Goal: Information Seeking & Learning: Learn about a topic

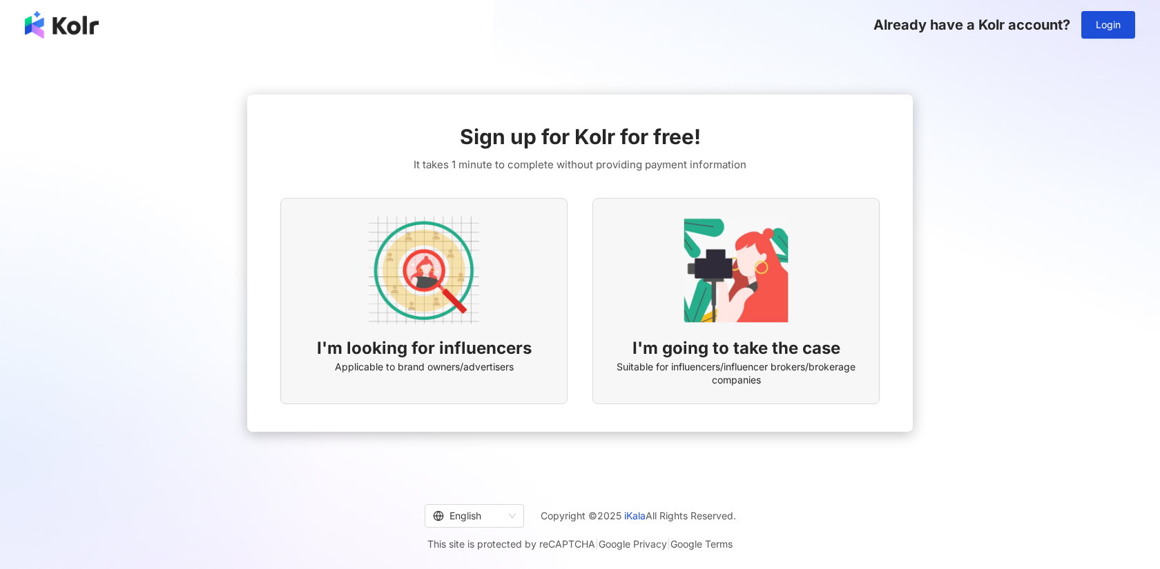
click at [456, 237] on img at bounding box center [424, 270] width 110 height 110
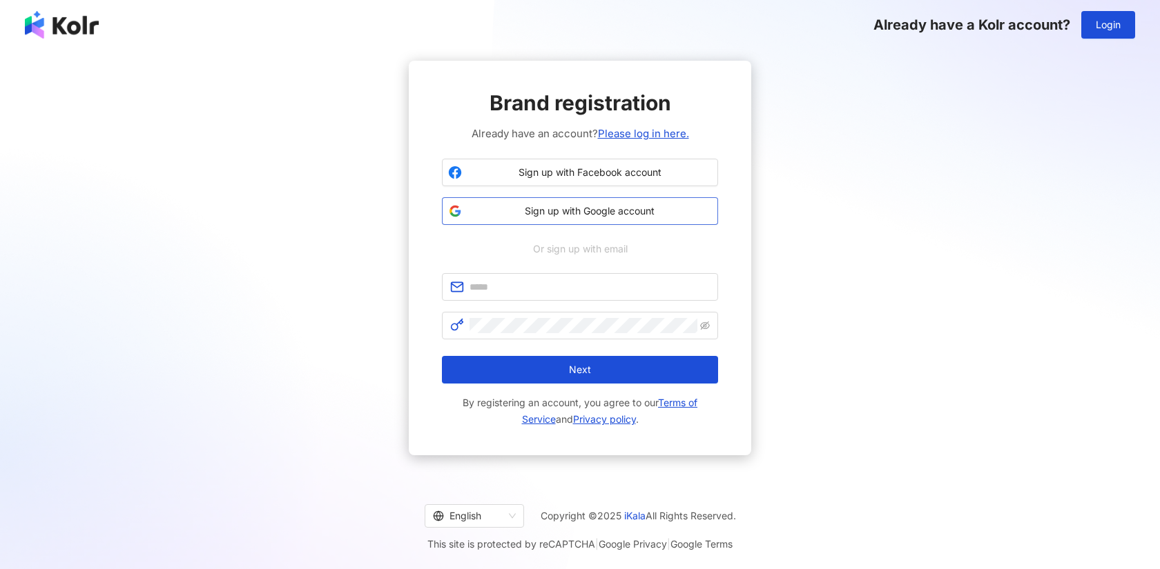
click at [556, 219] on button "Sign up with Google account" at bounding box center [580, 211] width 276 height 28
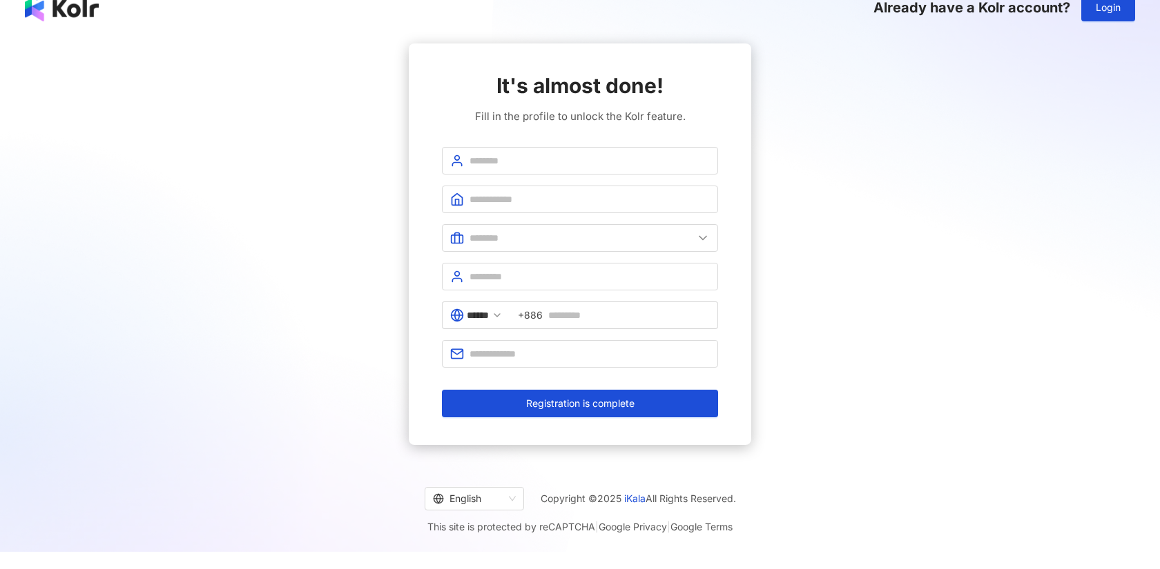
scroll to position [19, 0]
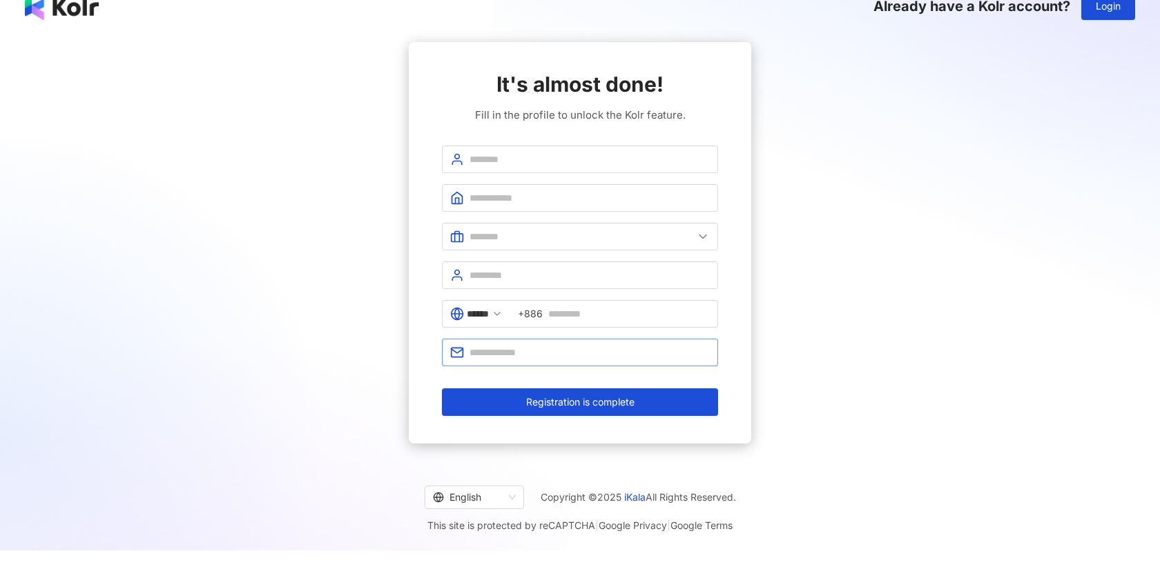
click at [501, 361] on span at bounding box center [580, 353] width 276 height 28
click at [502, 311] on icon at bounding box center [496, 313] width 11 height 11
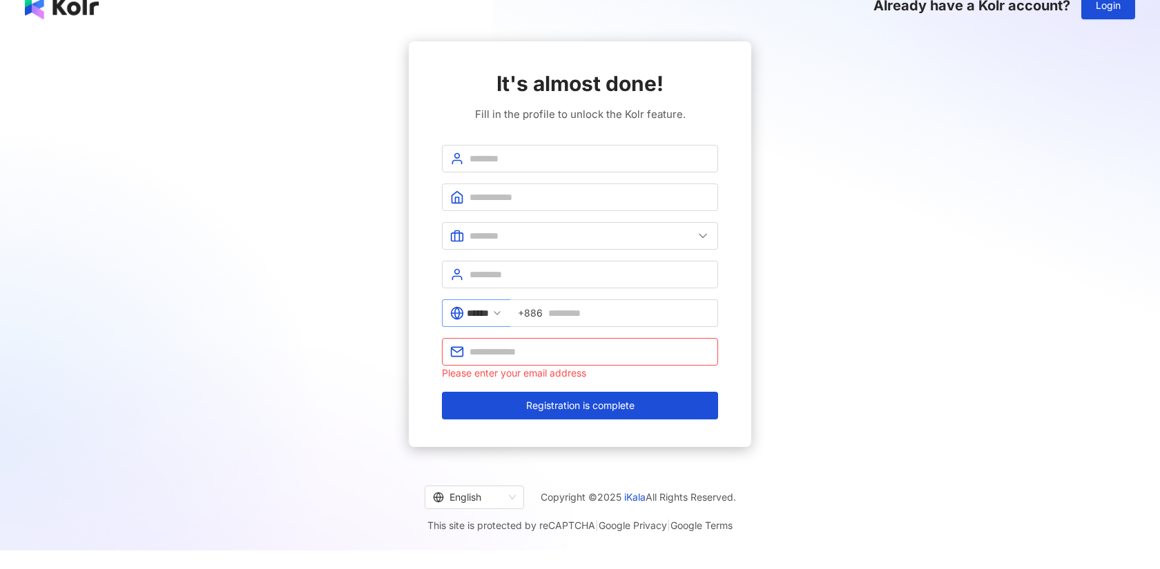
click at [502, 317] on icon at bounding box center [496, 313] width 11 height 11
click at [502, 308] on icon at bounding box center [496, 313] width 11 height 11
click at [500, 314] on polyline at bounding box center [497, 313] width 6 height 3
click at [479, 317] on input "******" at bounding box center [478, 313] width 22 height 15
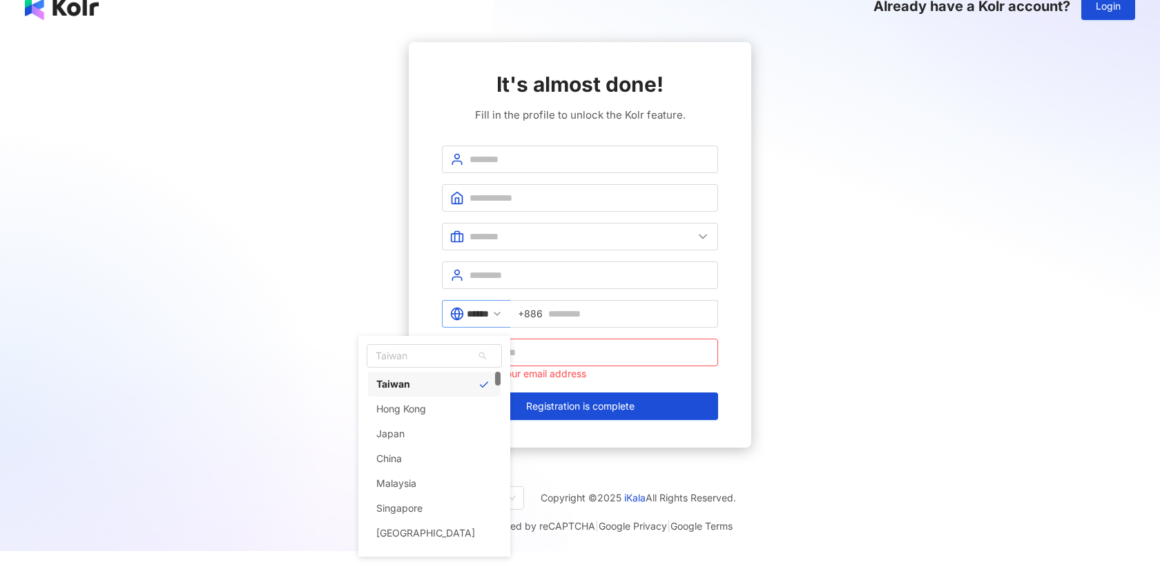
click at [461, 313] on icon at bounding box center [457, 314] width 14 height 14
click at [440, 362] on span "Taiwan" at bounding box center [434, 356] width 134 height 22
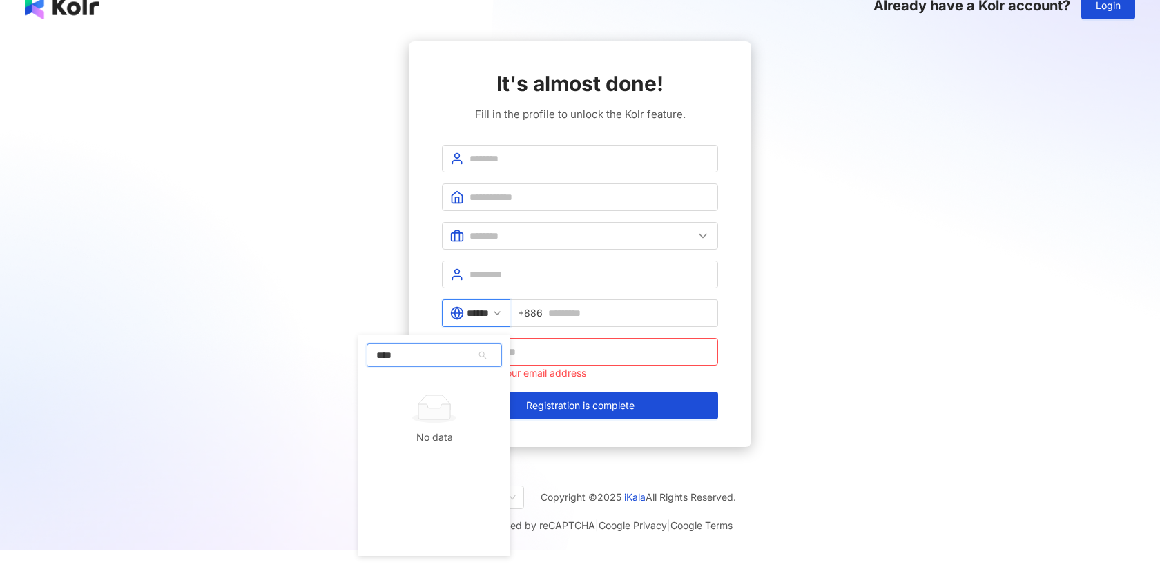
type input "***"
click at [438, 385] on div "[GEOGRAPHIC_DATA]" at bounding box center [434, 384] width 133 height 25
type input "********"
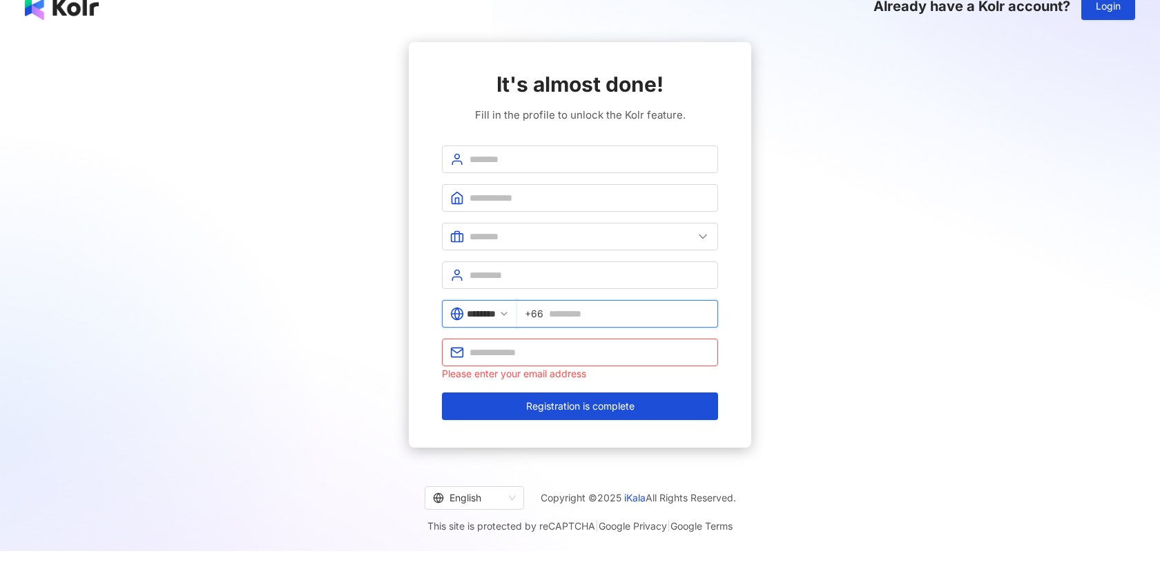
click at [565, 313] on input "text" at bounding box center [629, 313] width 161 height 15
click at [542, 237] on input "text" at bounding box center [581, 236] width 224 height 15
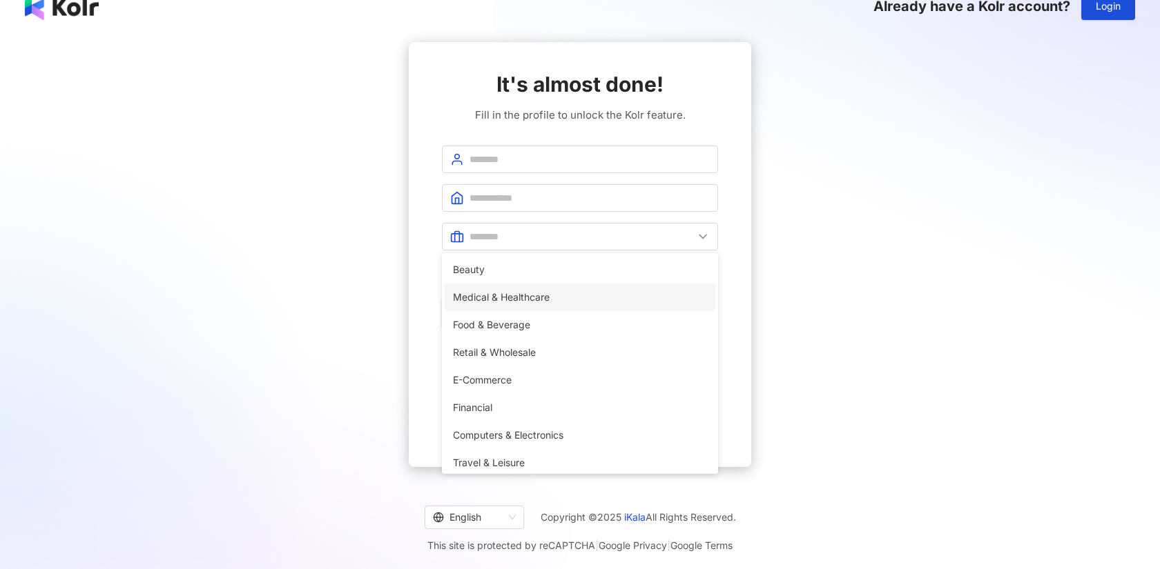
click at [513, 304] on span "Medical & Healthcare" at bounding box center [580, 297] width 254 height 15
type input "**********"
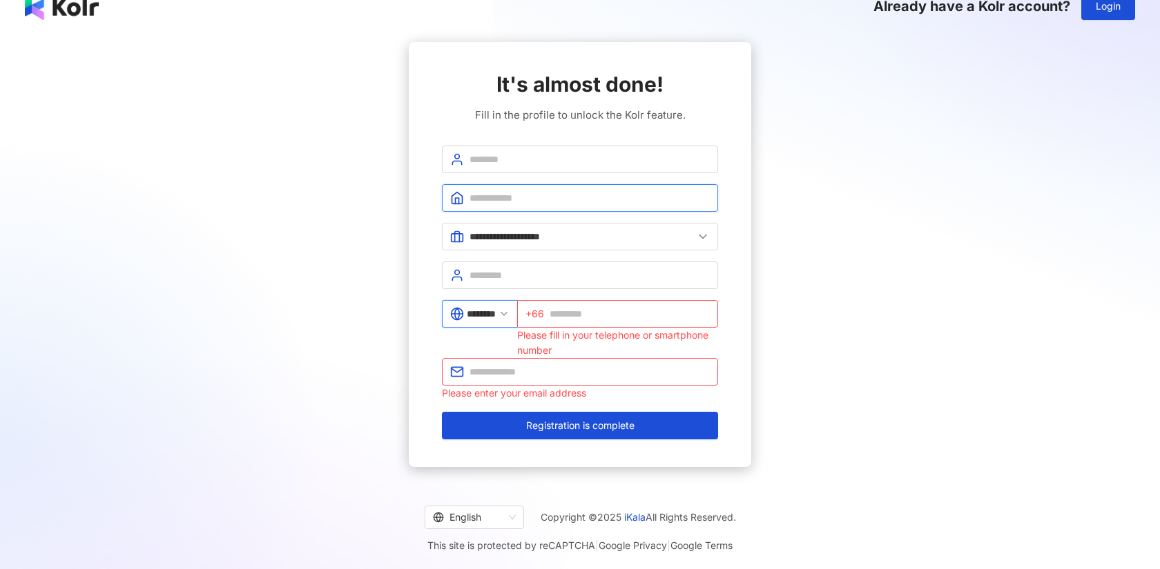
click at [507, 196] on input "text" at bounding box center [589, 197] width 240 height 15
type input "**********"
click at [513, 172] on span at bounding box center [580, 160] width 276 height 28
click at [513, 168] on span at bounding box center [580, 160] width 276 height 28
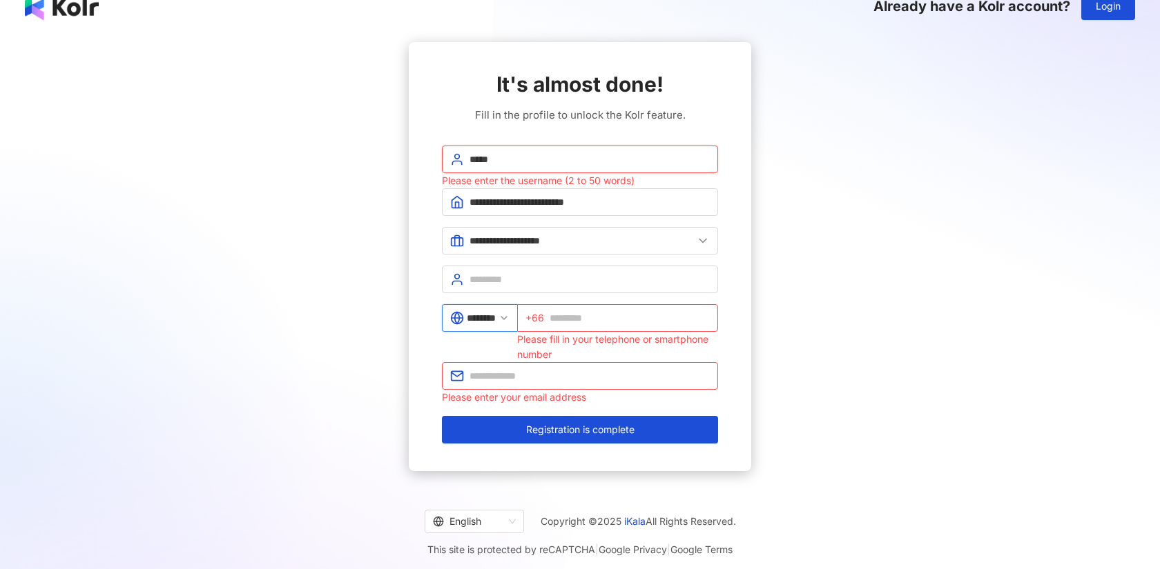
type input "**********"
click at [554, 275] on input "text" at bounding box center [589, 279] width 240 height 15
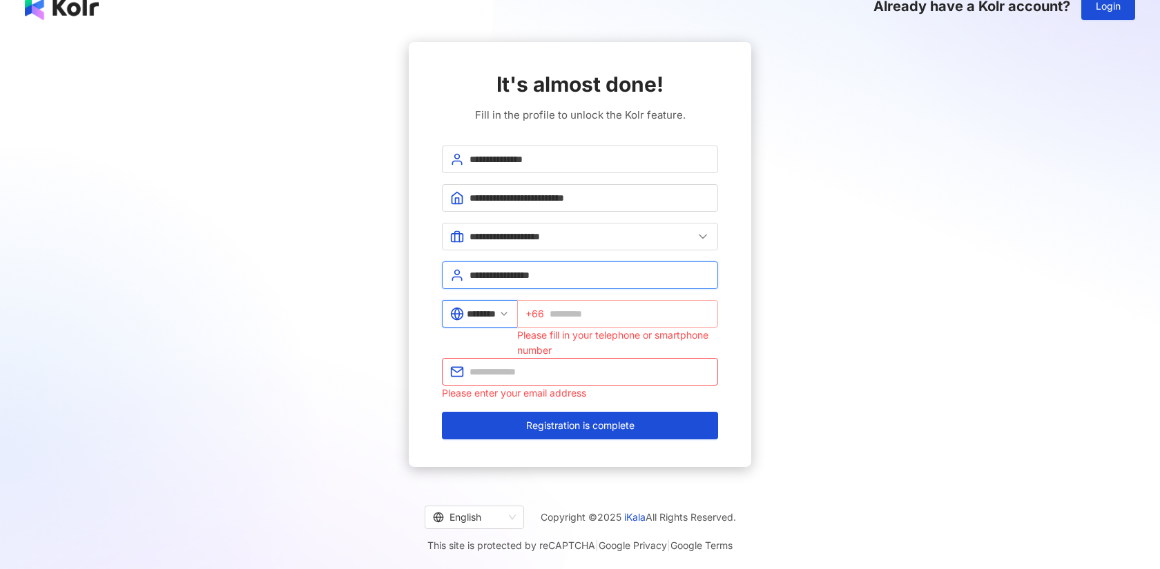
type input "**********"
click at [603, 301] on span "+66" at bounding box center [617, 314] width 201 height 28
click at [603, 309] on input "text" at bounding box center [629, 313] width 160 height 15
click at [548, 376] on input "text" at bounding box center [589, 371] width 240 height 15
type input "**********"
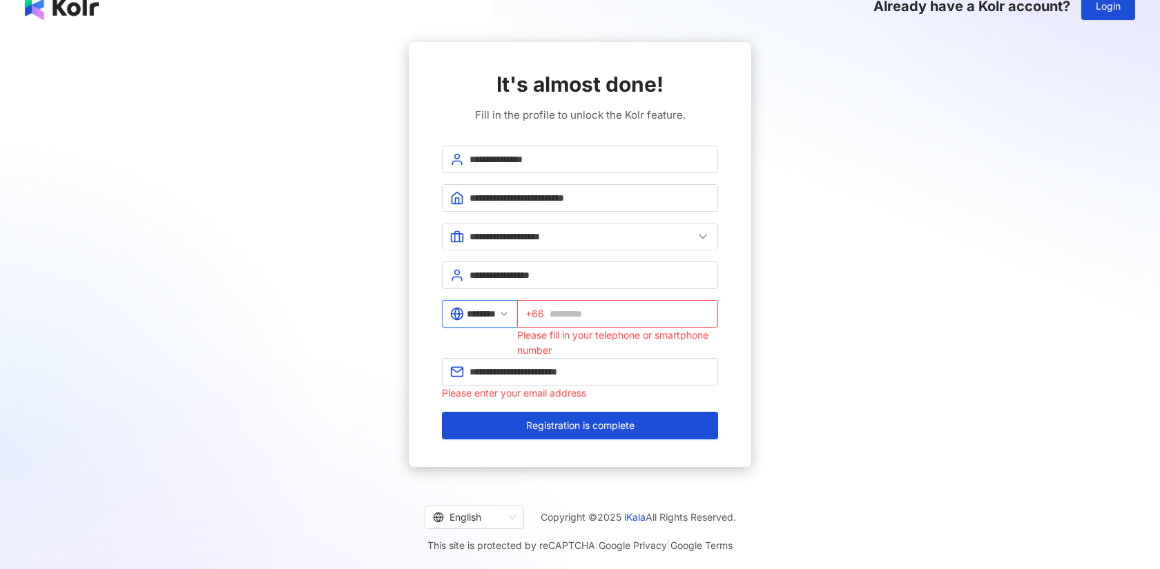
click at [636, 329] on div "Please fill in your telephone or smartphone number" at bounding box center [617, 343] width 201 height 30
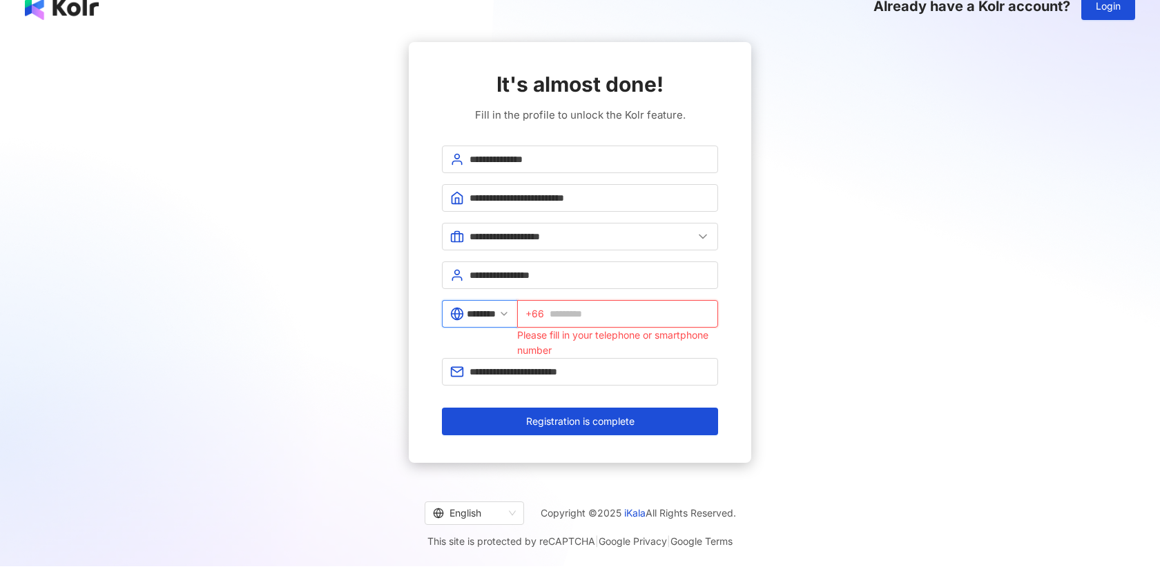
click at [631, 319] on input "text" at bounding box center [629, 313] width 160 height 15
drag, startPoint x: 747, startPoint y: 348, endPoint x: 689, endPoint y: 340, distance: 58.5
click at [747, 348] on div "**********" at bounding box center [580, 252] width 342 height 421
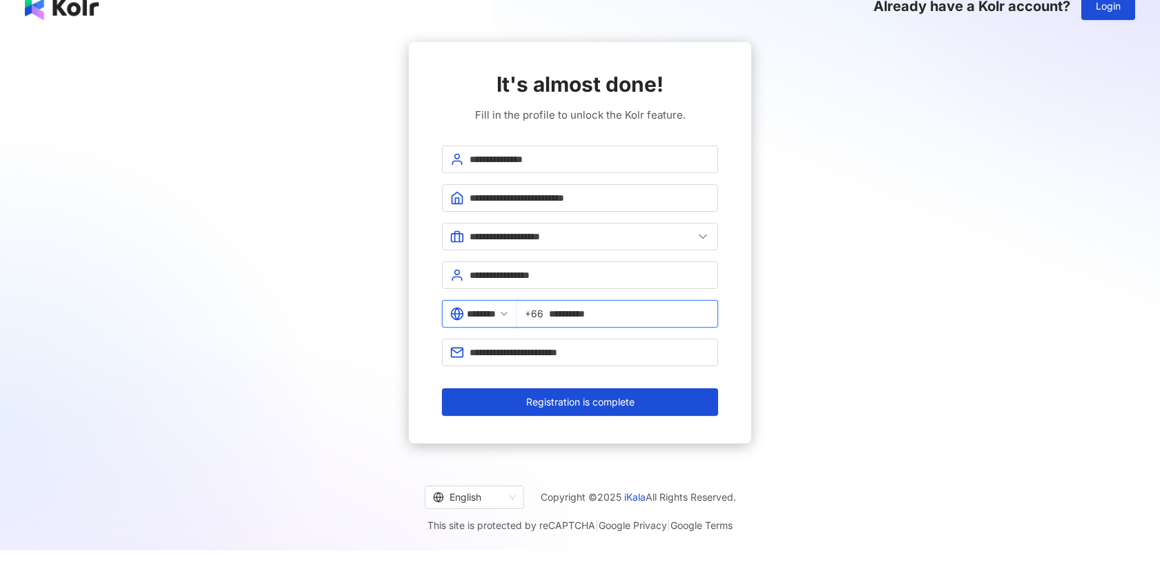
drag, startPoint x: 563, startPoint y: 314, endPoint x: 547, endPoint y: 314, distance: 15.9
click at [547, 314] on span "**********" at bounding box center [617, 314] width 201 height 28
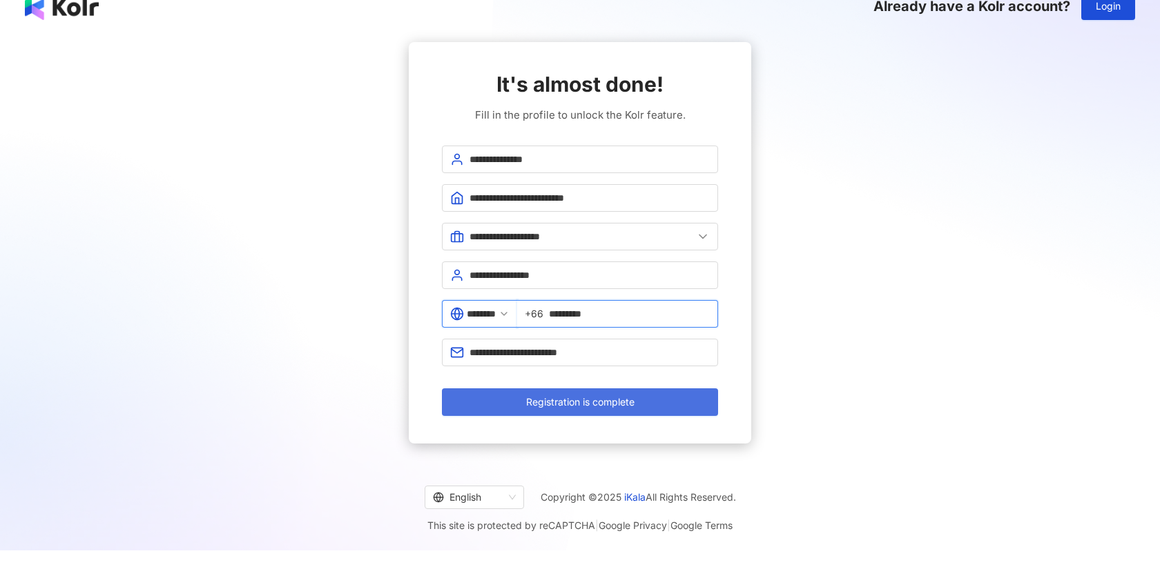
type input "*********"
click at [594, 402] on span "Registration is complete" at bounding box center [580, 402] width 108 height 11
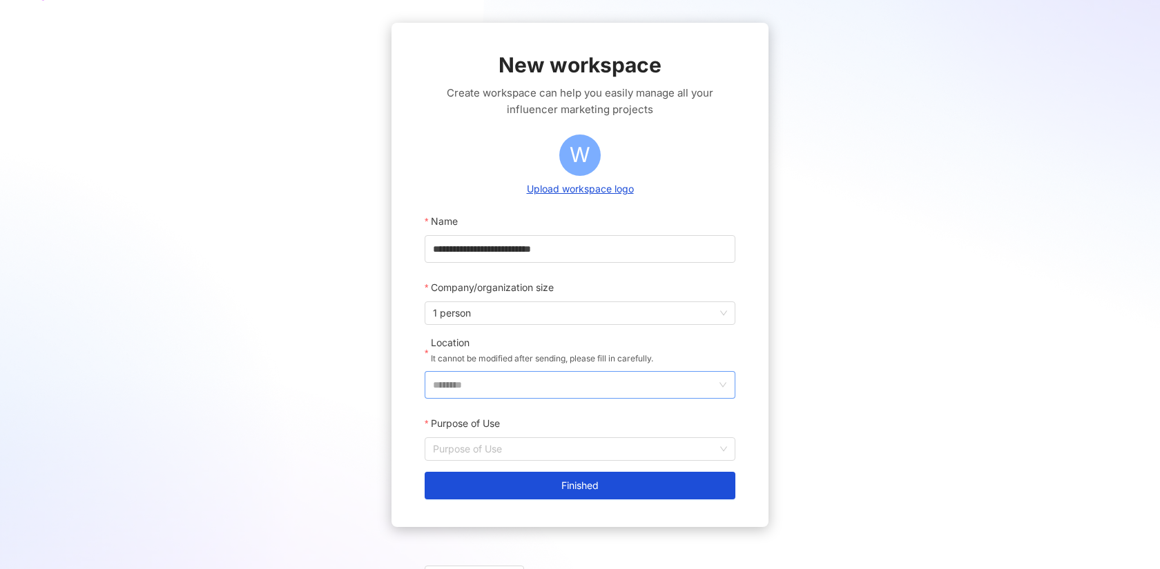
scroll to position [99, 0]
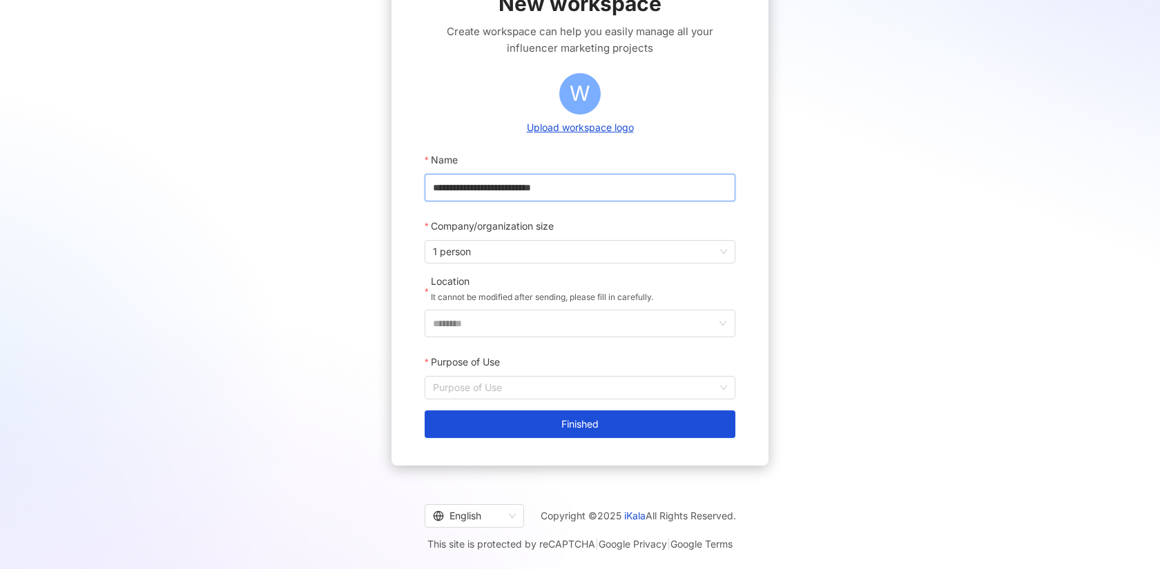
click at [552, 184] on input "**********" at bounding box center [579, 188] width 311 height 28
click at [521, 192] on input "**********" at bounding box center [579, 188] width 311 height 28
click at [578, 190] on input "**********" at bounding box center [579, 188] width 311 height 28
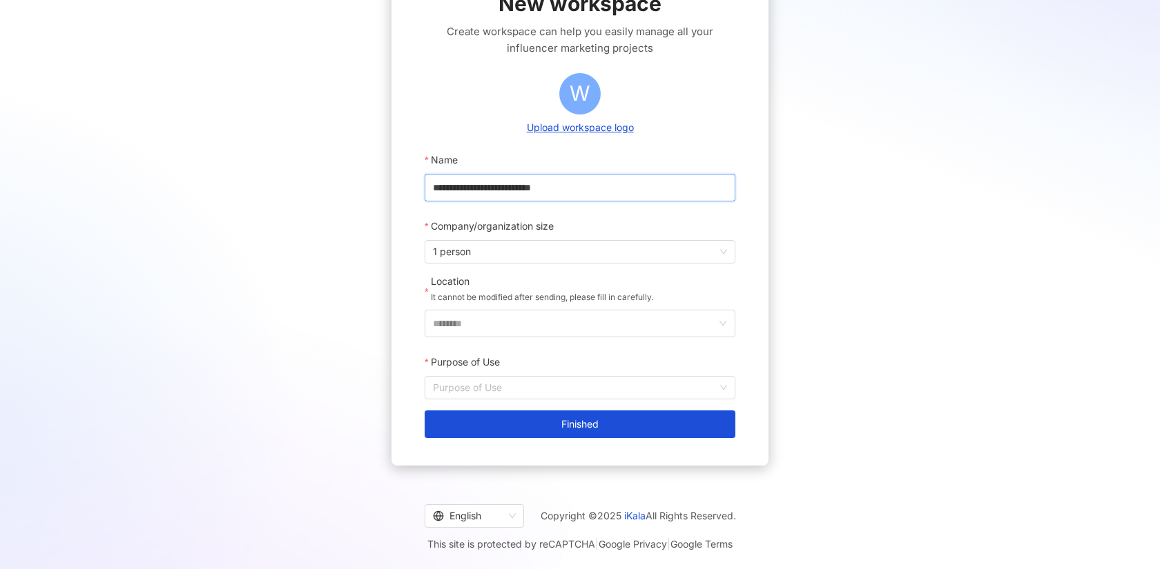
click at [578, 190] on input "**********" at bounding box center [579, 188] width 311 height 28
click at [579, 190] on input "**********" at bounding box center [579, 188] width 311 height 28
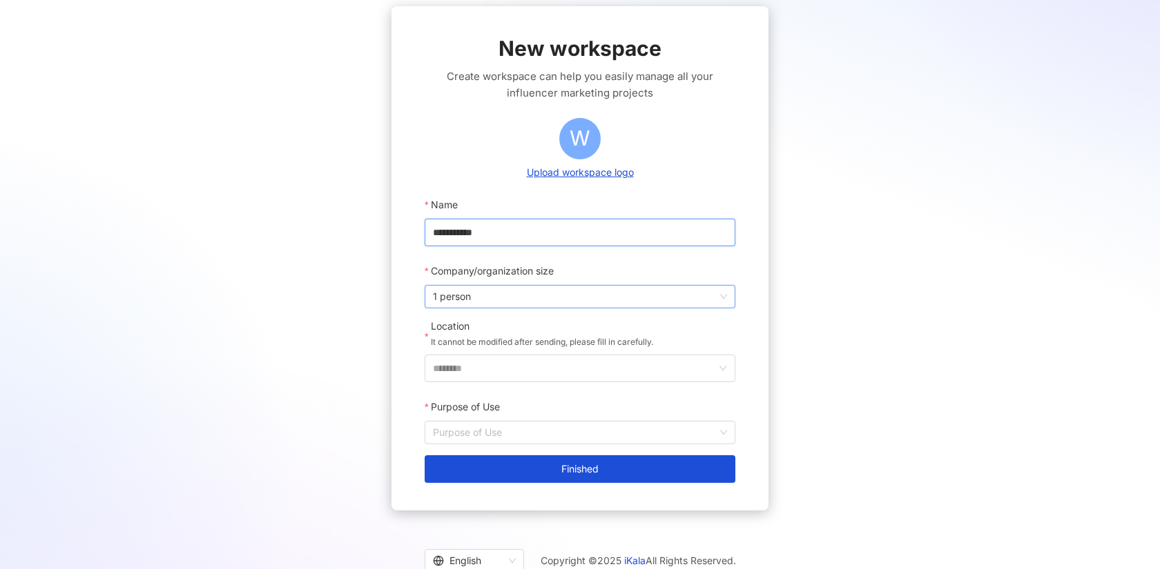
click at [547, 300] on span "1 person" at bounding box center [580, 297] width 294 height 22
type input "**********"
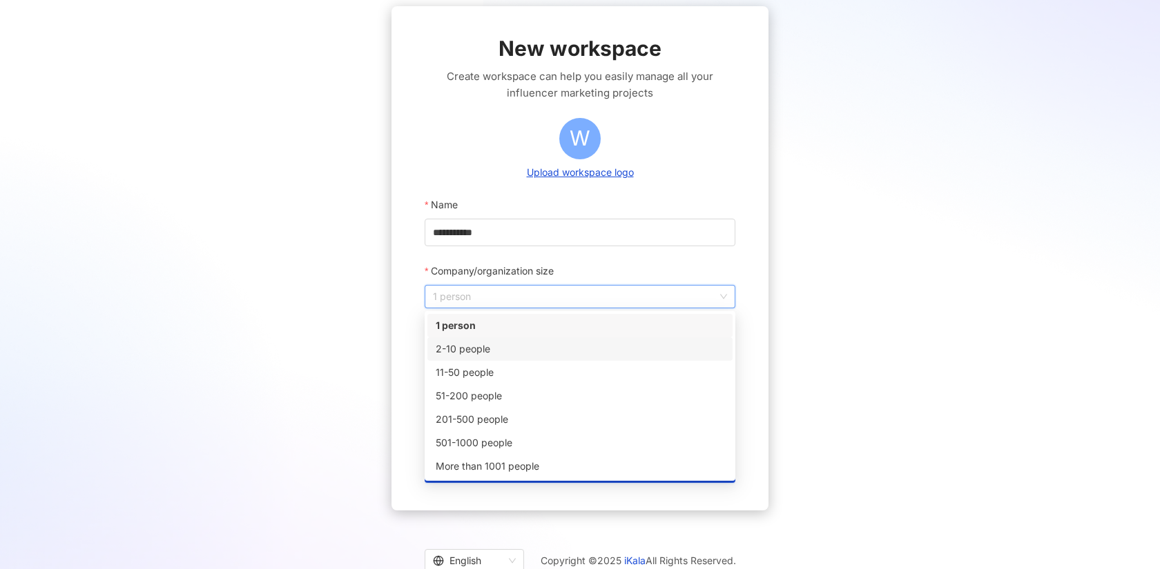
click at [545, 344] on div "2-10 people" at bounding box center [580, 349] width 288 height 15
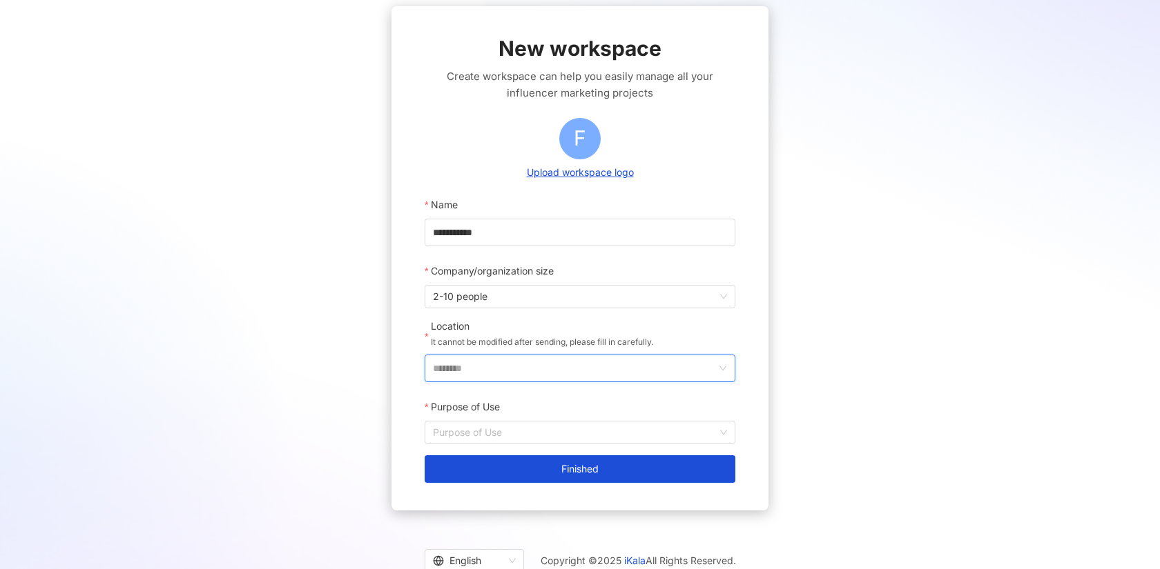
click at [530, 363] on input "********" at bounding box center [574, 368] width 283 height 26
click at [628, 154] on span at bounding box center [659, 146] width 134 height 22
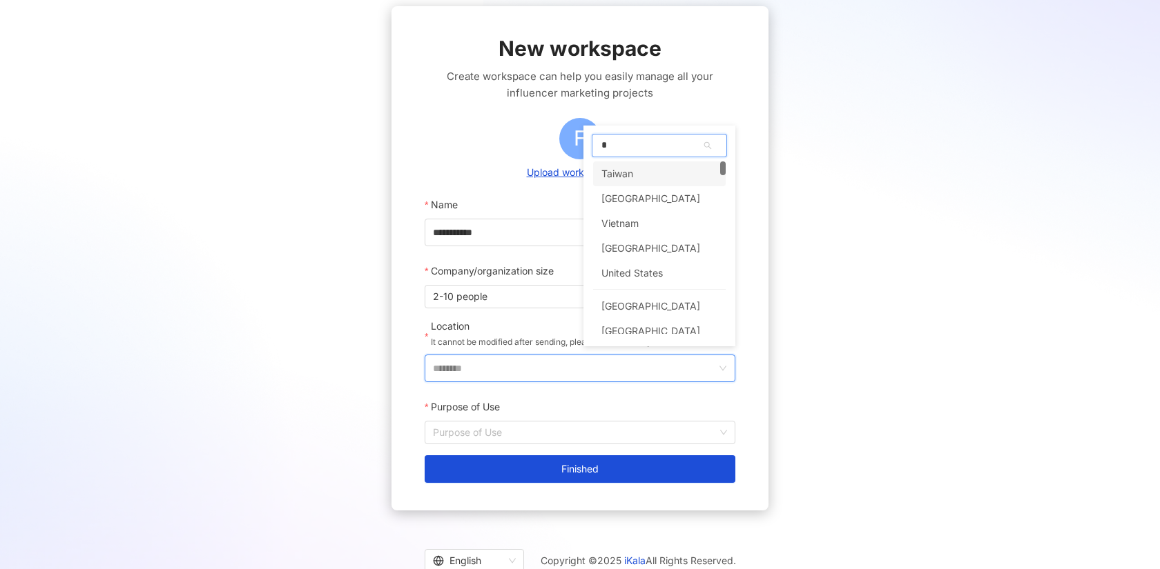
type input "**"
click at [631, 173] on div "Thailand" at bounding box center [650, 174] width 99 height 25
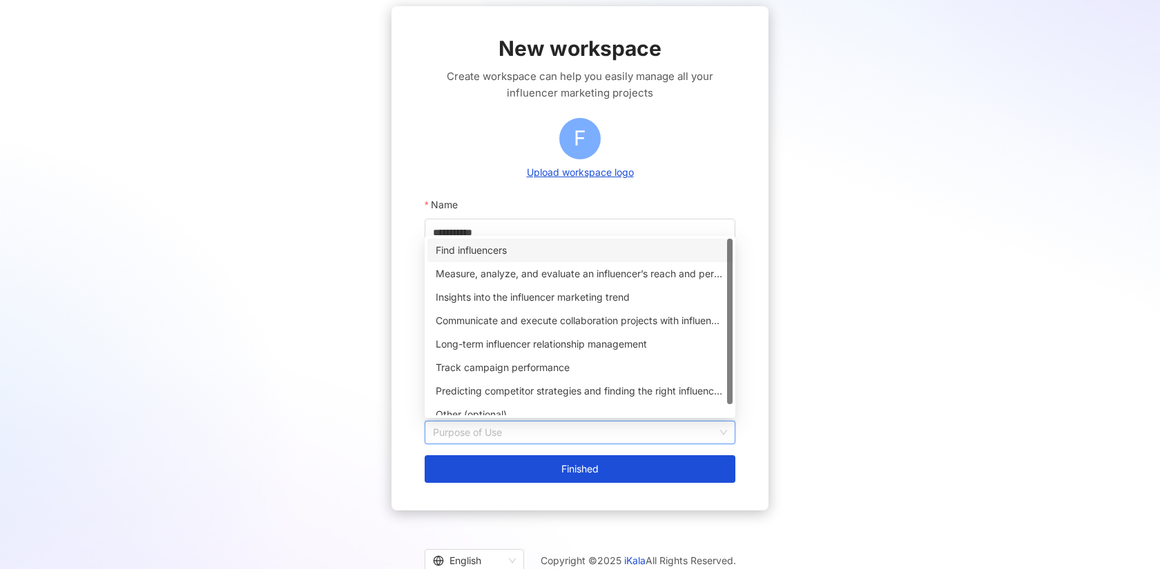
click at [513, 430] on input "Purpose of Use" at bounding box center [580, 433] width 294 height 22
click at [508, 250] on div "Find influencers" at bounding box center [580, 250] width 288 height 15
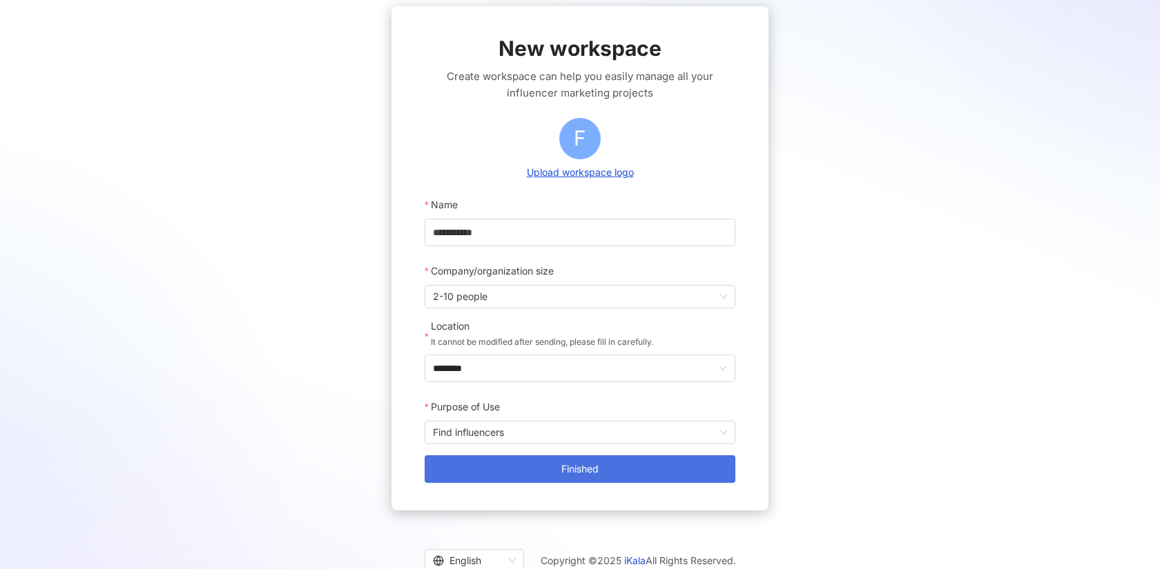
click at [567, 467] on span "Finished" at bounding box center [579, 469] width 37 height 11
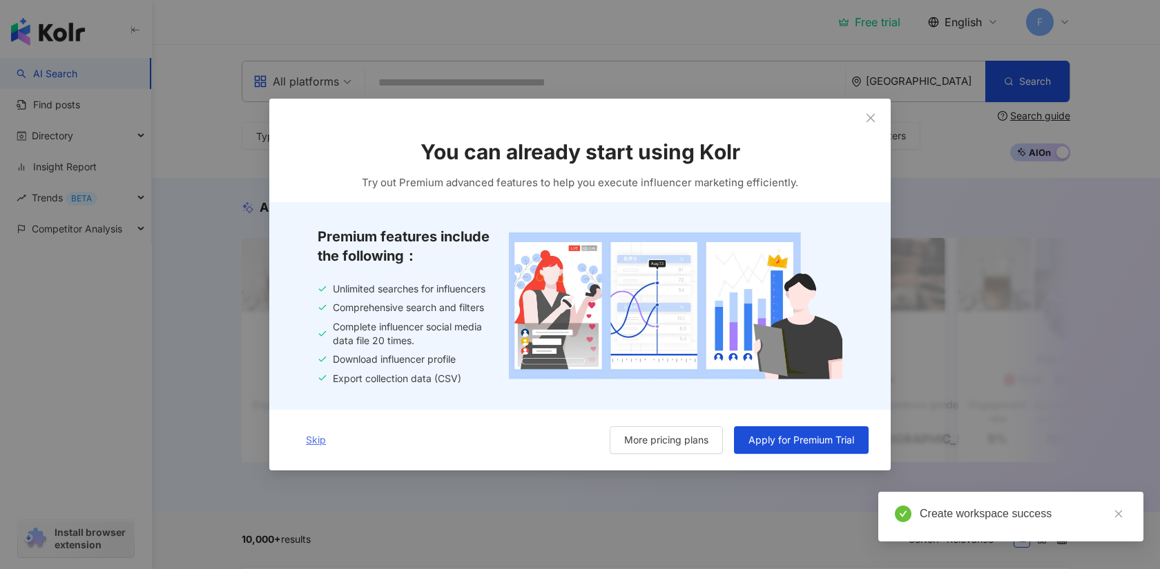
click at [327, 446] on button "Skip" at bounding box center [315, 441] width 49 height 28
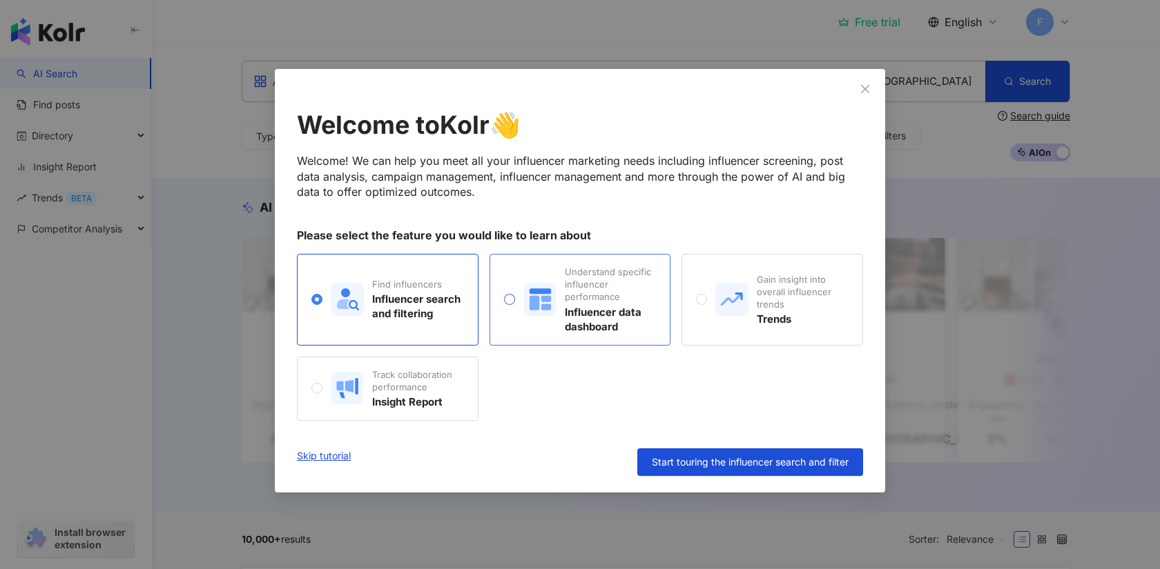
click at [614, 338] on div "Understand specific influencer performance Influencer data dashboard" at bounding box center [580, 300] width 182 height 92
click at [422, 328] on div "Find influencers Influencer search and filtering" at bounding box center [388, 300] width 182 height 92
click at [333, 454] on link "Skip tutorial" at bounding box center [324, 463] width 54 height 28
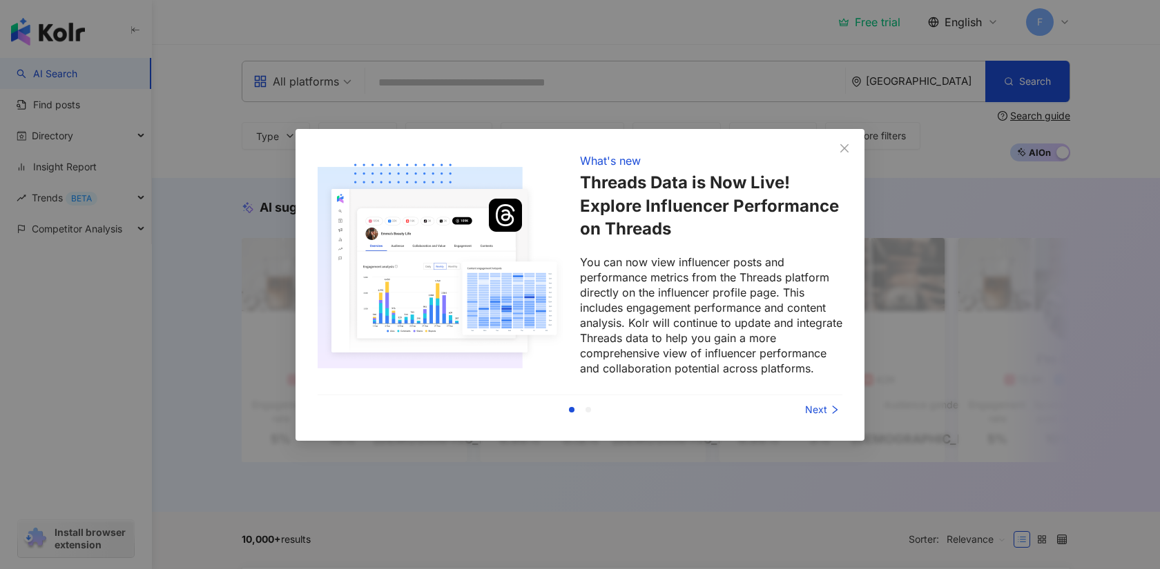
click at [843, 415] on div "What's new Threads Data is Now Live! Explore Influencer Performance on Threads …" at bounding box center [579, 285] width 569 height 312
click at [837, 413] on icon "right" at bounding box center [835, 410] width 10 height 10
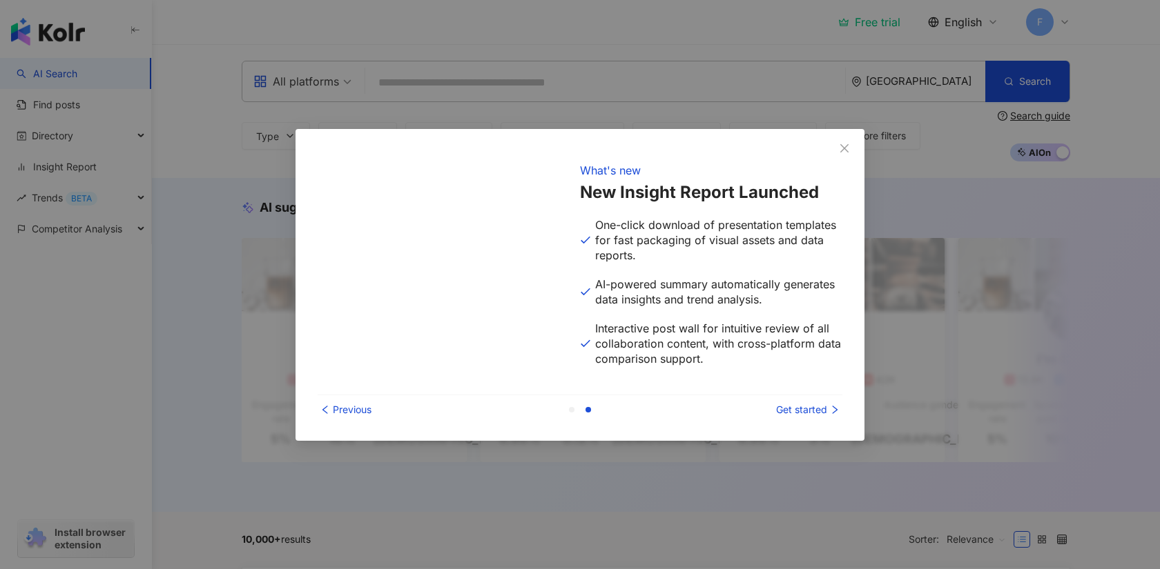
click at [827, 399] on div "Previous Get started" at bounding box center [579, 409] width 525 height 29
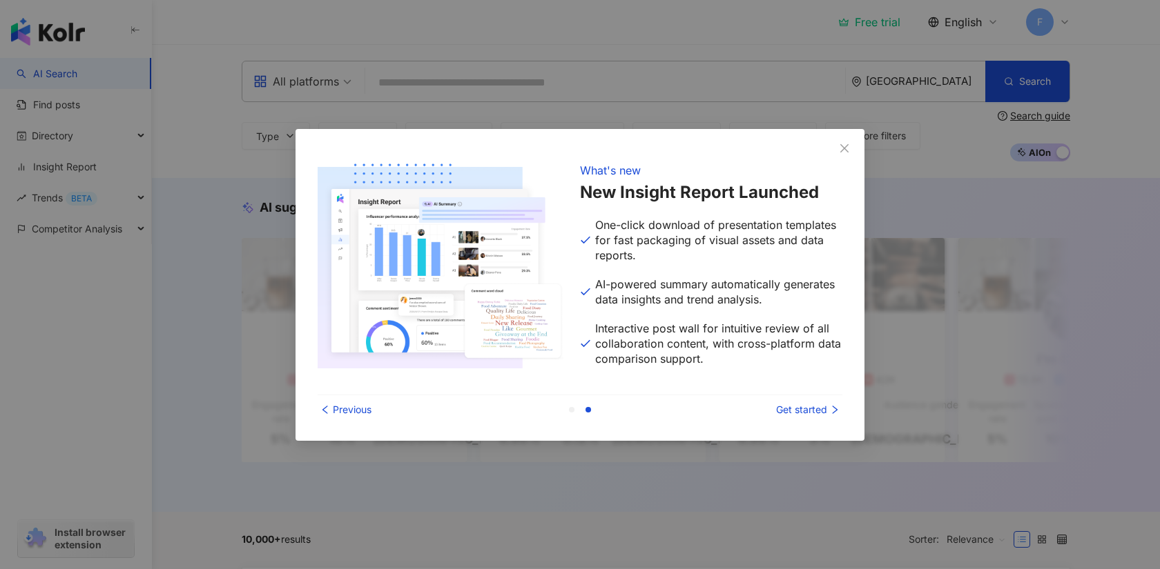
click at [823, 405] on div "Get started" at bounding box center [790, 409] width 104 height 15
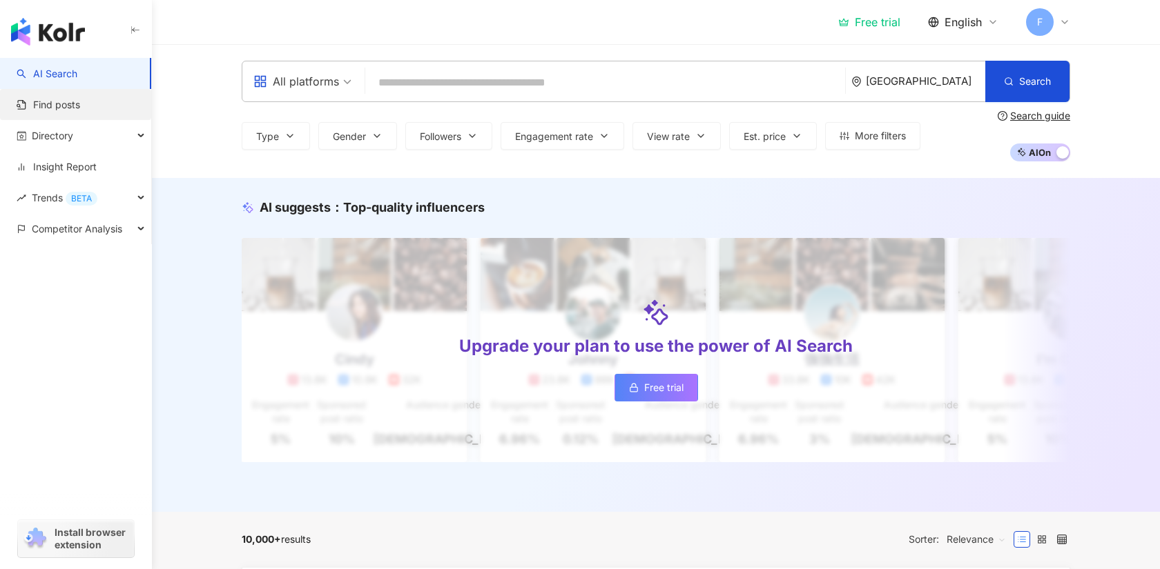
click at [80, 108] on link "Find posts" at bounding box center [48, 105] width 63 height 14
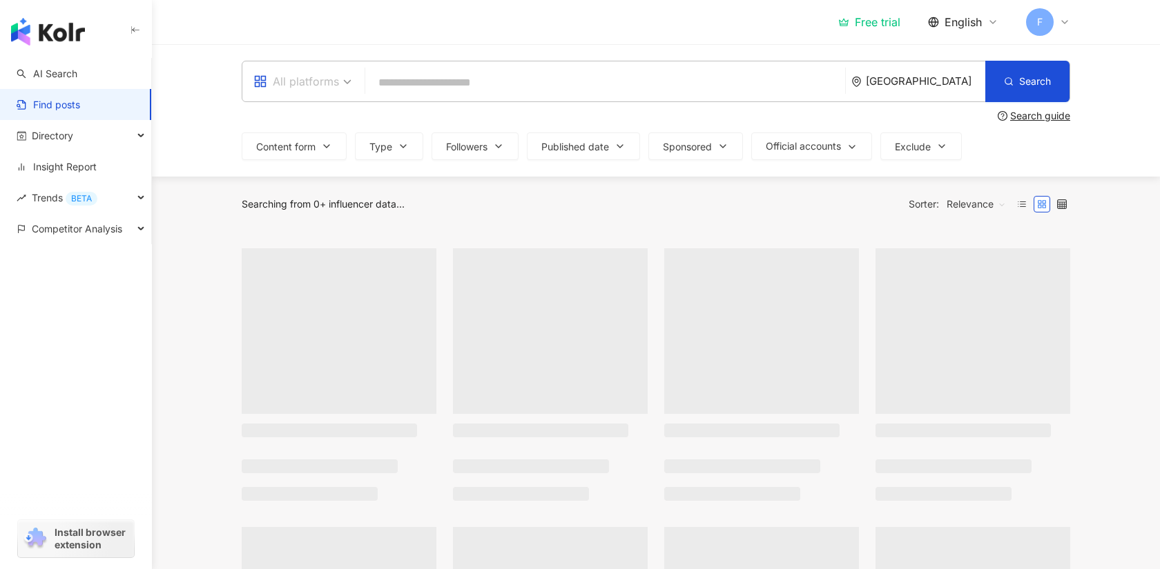
click at [294, 83] on div "All platforms" at bounding box center [296, 81] width 86 height 22
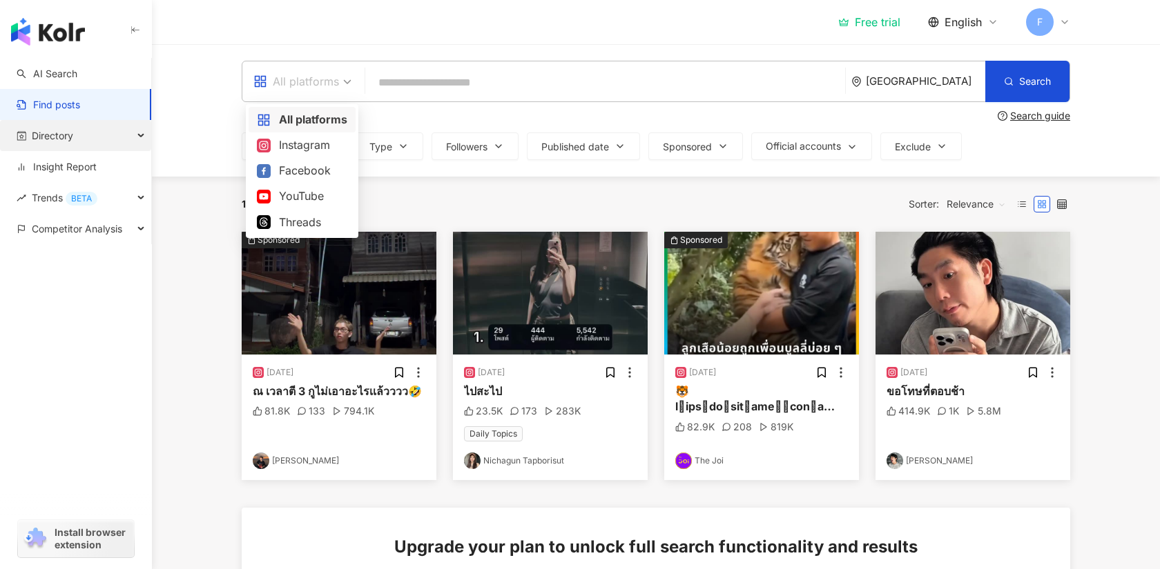
click at [72, 129] on span "Directory" at bounding box center [52, 135] width 41 height 31
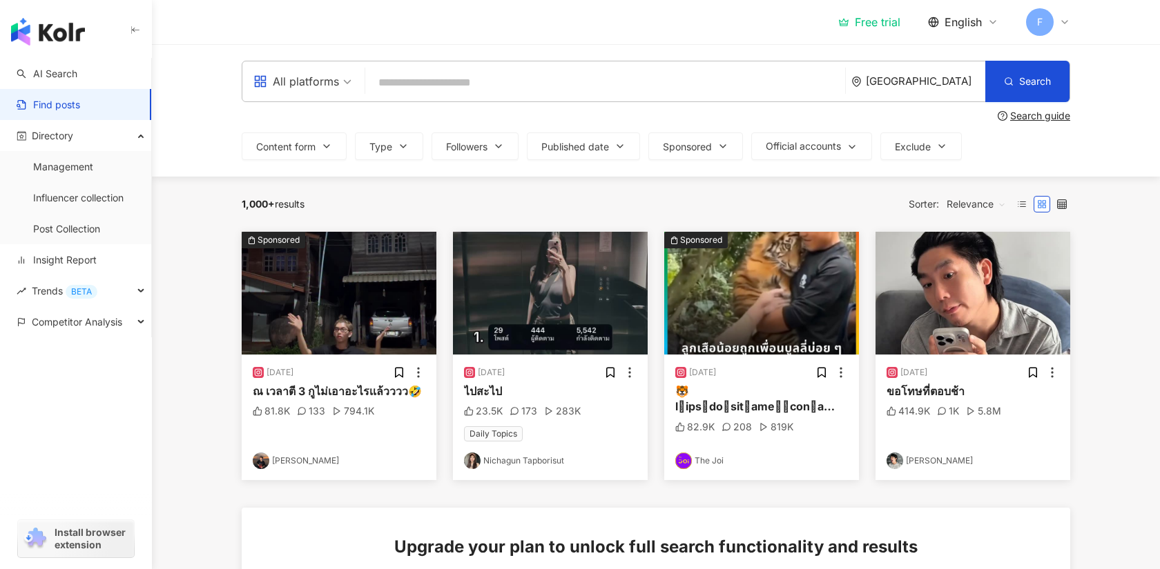
click at [80, 109] on link "Find posts" at bounding box center [48, 105] width 63 height 14
click at [110, 195] on link "Influencer collection" at bounding box center [78, 198] width 90 height 14
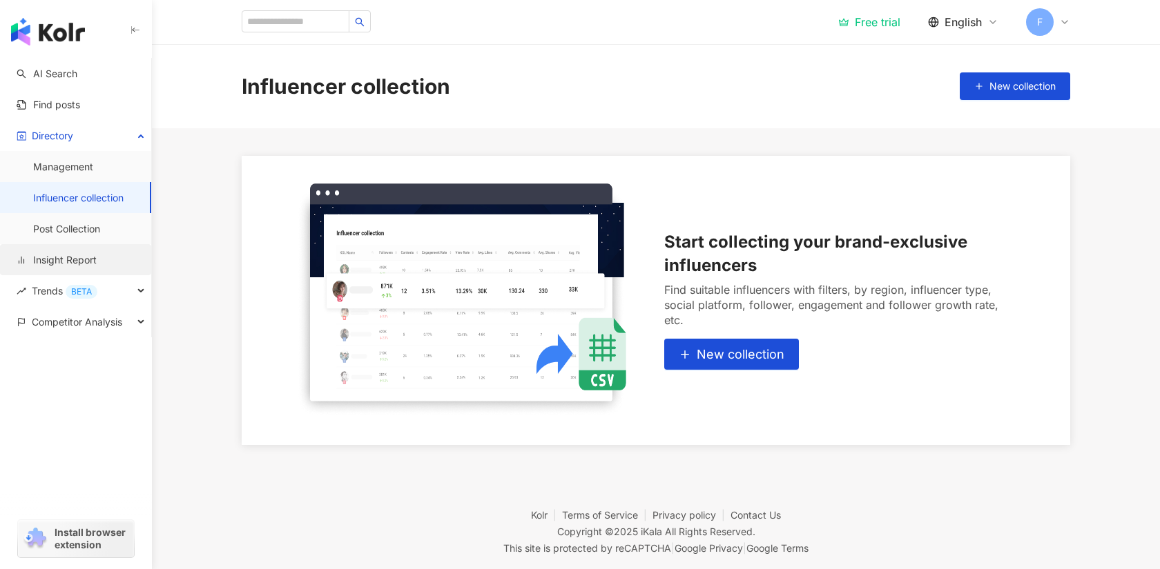
click at [97, 262] on link "Insight Report" at bounding box center [57, 260] width 80 height 14
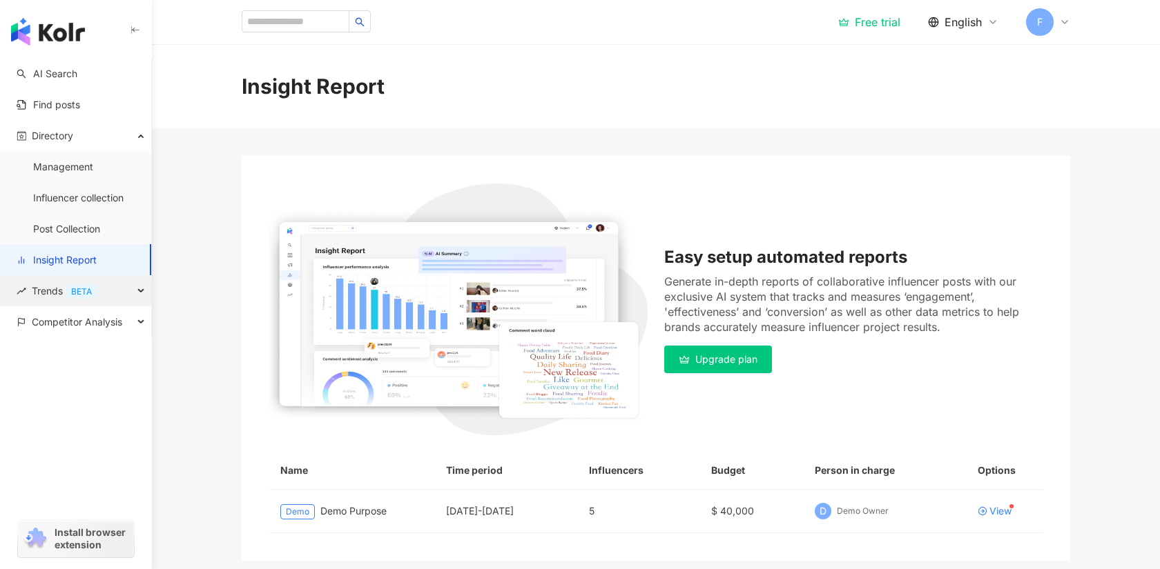
click at [100, 297] on div "Trends BETA" at bounding box center [75, 290] width 151 height 31
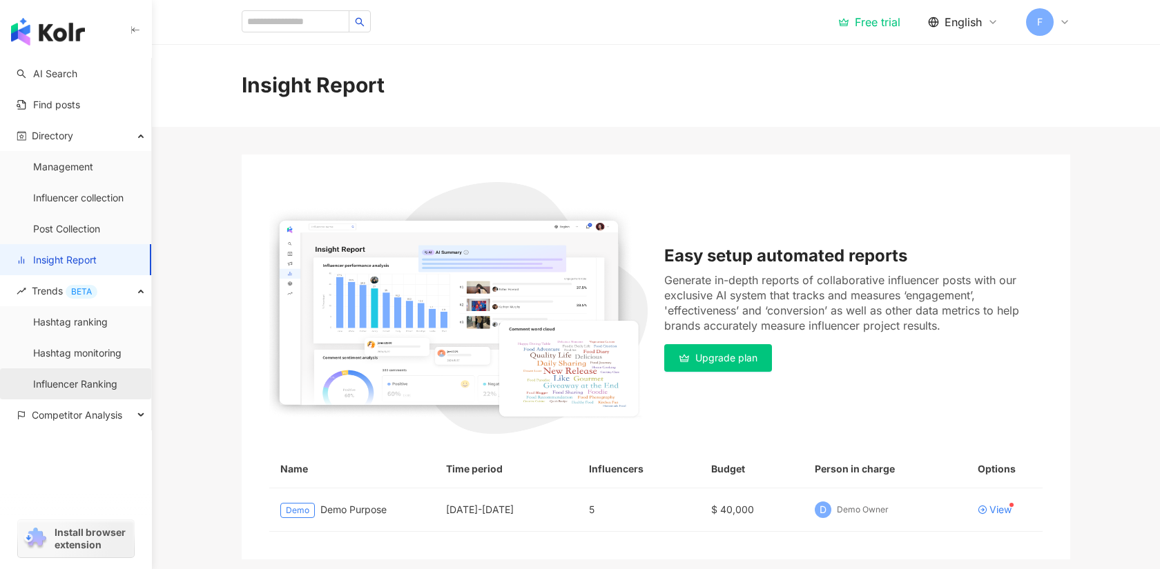
click at [109, 378] on link "Influencer Ranking" at bounding box center [75, 385] width 84 height 14
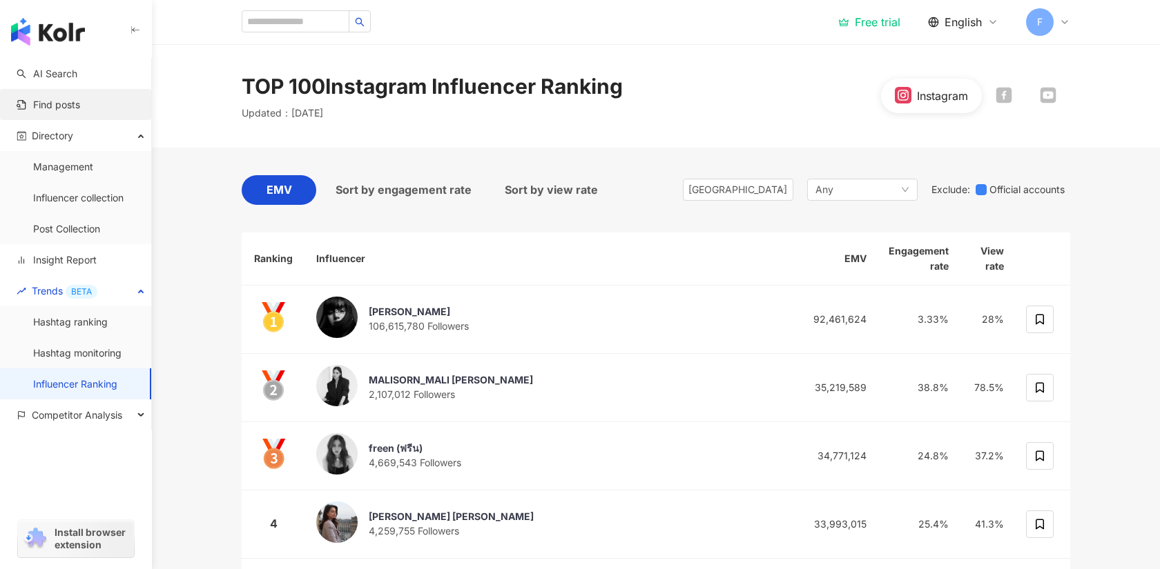
click at [77, 108] on link "Find posts" at bounding box center [48, 105] width 63 height 14
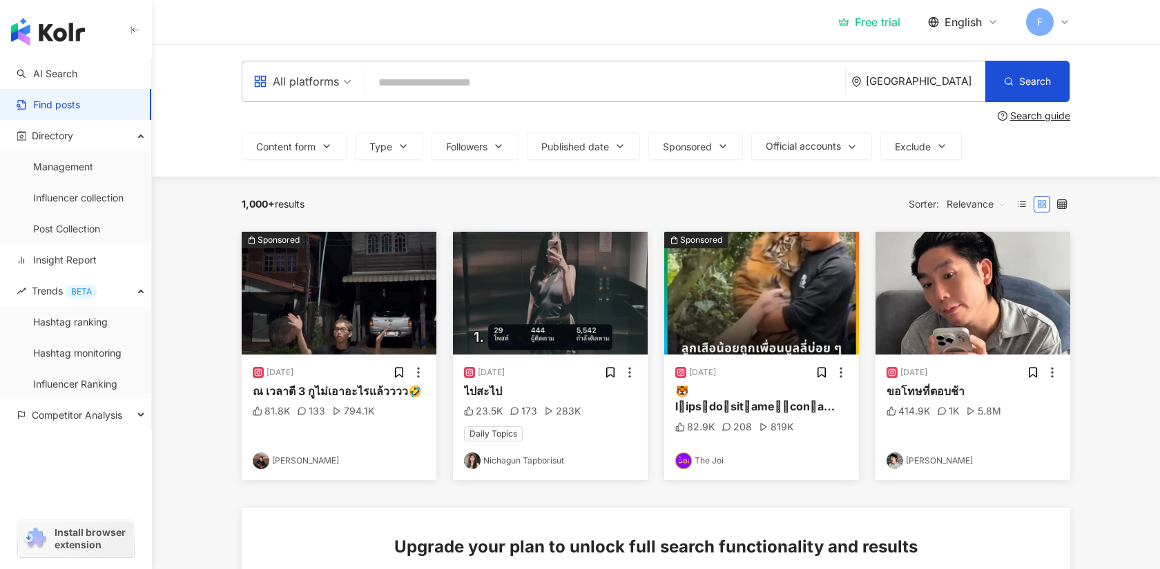
click at [344, 84] on span "All platforms" at bounding box center [302, 81] width 98 height 22
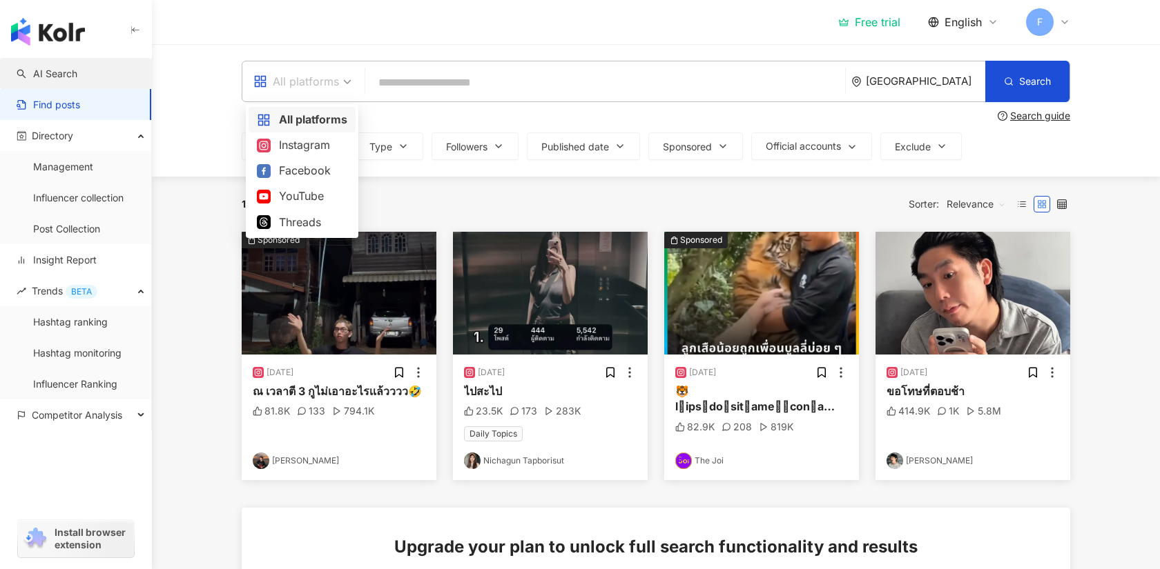
drag, startPoint x: 76, startPoint y: 63, endPoint x: 85, endPoint y: 64, distance: 9.1
click at [76, 67] on link "AI Search" at bounding box center [47, 74] width 61 height 14
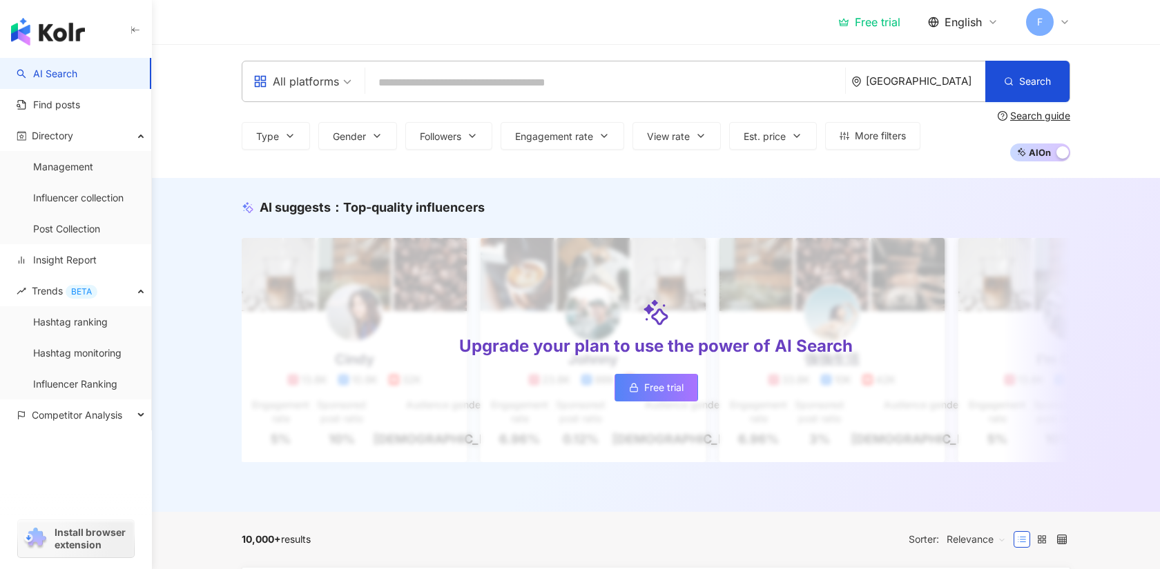
click at [353, 83] on div "All platforms" at bounding box center [302, 81] width 113 height 40
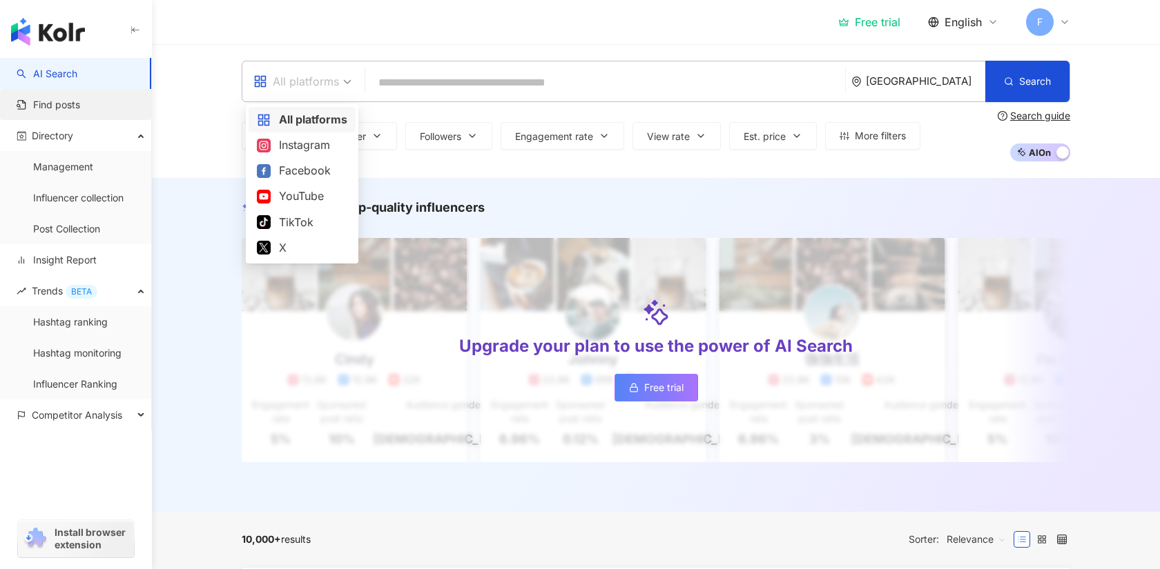
click at [43, 107] on link "Find posts" at bounding box center [48, 105] width 63 height 14
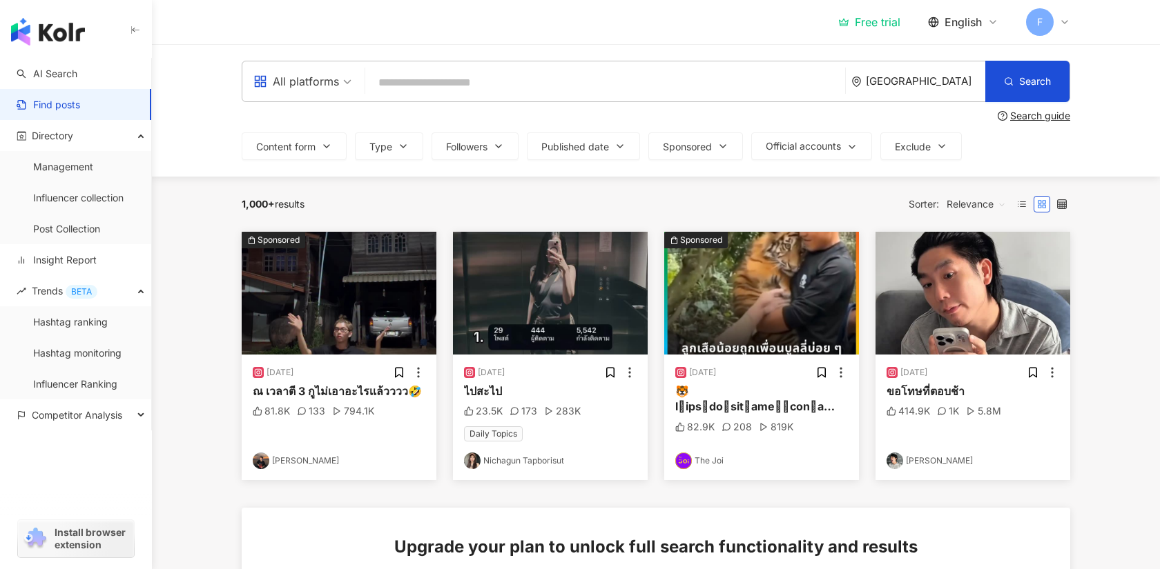
click at [311, 79] on div "All platforms" at bounding box center [296, 81] width 86 height 22
click at [491, 88] on input "search" at bounding box center [605, 83] width 469 height 30
click at [308, 149] on span "Content form" at bounding box center [285, 146] width 59 height 11
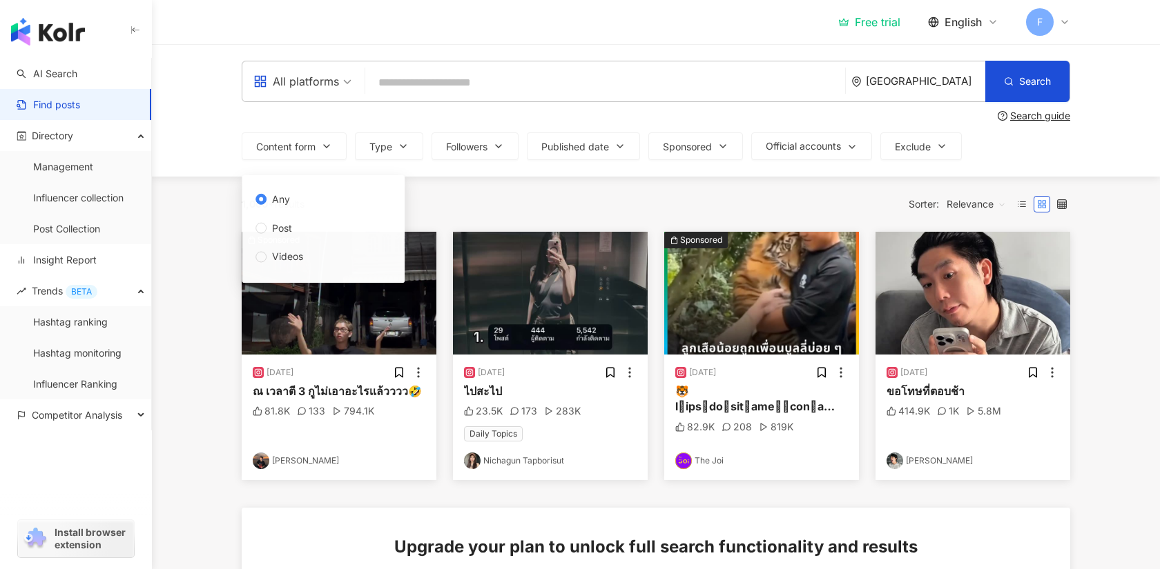
click at [427, 43] on div "Free trial English F" at bounding box center [656, 22] width 828 height 44
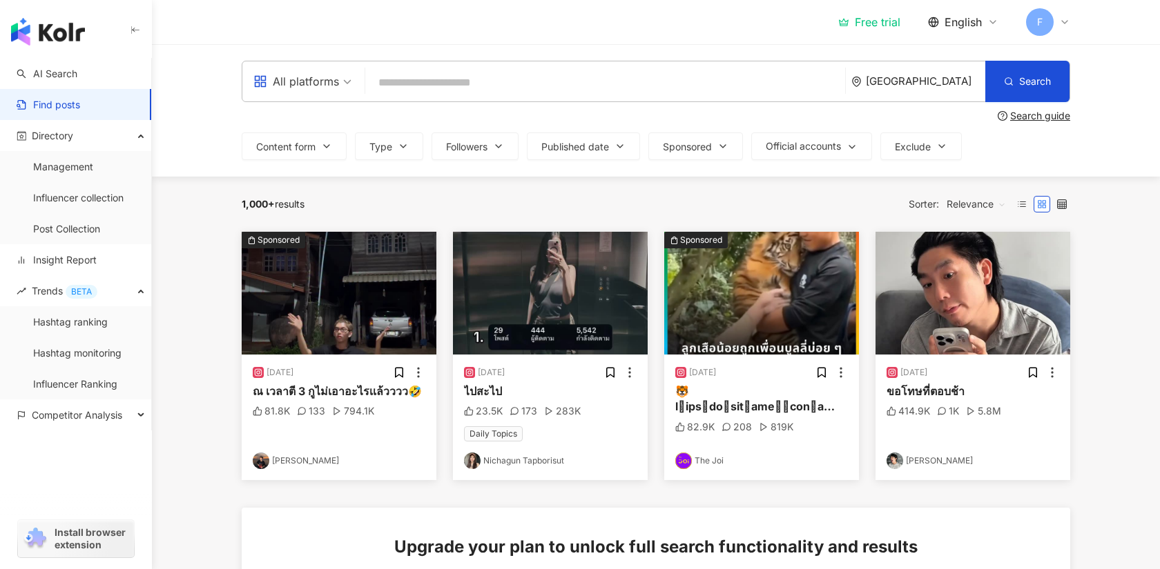
click at [1064, 21] on icon at bounding box center [1064, 22] width 11 height 11
click at [1099, 23] on header "Free trial English F" at bounding box center [656, 22] width 1008 height 45
click at [405, 90] on input "search" at bounding box center [605, 83] width 469 height 30
type input "*******"
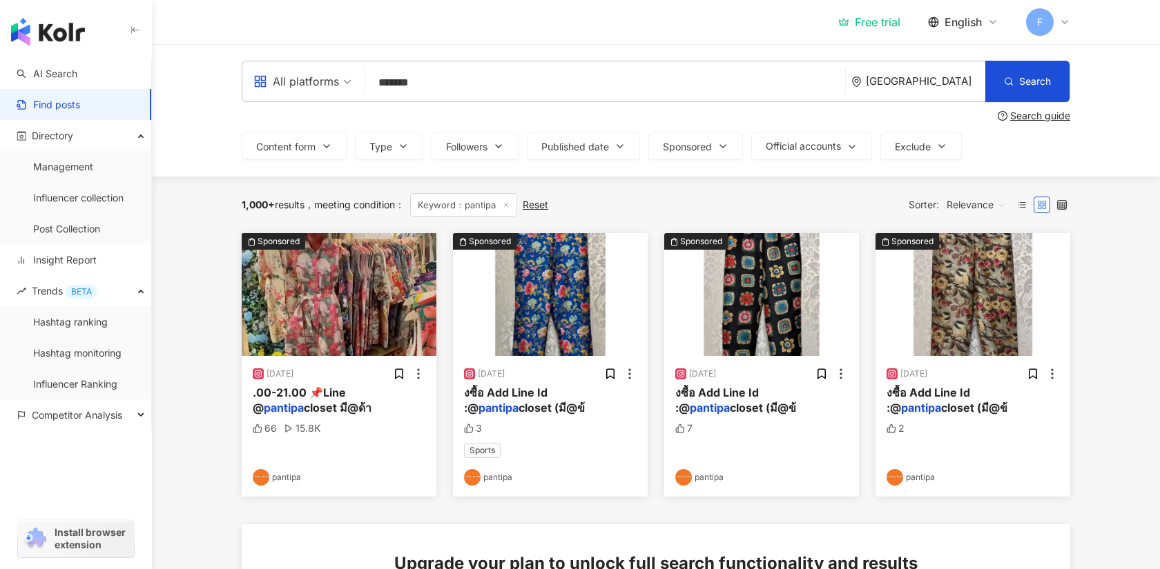
click at [334, 90] on div "All platforms" at bounding box center [296, 81] width 86 height 22
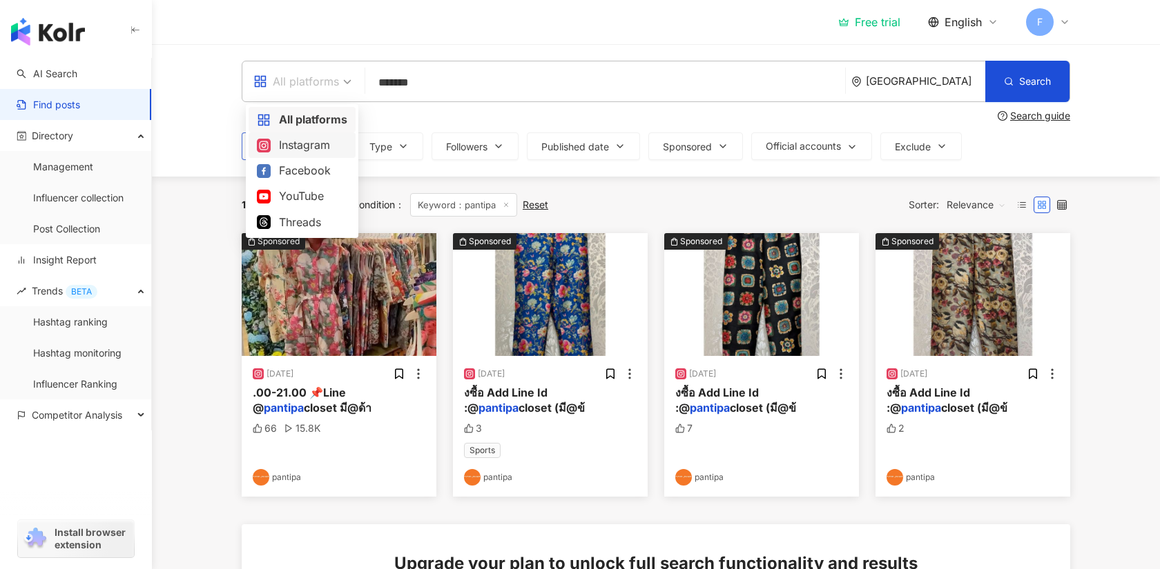
click at [313, 157] on div "Instagram" at bounding box center [301, 146] width 107 height 26
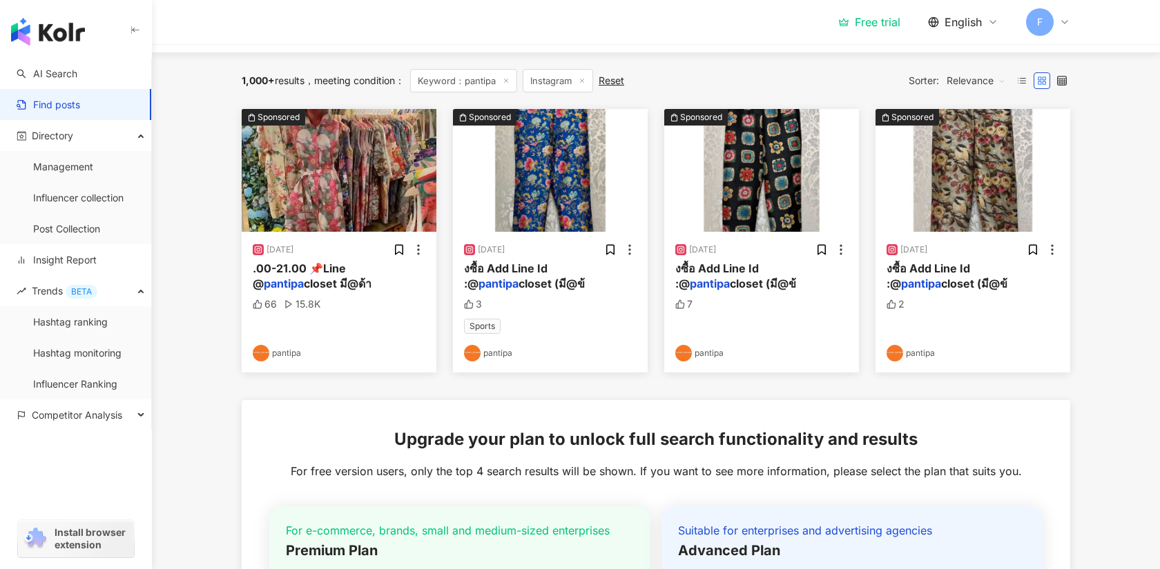
scroll to position [127, 0]
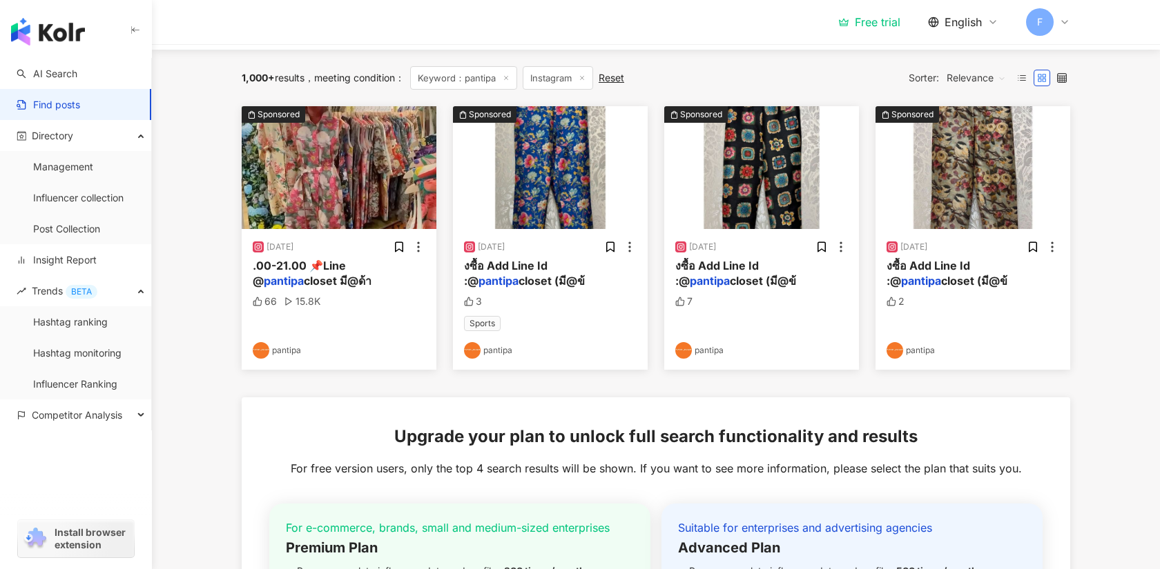
click at [500, 84] on span "Keyword：pantipa" at bounding box center [463, 77] width 107 height 23
click at [489, 80] on span "Keyword：pantipa" at bounding box center [463, 77] width 107 height 23
click at [509, 76] on icon at bounding box center [505, 78] width 7 height 7
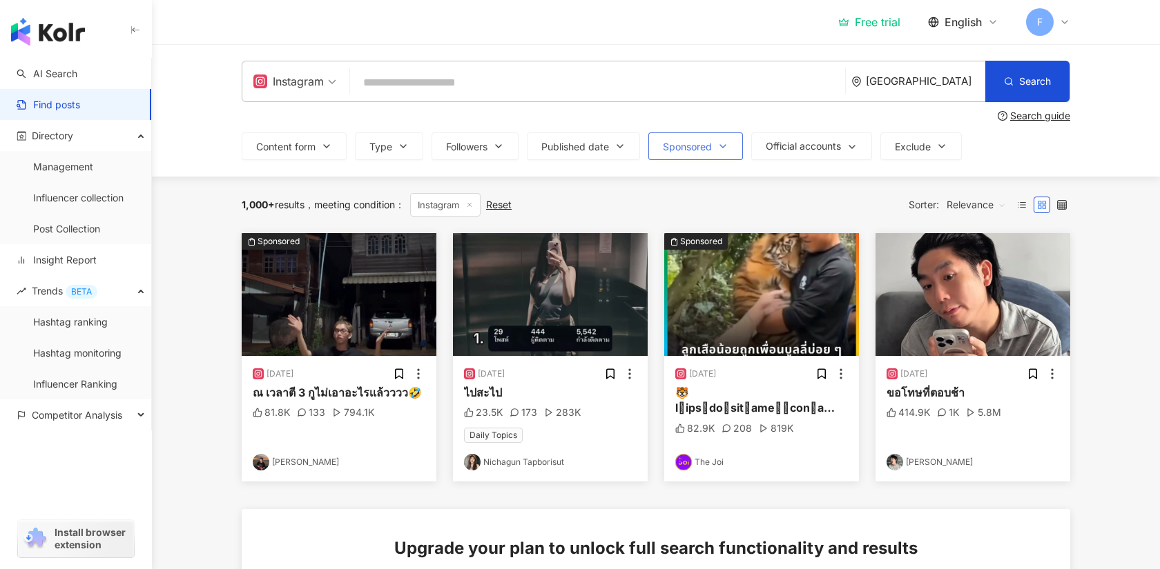
click at [731, 142] on button "Sponsored" at bounding box center [695, 147] width 95 height 28
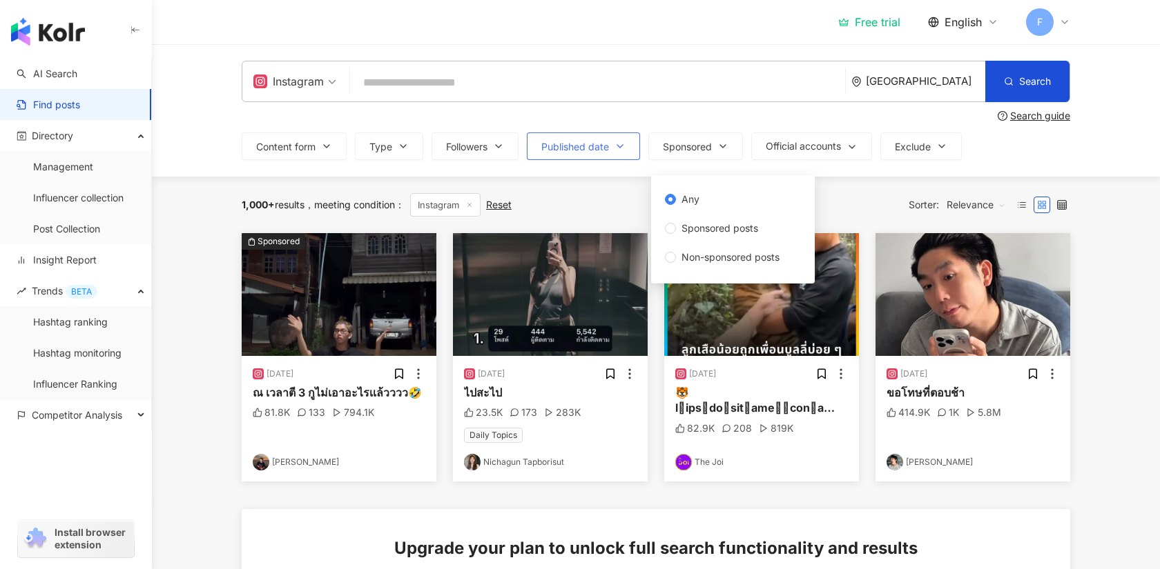
click at [597, 140] on button "Published date" at bounding box center [583, 147] width 113 height 28
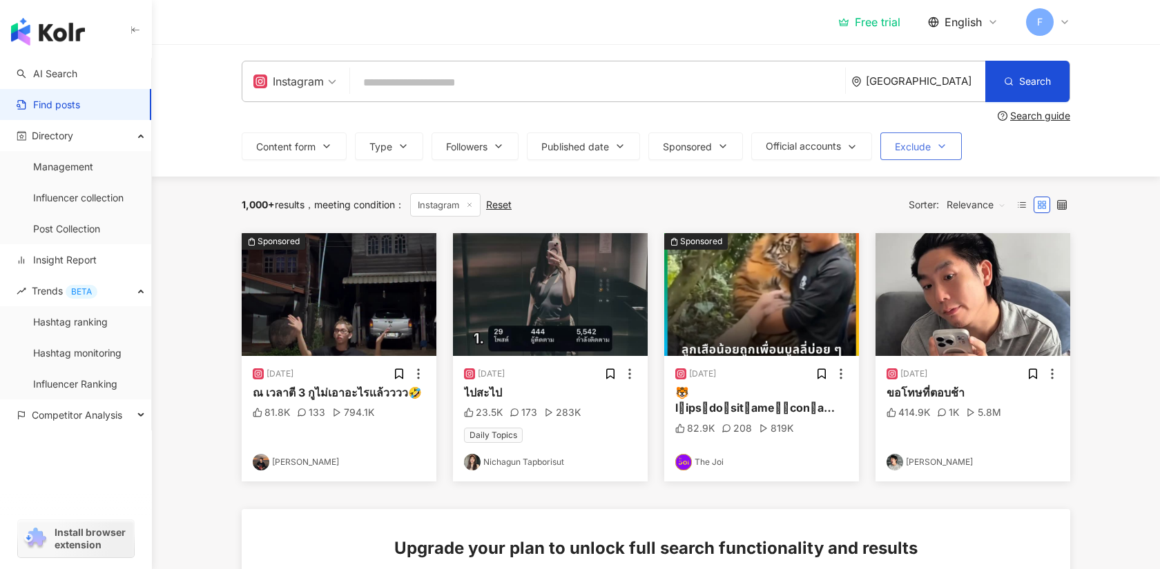
click at [946, 146] on icon "button" at bounding box center [941, 146] width 11 height 11
click at [1035, 144] on div "Content form Type Followers Published date Aug 2025 Su Mo Tu We Th Fr Sa 27 28 …" at bounding box center [656, 147] width 828 height 28
click at [936, 37] on div "Free trial English F" at bounding box center [656, 22] width 828 height 44
click at [950, 19] on span "English" at bounding box center [962, 21] width 37 height 15
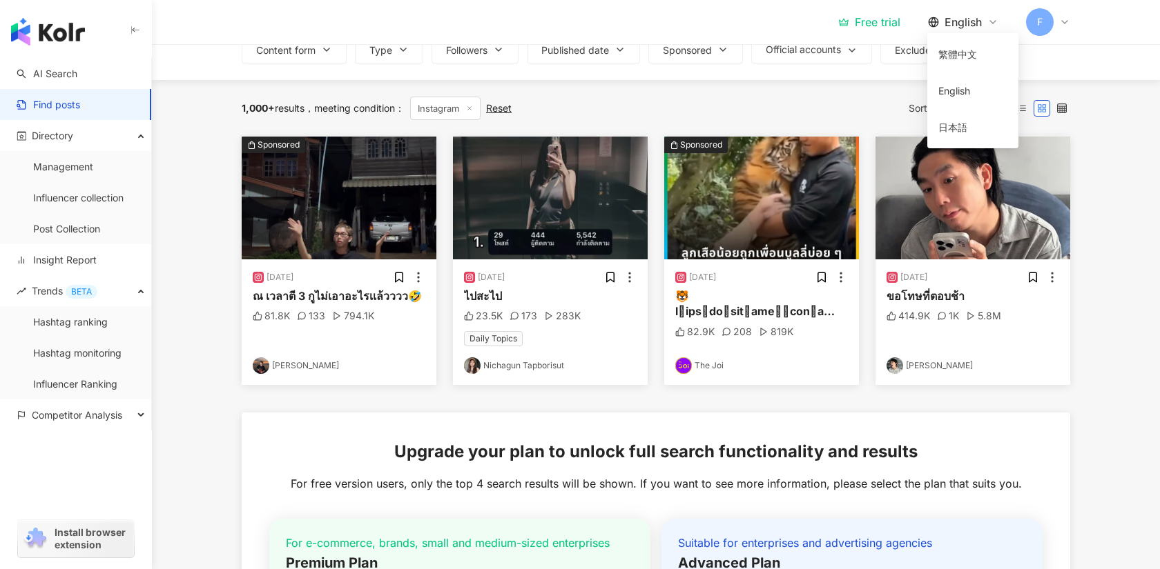
scroll to position [97, 0]
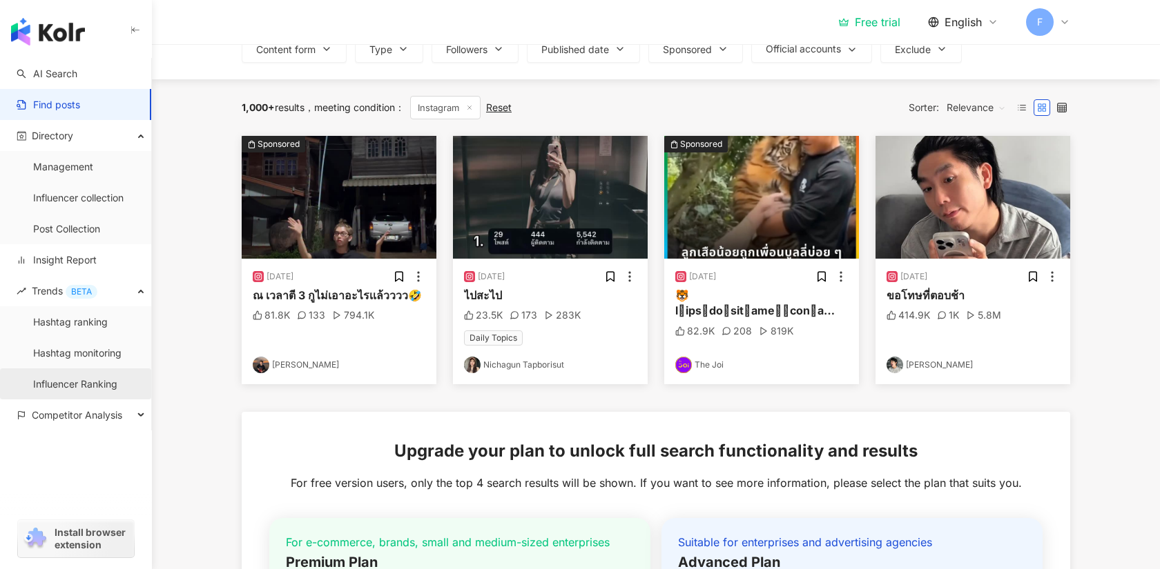
click at [112, 382] on link "Influencer Ranking" at bounding box center [75, 385] width 84 height 14
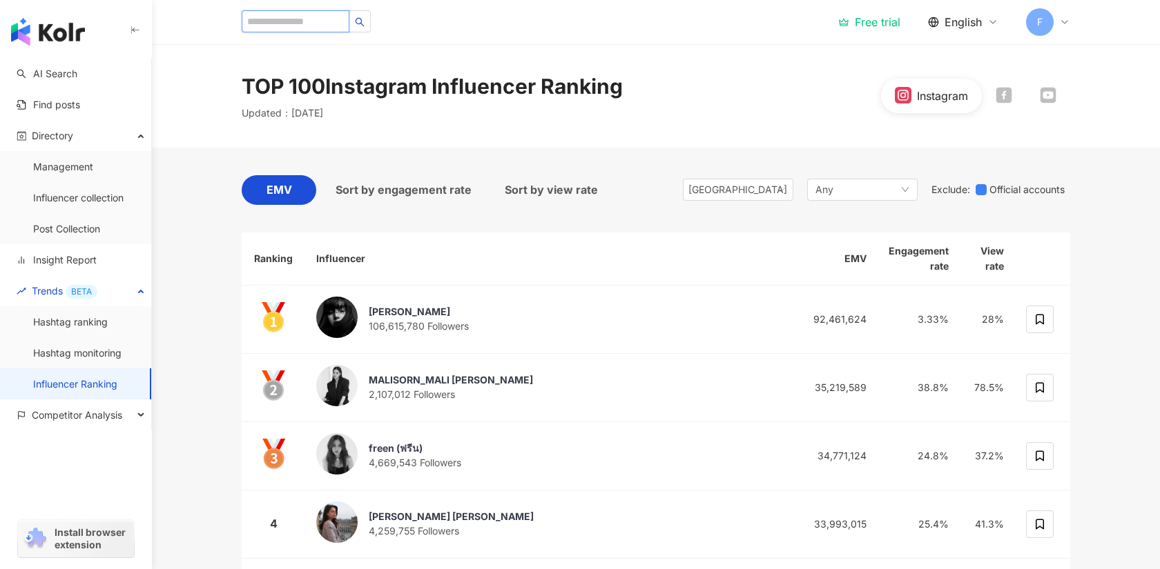
click at [318, 28] on input "search" at bounding box center [296, 21] width 108 height 22
type input "*******"
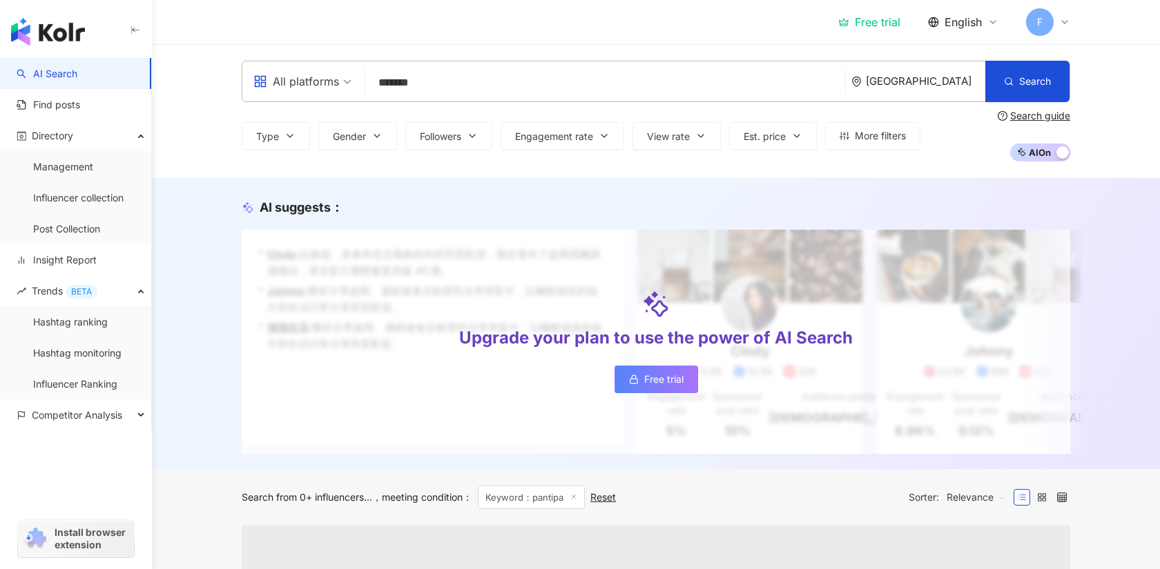
click at [443, 83] on input "*******" at bounding box center [605, 83] width 469 height 26
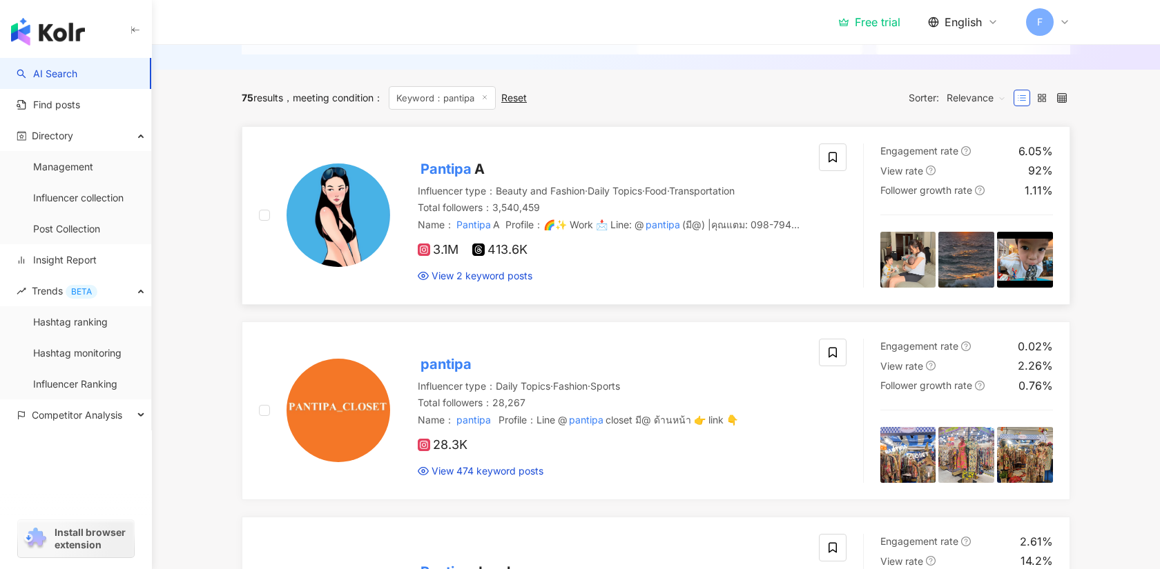
scroll to position [407, 0]
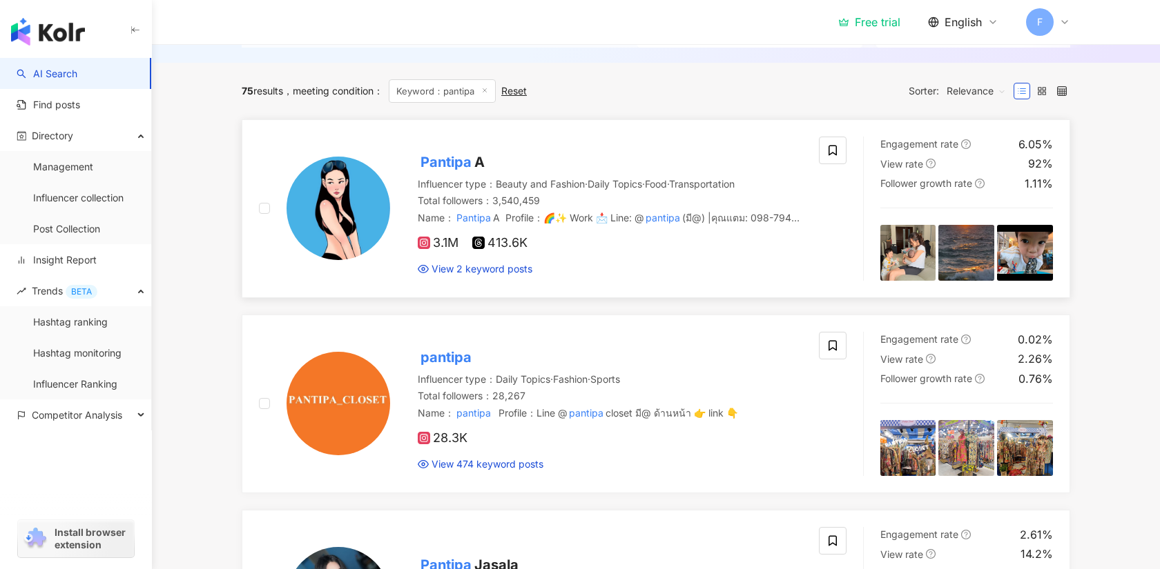
click at [763, 142] on div "Pantipa A Influencer type ： Beauty and Fashion · Daily Topics · Food · Transpor…" at bounding box center [596, 208] width 412 height 135
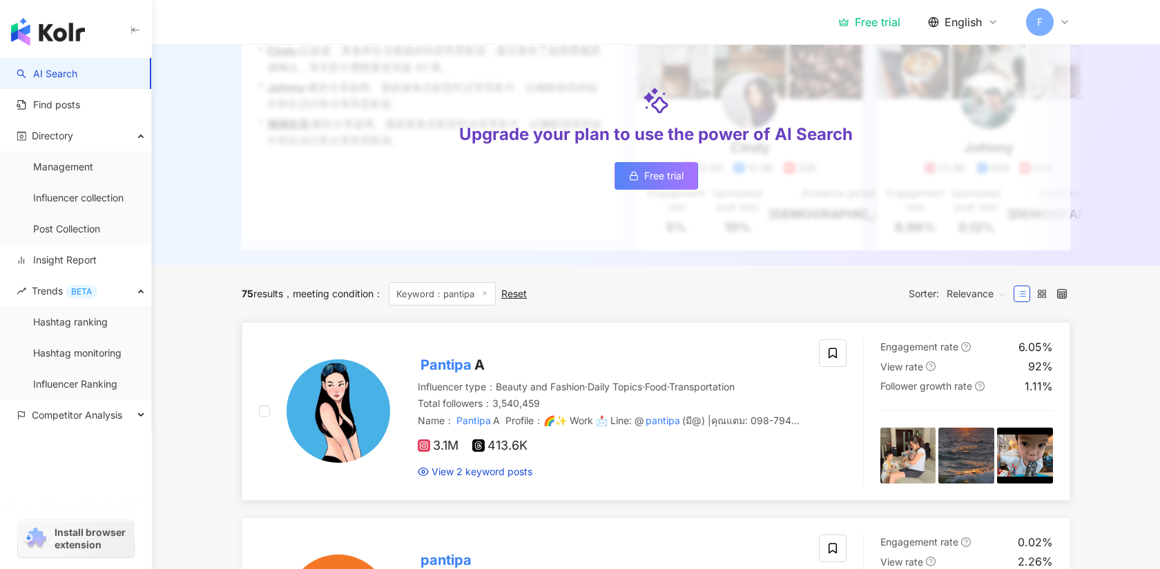
scroll to position [295, 0]
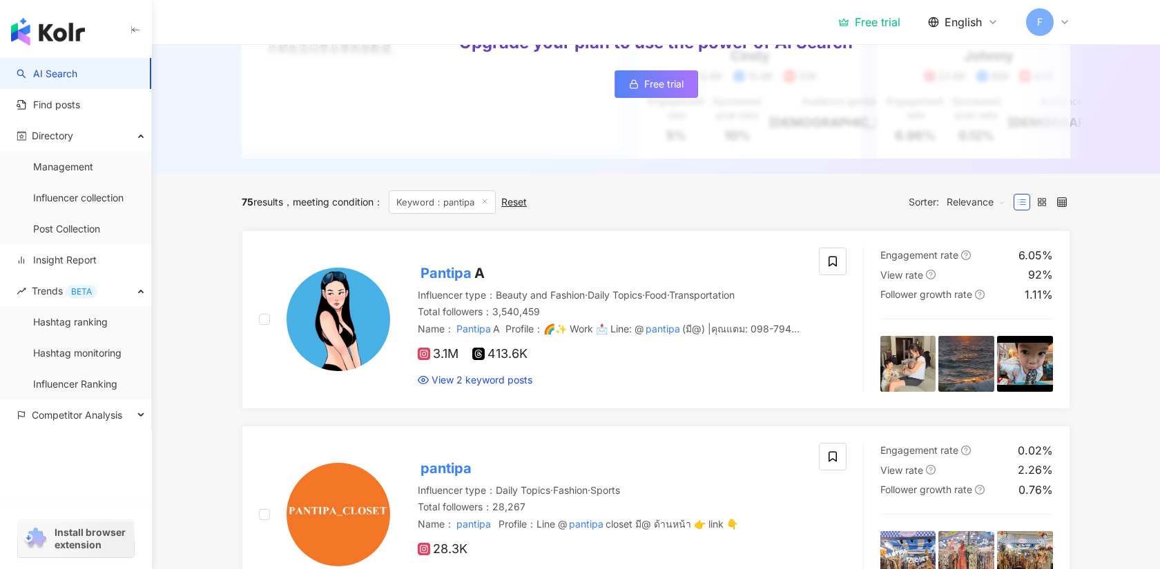
drag, startPoint x: 1044, startPoint y: 200, endPoint x: 1044, endPoint y: 220, distance: 20.0
click at [1043, 200] on icon at bounding box center [1042, 202] width 10 height 10
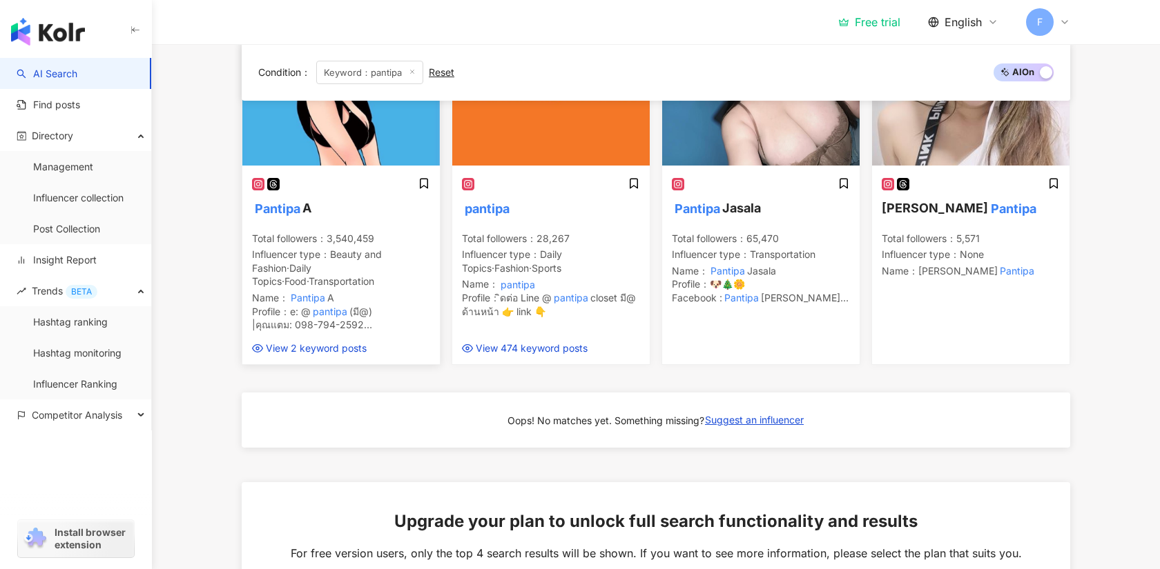
scroll to position [500, 0]
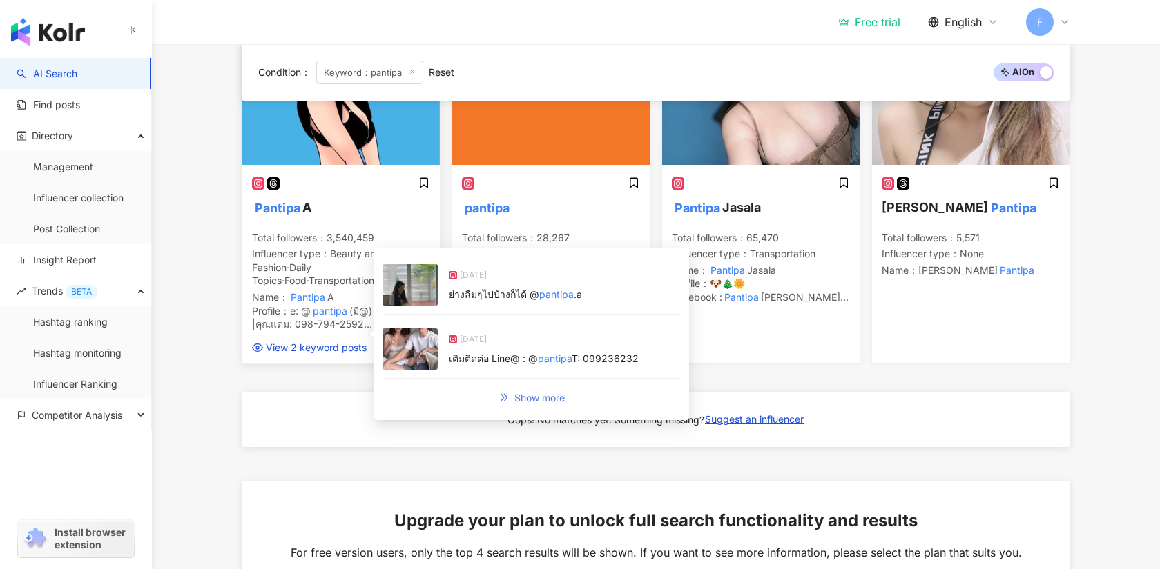
click at [546, 400] on span "Show more" at bounding box center [539, 398] width 50 height 11
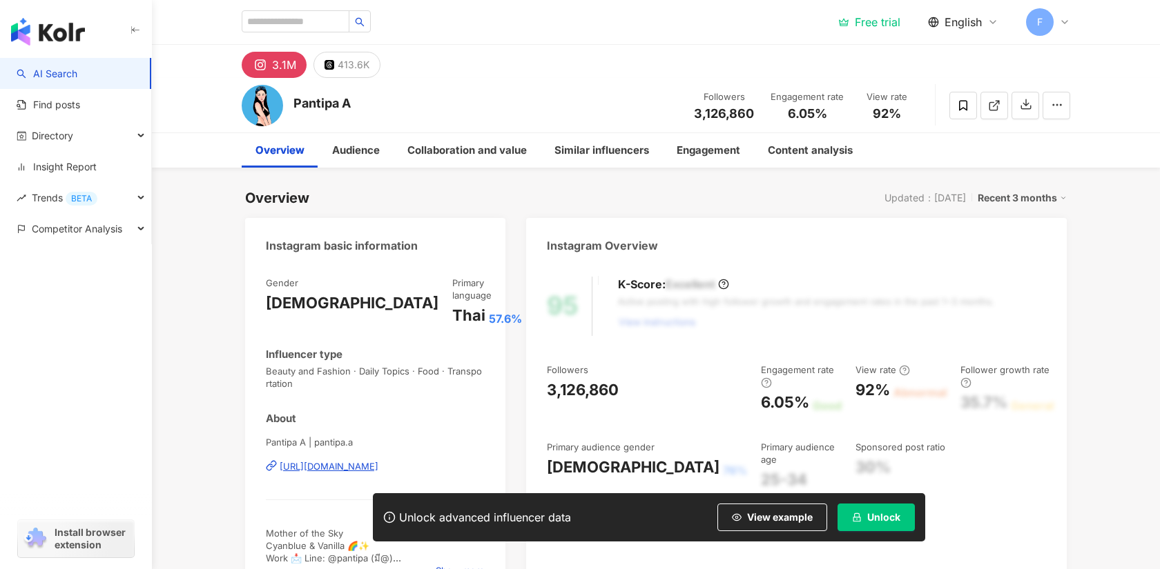
drag, startPoint x: 792, startPoint y: 514, endPoint x: 799, endPoint y: 484, distance: 31.1
click at [792, 514] on span "View example" at bounding box center [780, 517] width 66 height 11
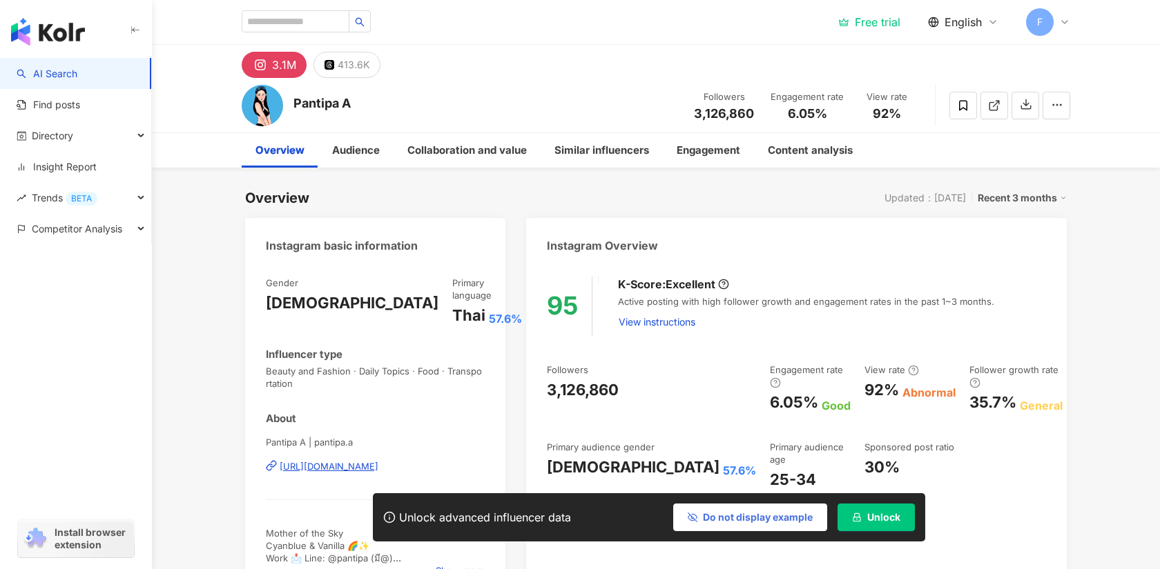
click at [799, 518] on span "Do not display example" at bounding box center [758, 517] width 110 height 11
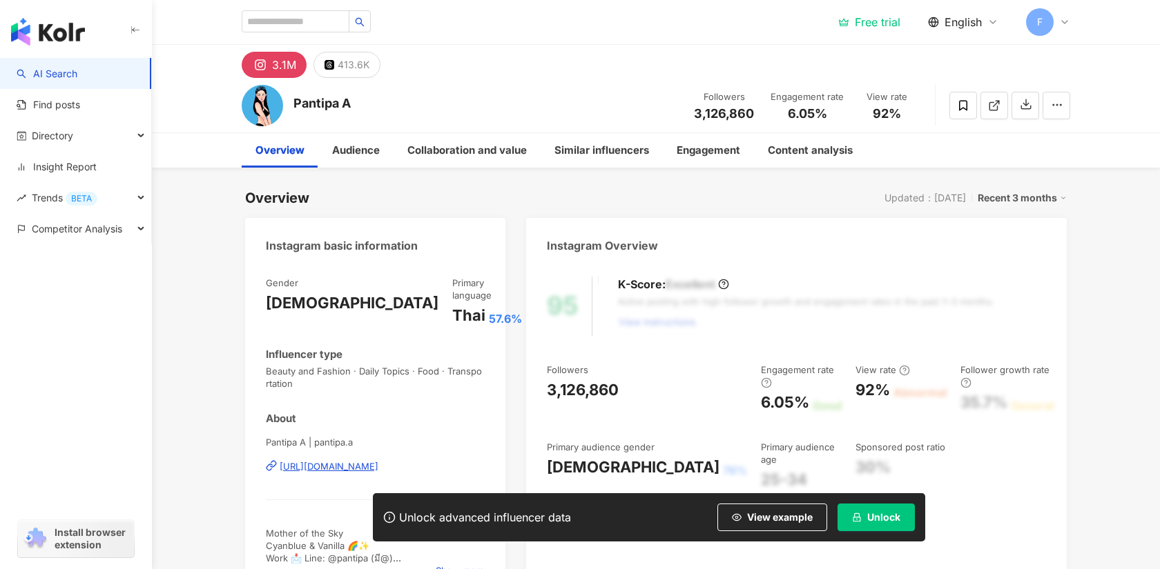
click at [787, 514] on span "View example" at bounding box center [780, 517] width 66 height 11
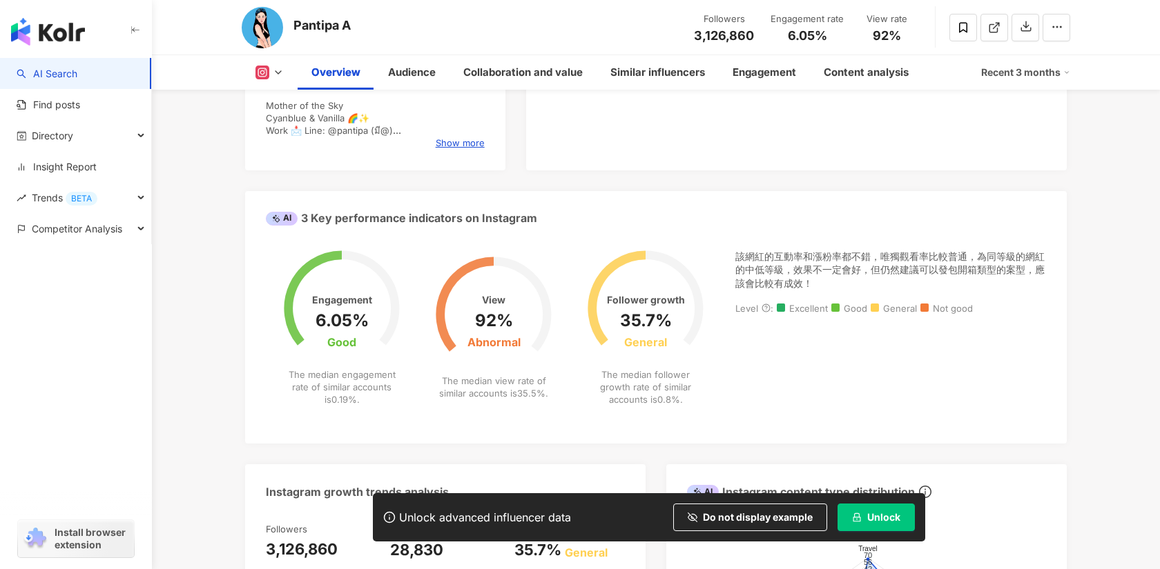
scroll to position [425, 0]
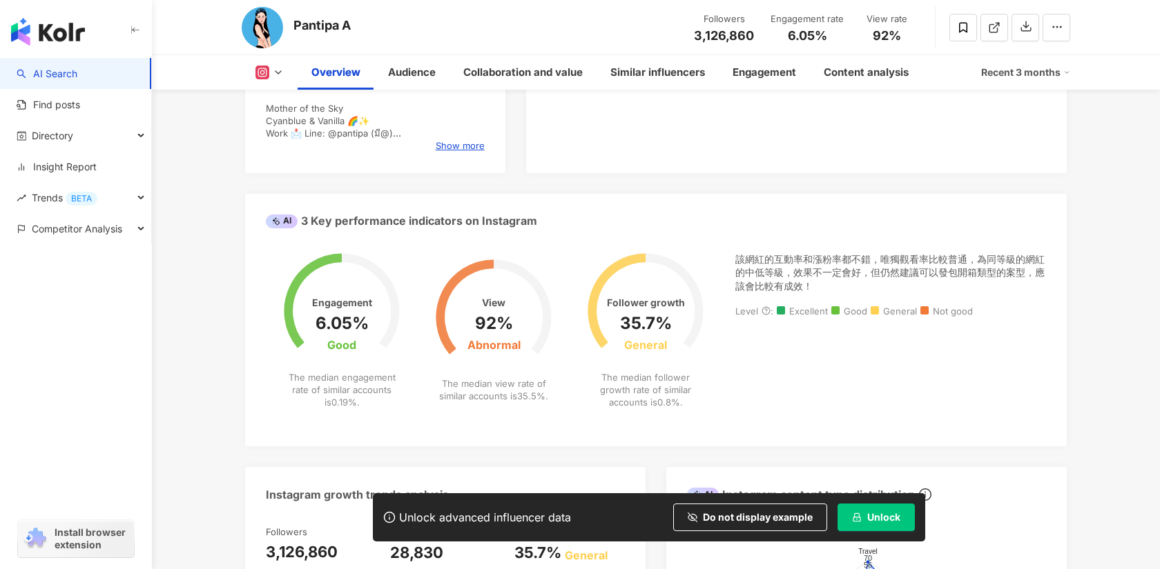
drag, startPoint x: 277, startPoint y: 88, endPoint x: 279, endPoint y: 81, distance: 7.7
click at [277, 88] on div "Overview Audience Collaboration and value Similar influencers Engagement Conten…" at bounding box center [656, 72] width 828 height 35
click at [282, 77] on icon at bounding box center [278, 72] width 11 height 11
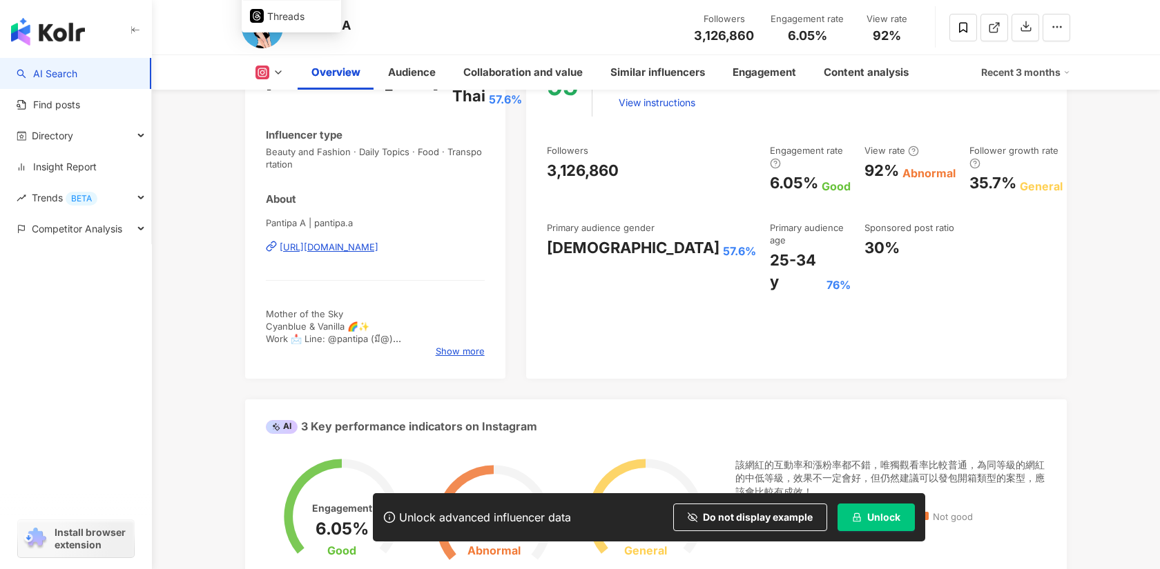
scroll to position [0, 0]
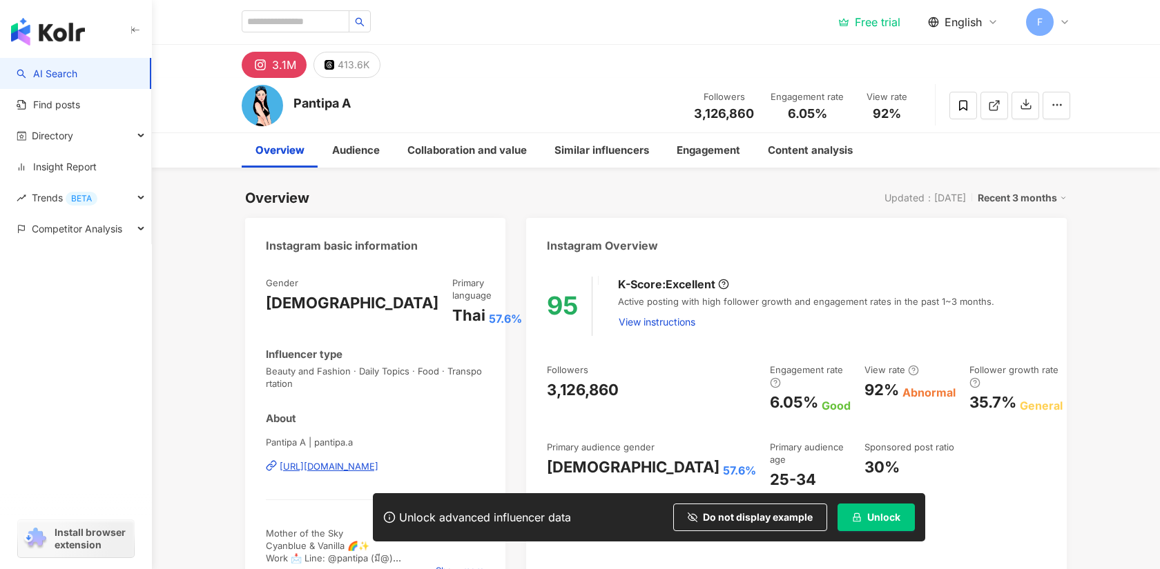
click at [288, 161] on div "Overview" at bounding box center [280, 150] width 77 height 35
drag, startPoint x: 350, startPoint y: 141, endPoint x: 359, endPoint y: 146, distance: 10.2
click at [349, 141] on div "Audience" at bounding box center [355, 150] width 75 height 35
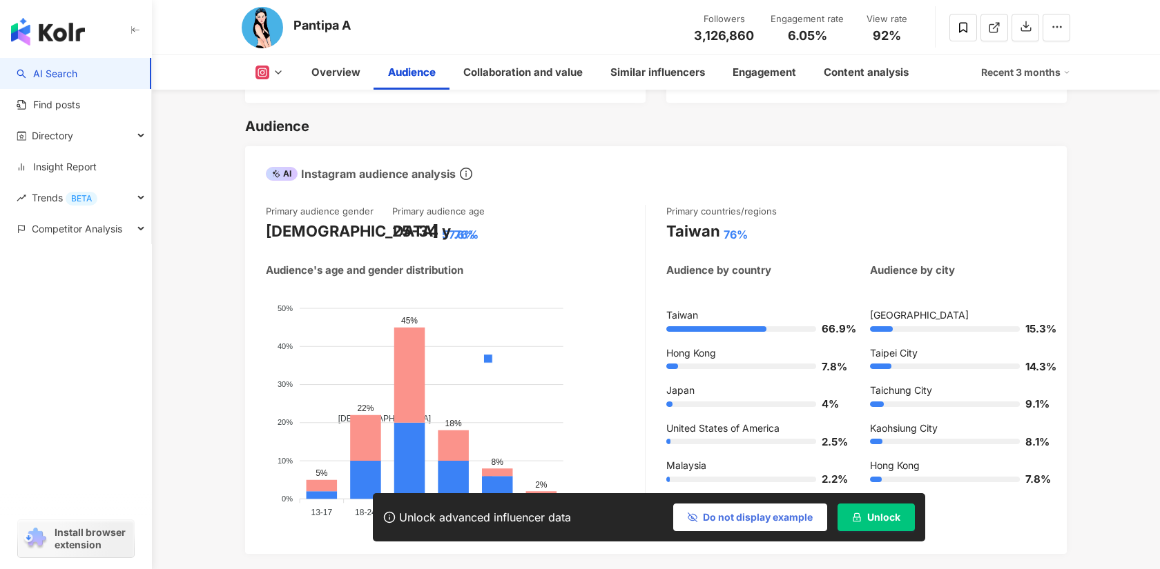
click at [758, 514] on span "Do not display example" at bounding box center [758, 517] width 110 height 11
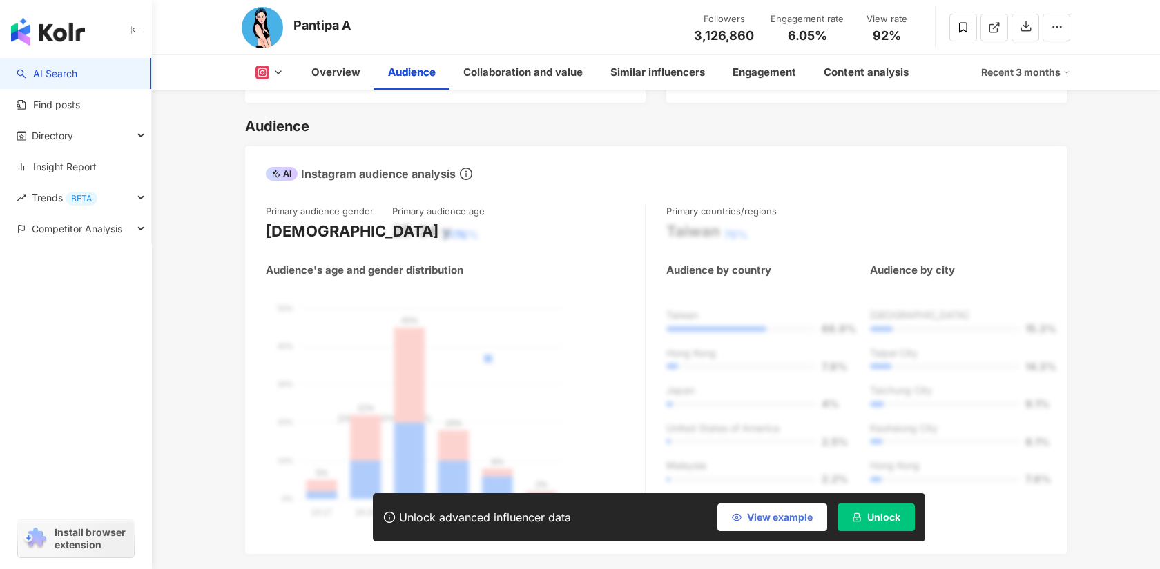
click at [758, 514] on span "View example" at bounding box center [780, 517] width 66 height 11
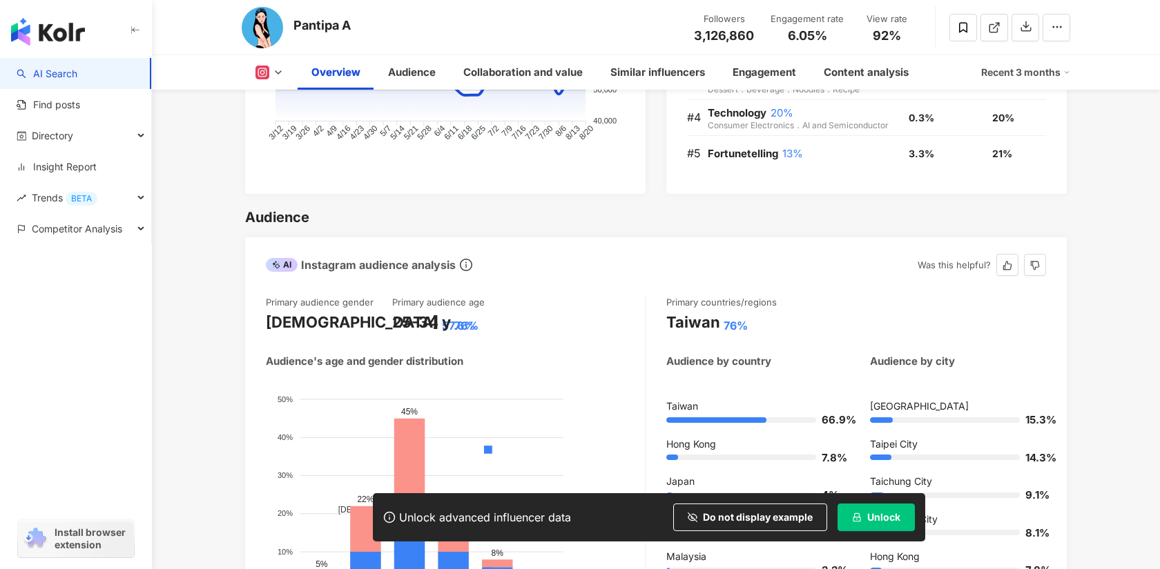
scroll to position [1092, 0]
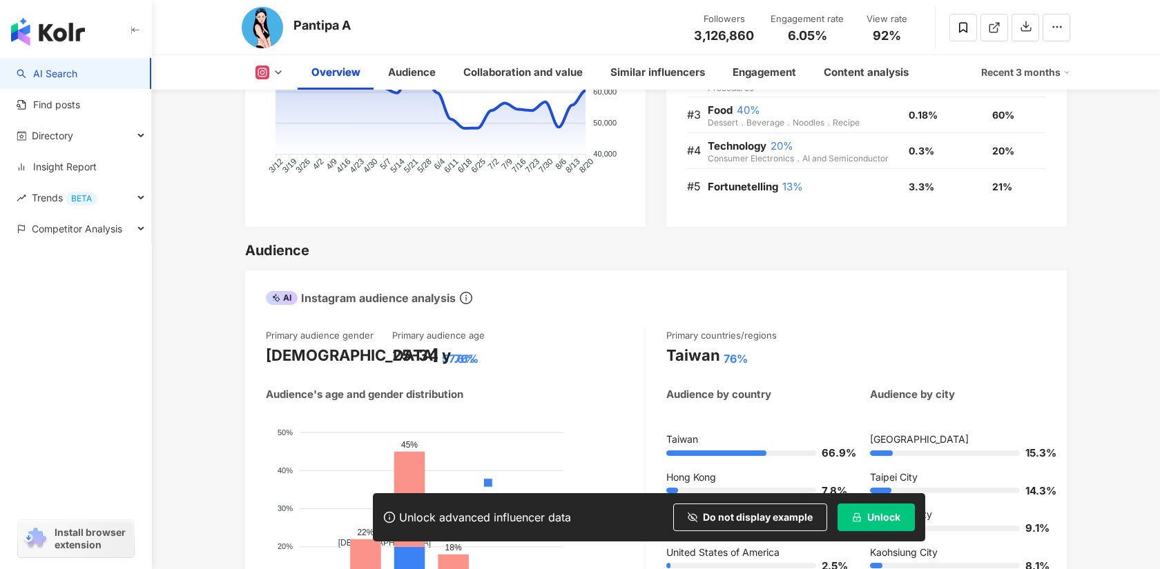
click at [878, 507] on button "Unlock" at bounding box center [875, 518] width 77 height 28
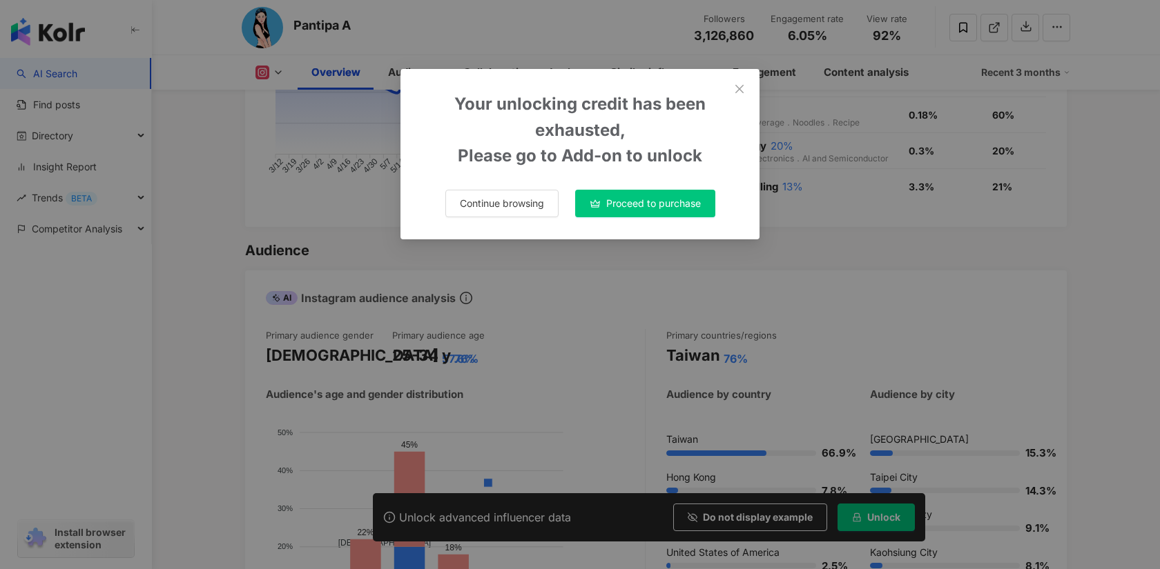
click at [527, 211] on button "Continue browsing" at bounding box center [501, 204] width 113 height 28
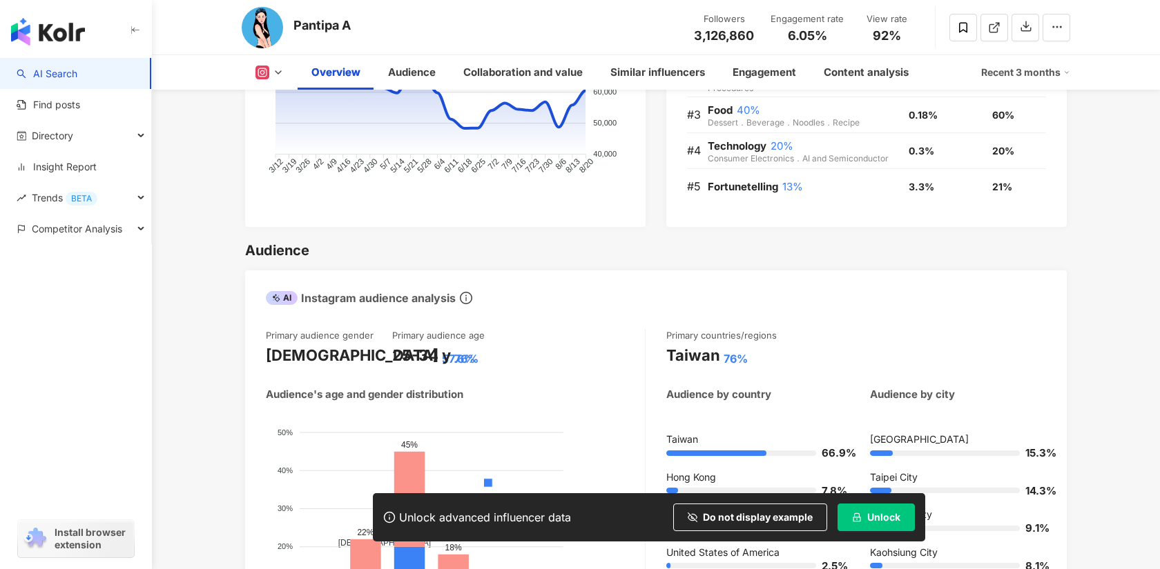
click at [885, 509] on button "Unlock" at bounding box center [875, 518] width 77 height 28
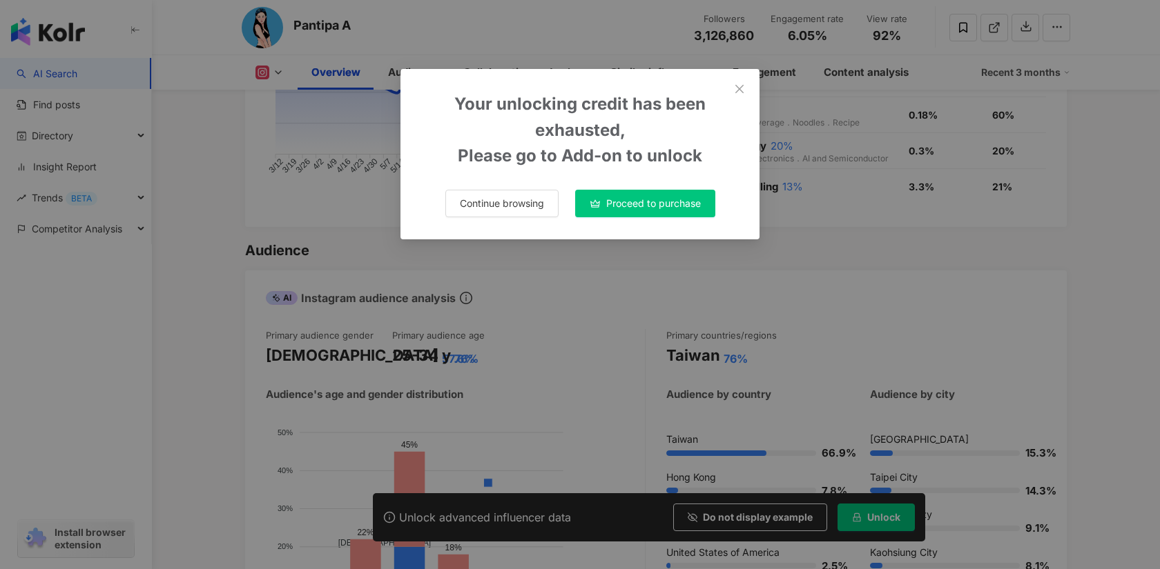
click at [696, 200] on span "Proceed to purchase" at bounding box center [653, 203] width 95 height 11
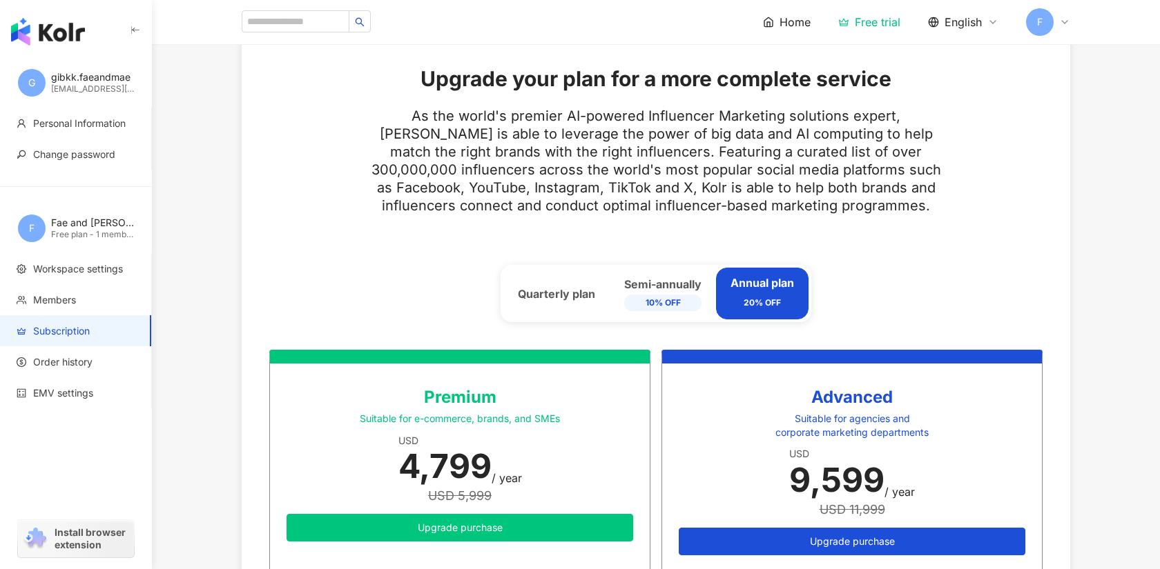
scroll to position [458, 0]
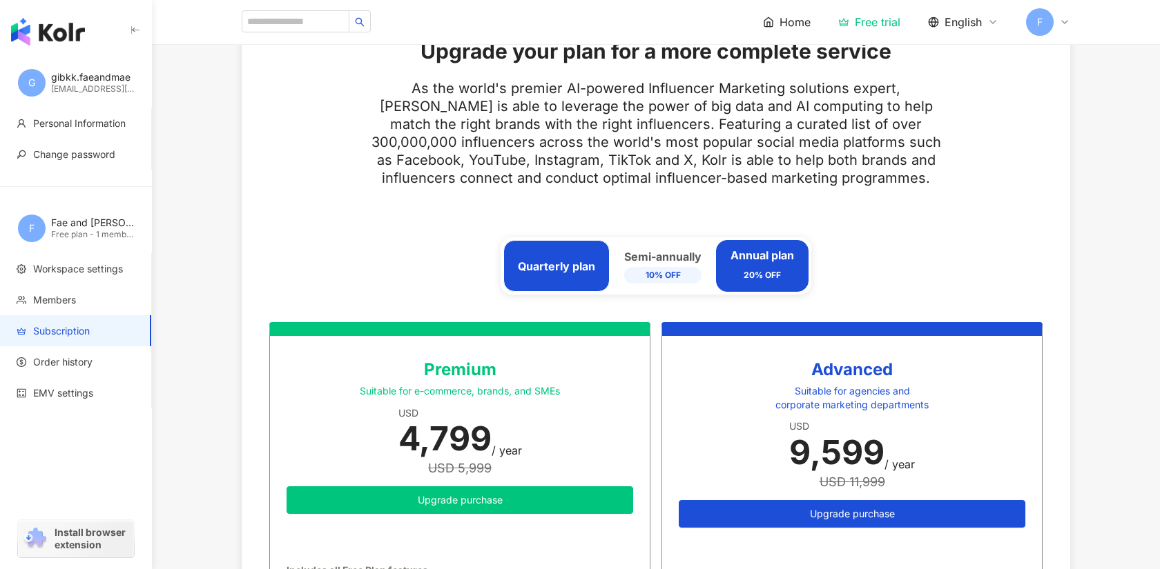
click at [593, 257] on div "Quarterly plan" at bounding box center [556, 266] width 106 height 52
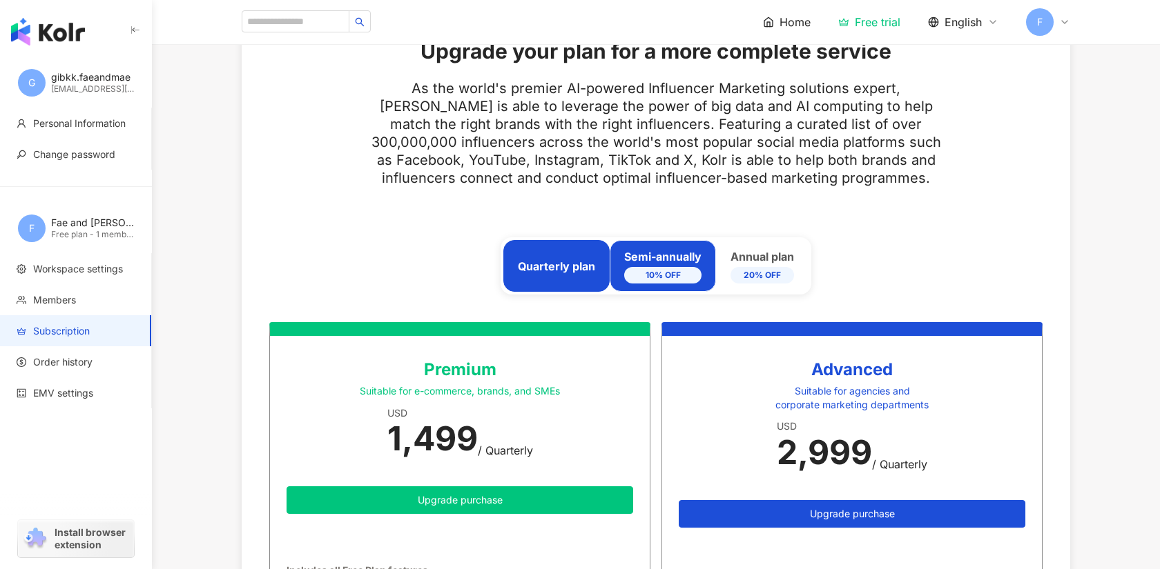
click at [628, 260] on div "Semi-annually 10% OFF" at bounding box center [662, 266] width 77 height 35
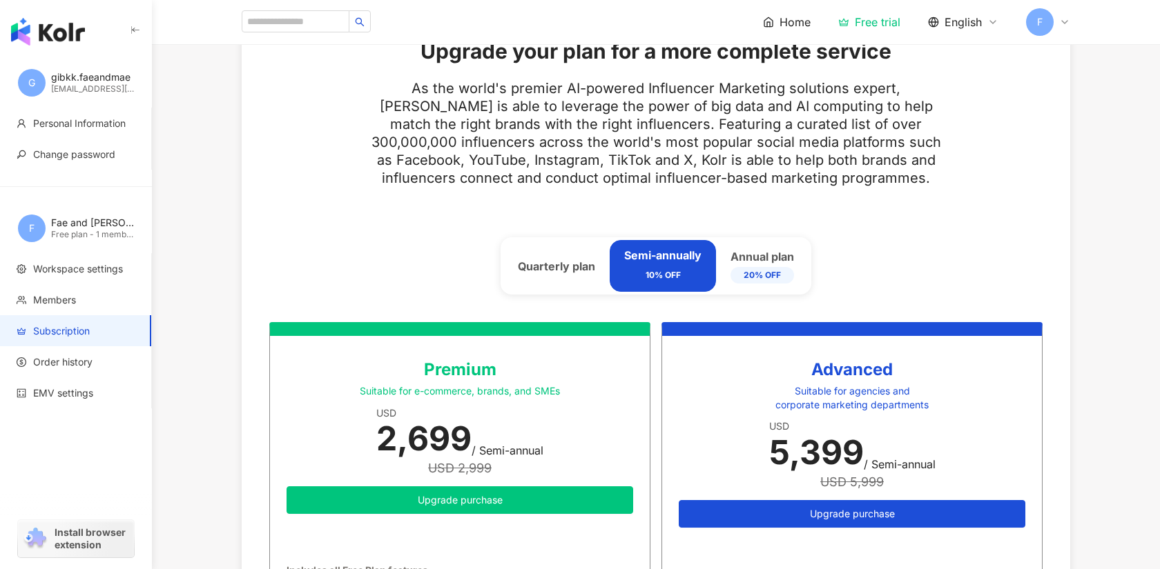
click at [687, 262] on div "Semi-annually 10% OFF" at bounding box center [662, 266] width 77 height 37
click at [709, 263] on div "Semi-annually 10% OFF" at bounding box center [662, 266] width 106 height 52
click at [746, 263] on div "Annual plan 20% OFF" at bounding box center [761, 266] width 63 height 35
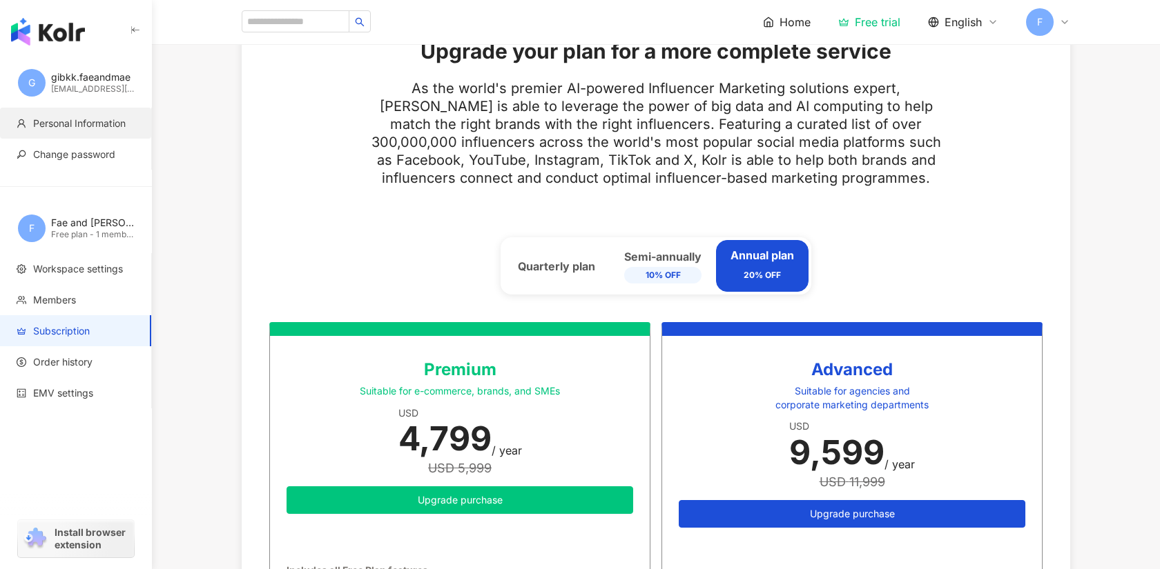
click at [102, 133] on li "Personal Information" at bounding box center [75, 123] width 151 height 31
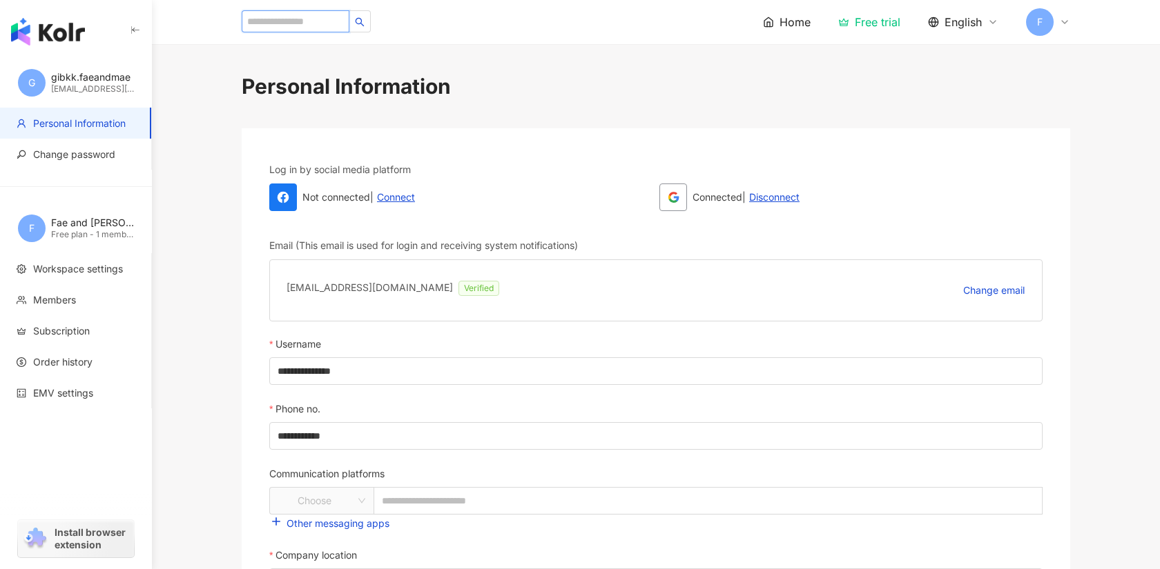
click at [309, 26] on input "search" at bounding box center [296, 21] width 108 height 22
type input "*******"
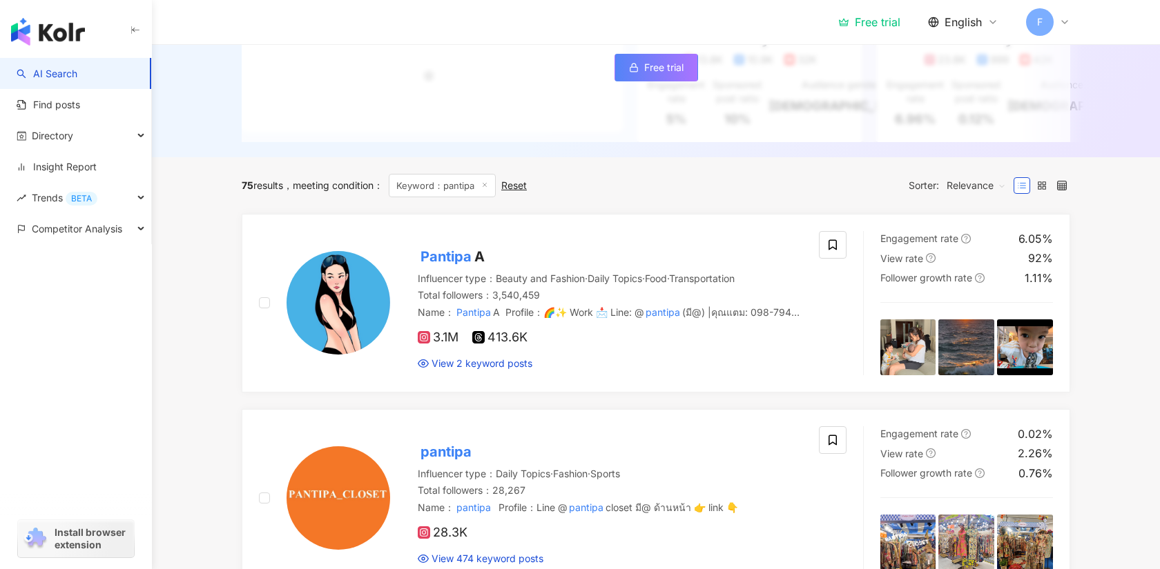
scroll to position [366, 0]
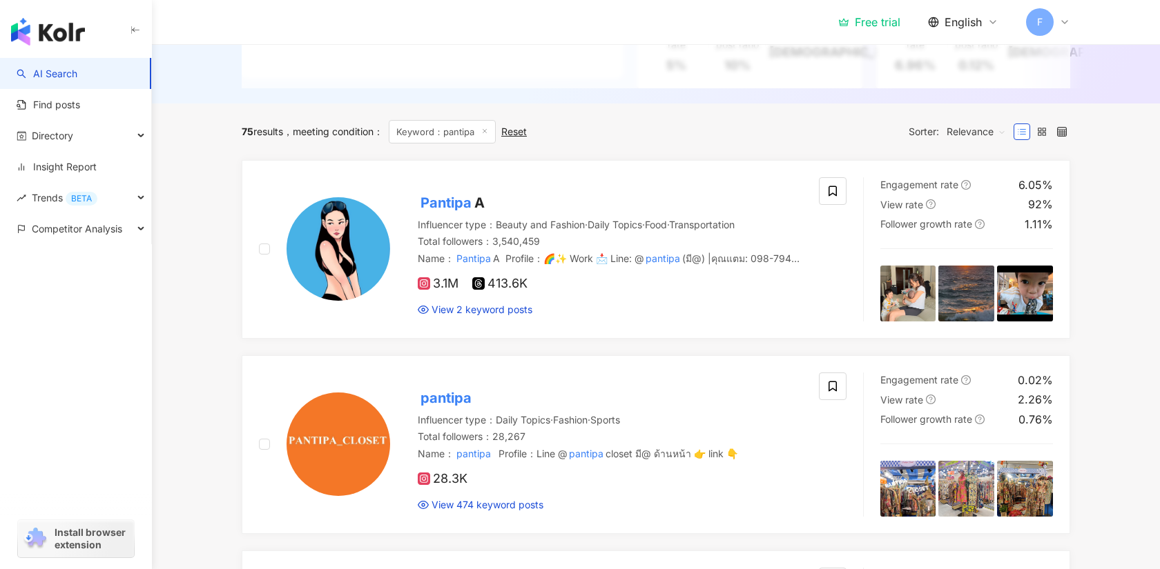
drag, startPoint x: 1039, startPoint y: 136, endPoint x: 1036, endPoint y: 145, distance: 9.6
click at [1039, 135] on label at bounding box center [1041, 132] width 17 height 17
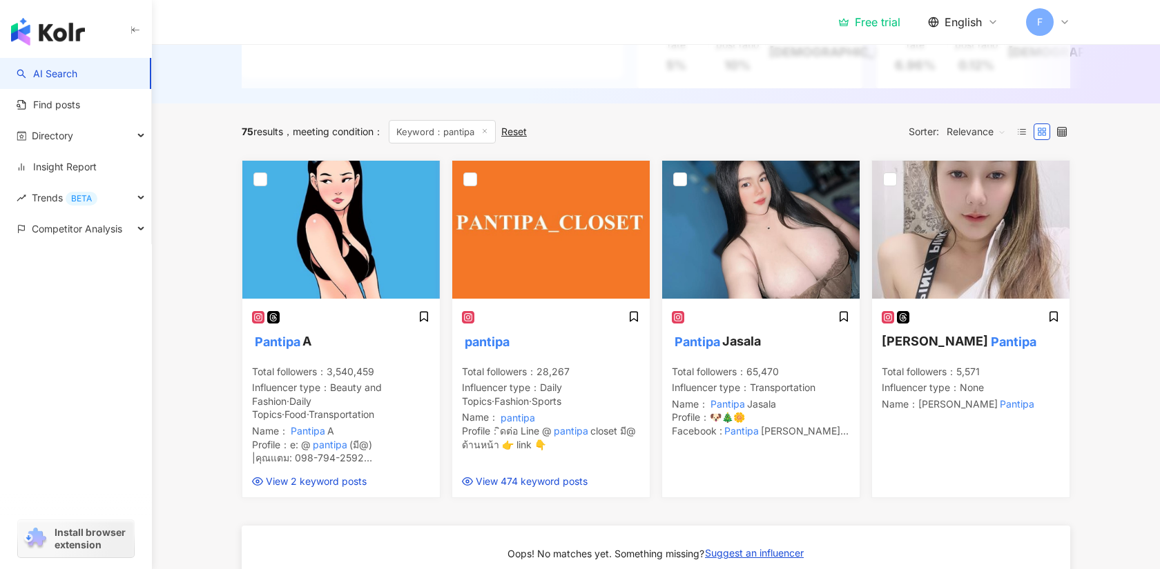
click at [1059, 122] on div at bounding box center [1041, 132] width 57 height 22
click at [1062, 133] on icon at bounding box center [1062, 132] width 10 height 10
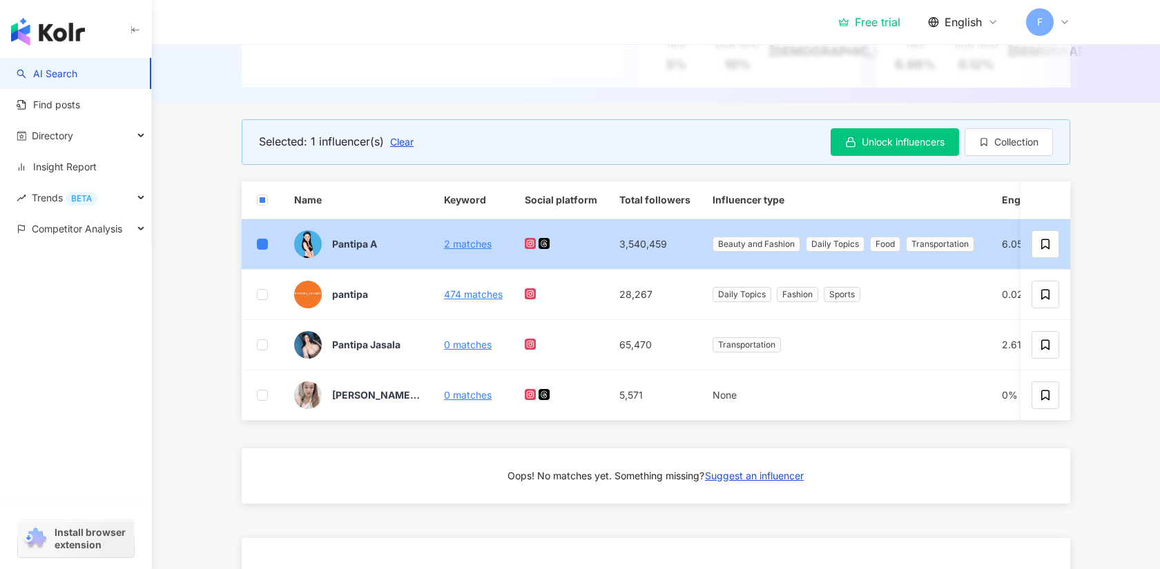
scroll to position [0, 1]
click at [384, 238] on span "Pantipa A" at bounding box center [376, 244] width 90 height 14
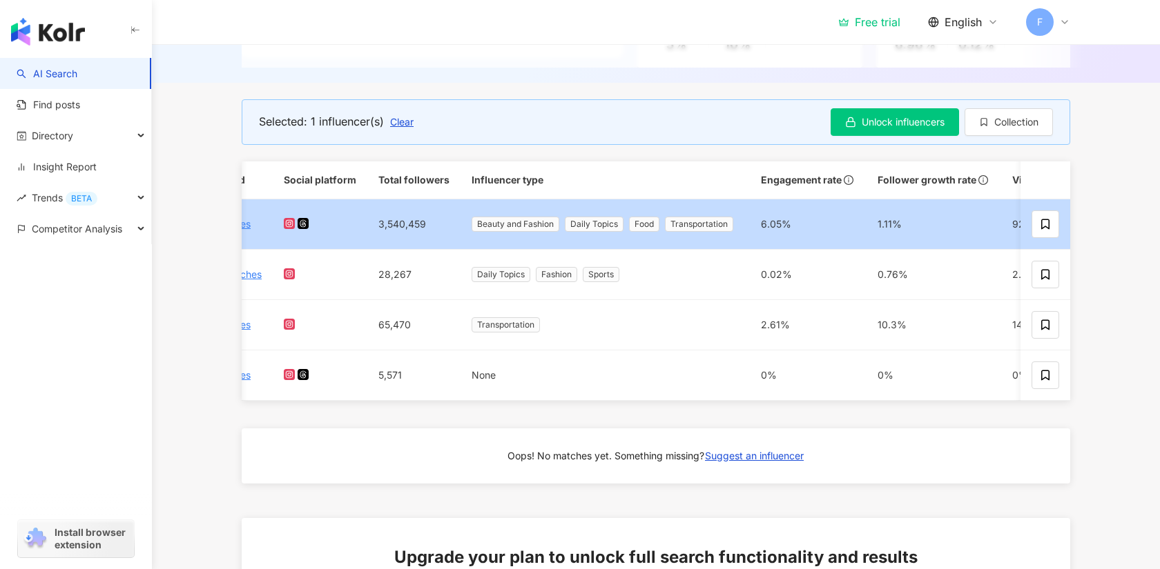
scroll to position [0, 243]
click at [538, 219] on span "Beauty and Fashion" at bounding box center [513, 224] width 88 height 15
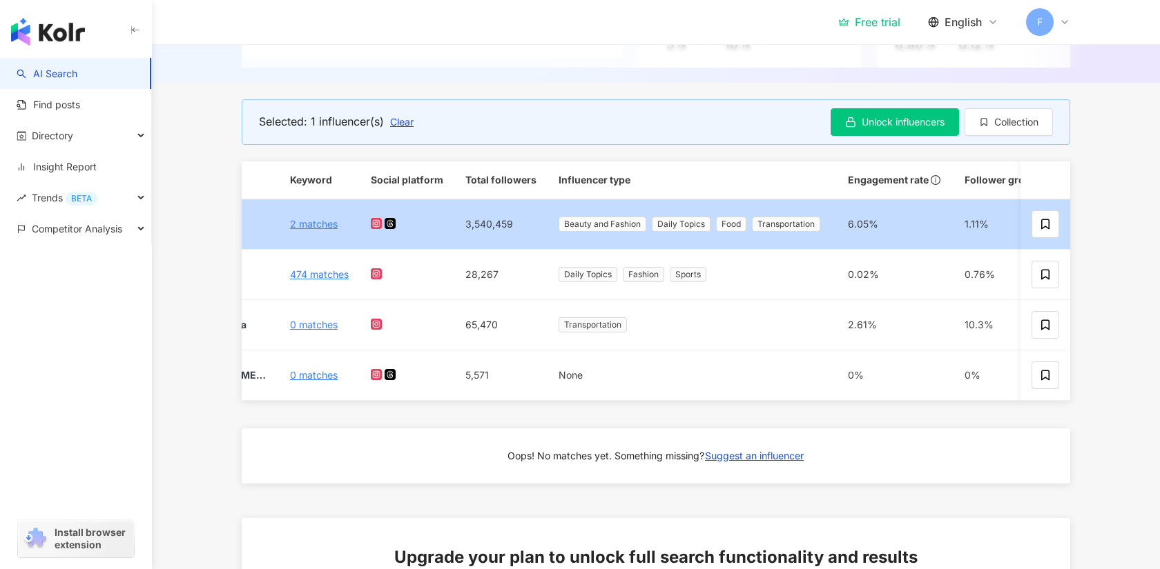
scroll to position [0, 0]
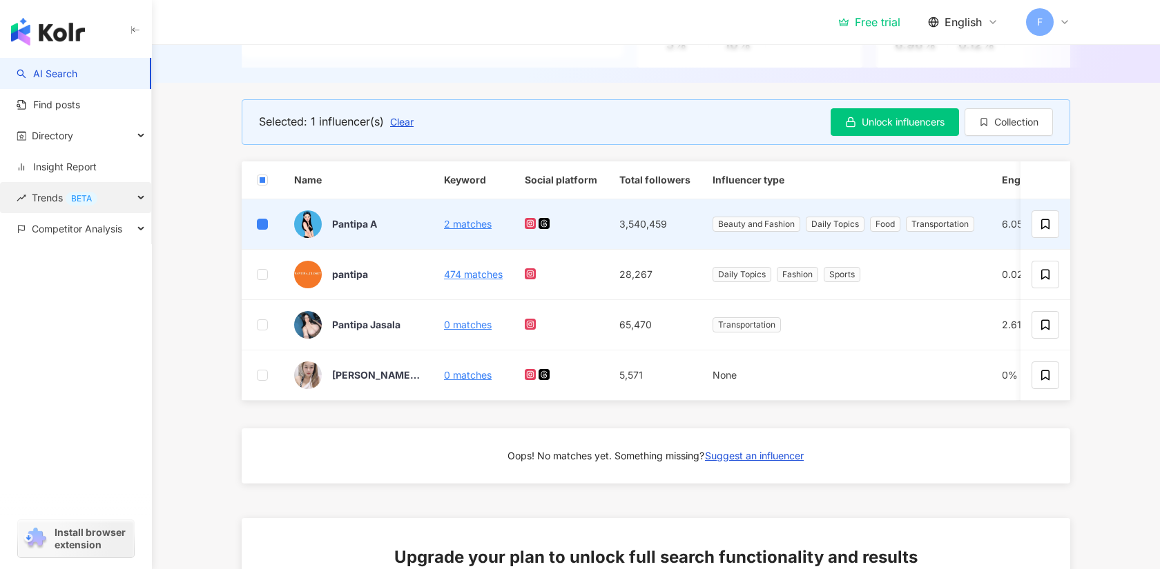
click at [117, 199] on div "Trends BETA" at bounding box center [75, 197] width 151 height 31
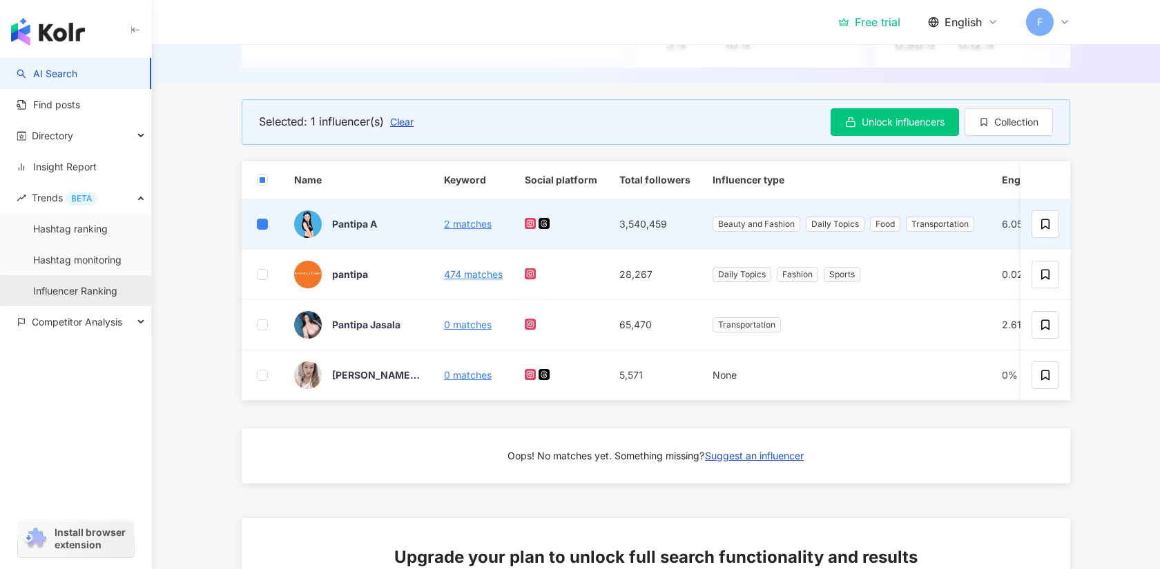
click at [117, 288] on link "Influencer Ranking" at bounding box center [75, 291] width 84 height 14
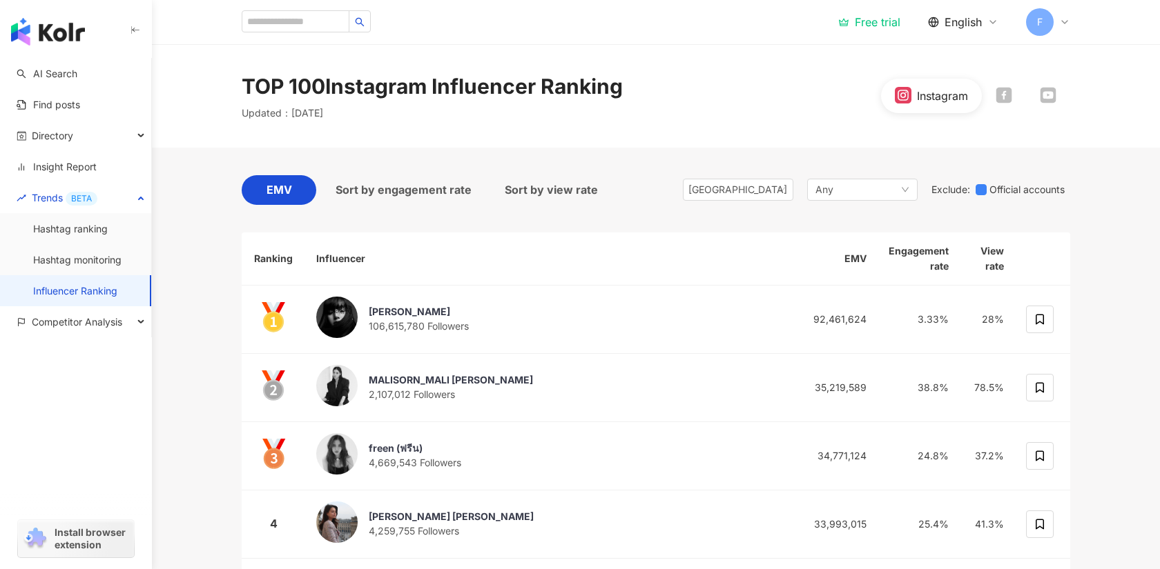
click at [1015, 92] on div at bounding box center [1003, 96] width 44 height 18
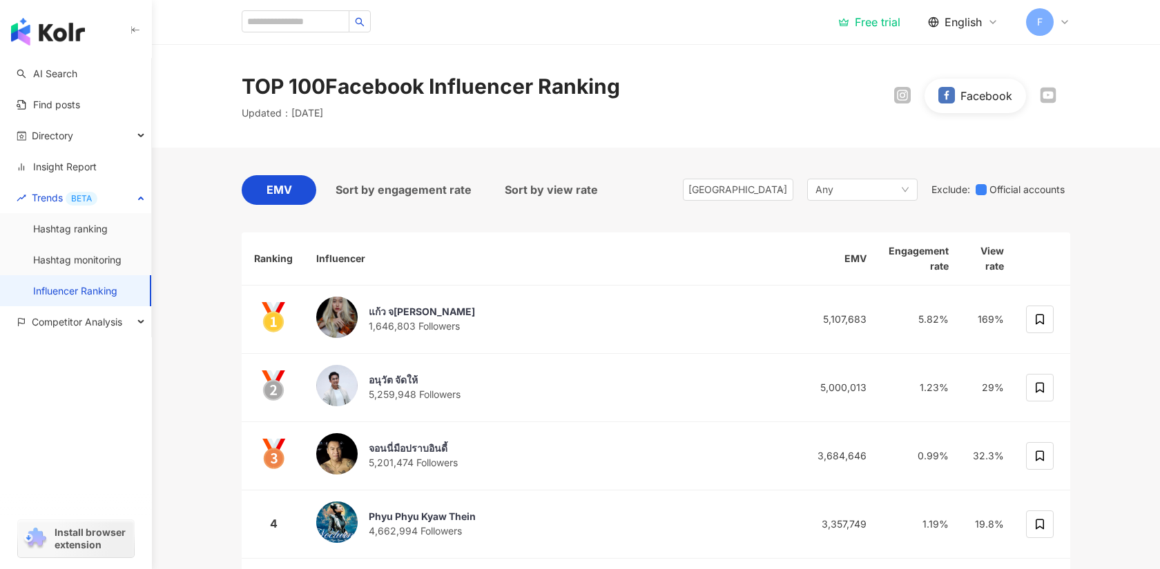
click at [338, 258] on th "Influencer" at bounding box center [549, 259] width 489 height 53
click at [301, 262] on th "Ranking" at bounding box center [273, 259] width 63 height 53
click at [839, 184] on div "Any" at bounding box center [862, 190] width 110 height 22
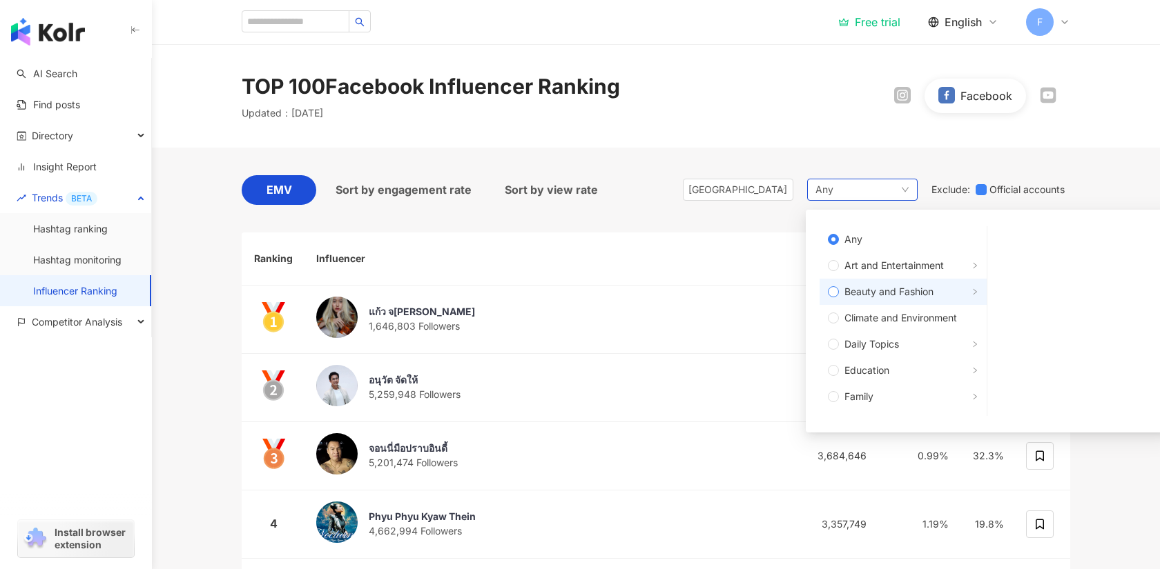
click at [865, 284] on span "Beauty and Fashion" at bounding box center [888, 291] width 89 height 15
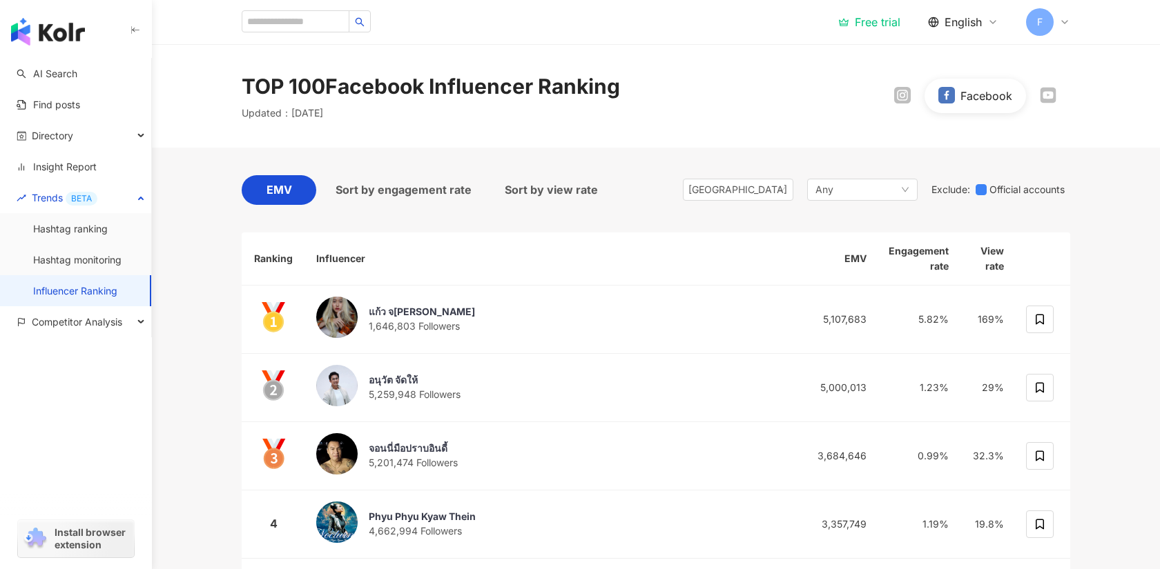
click at [945, 161] on div "EMV Sort by engagement rate Sort by view rate Thailand Any Any Art and Entertai…" at bounding box center [656, 572] width 828 height 849
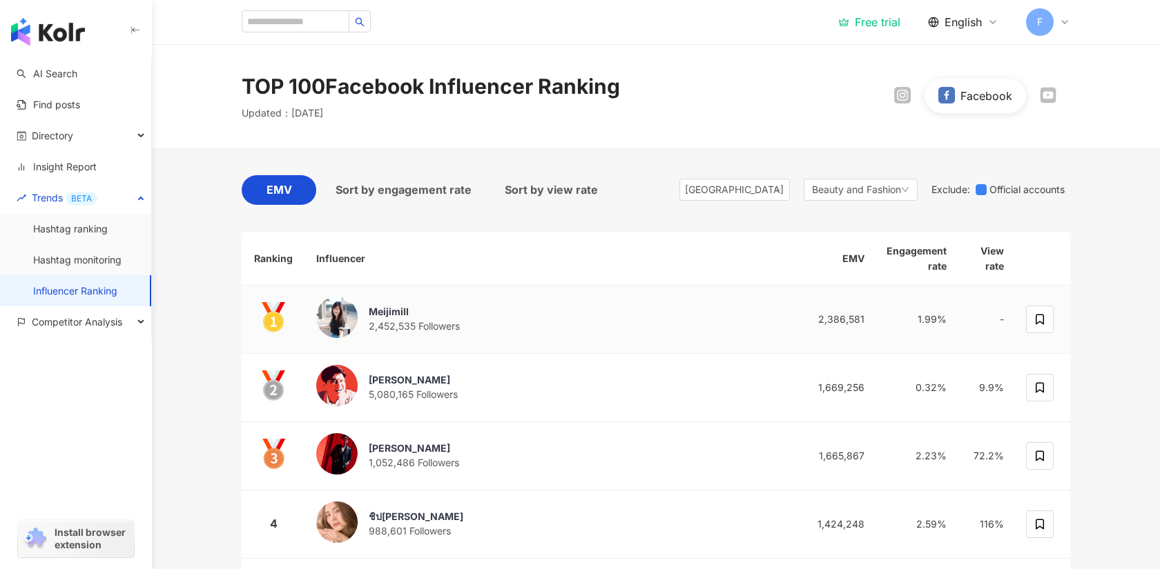
click at [397, 308] on div "Meijimill" at bounding box center [414, 312] width 91 height 14
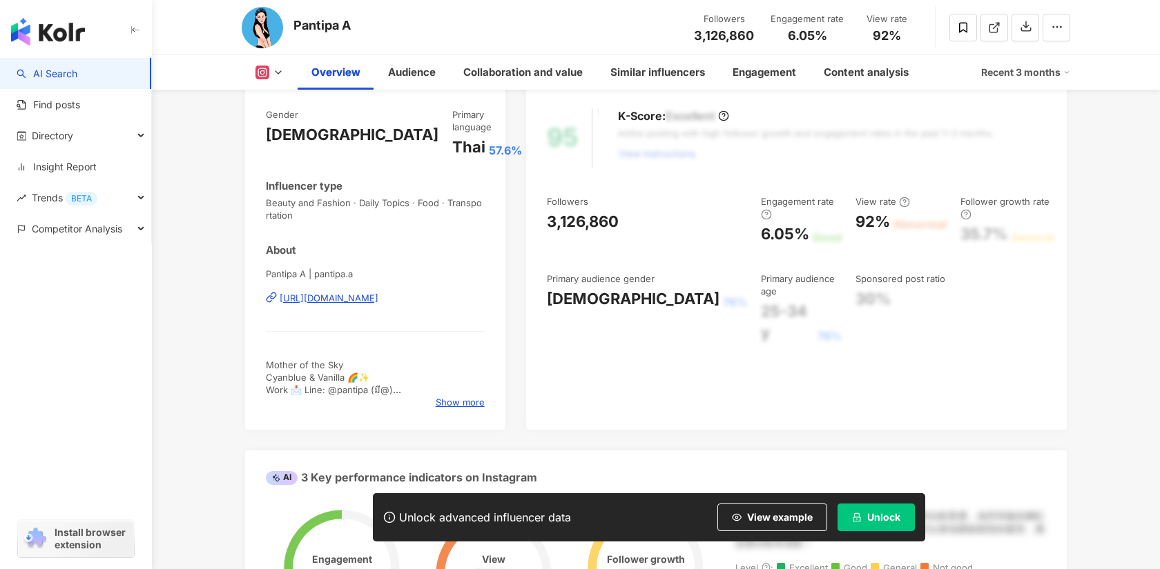
scroll to position [175, 0]
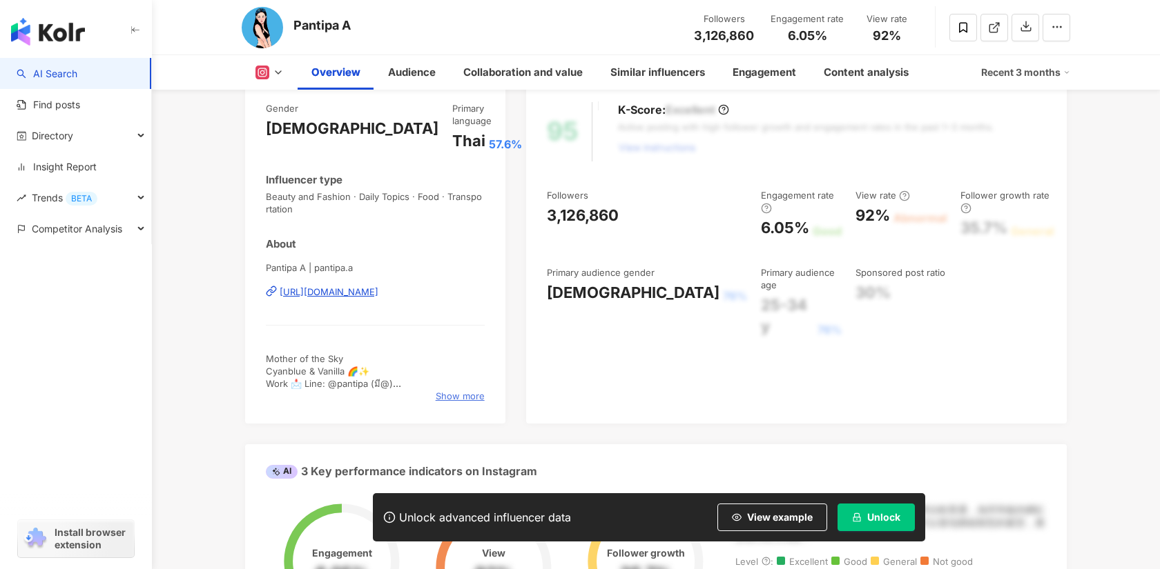
click at [444, 390] on span "Show more" at bounding box center [460, 396] width 49 height 12
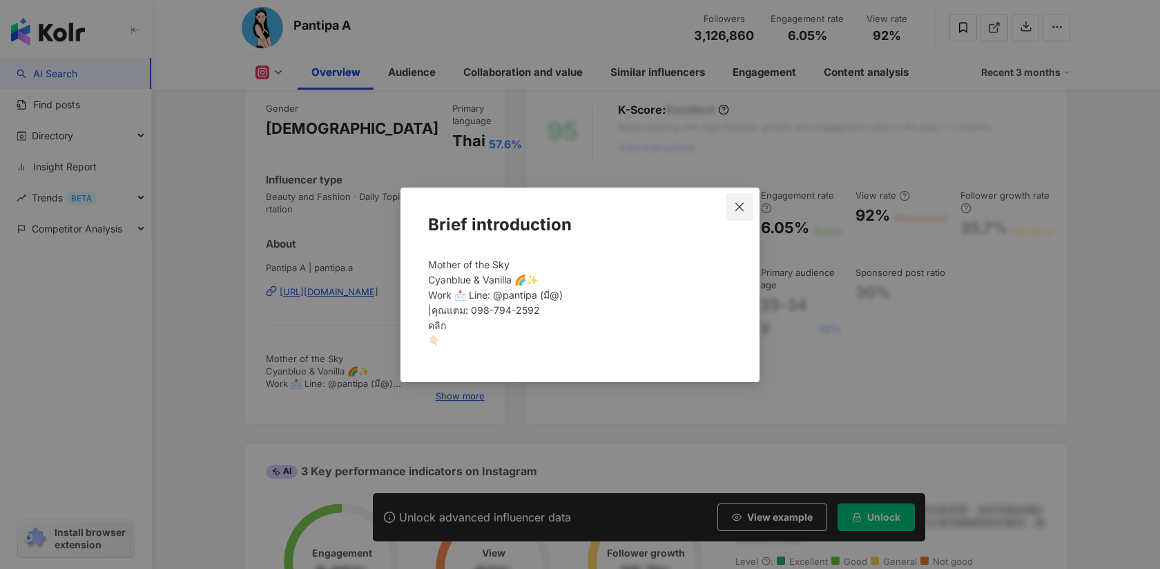
click at [744, 211] on icon "close" at bounding box center [739, 207] width 11 height 11
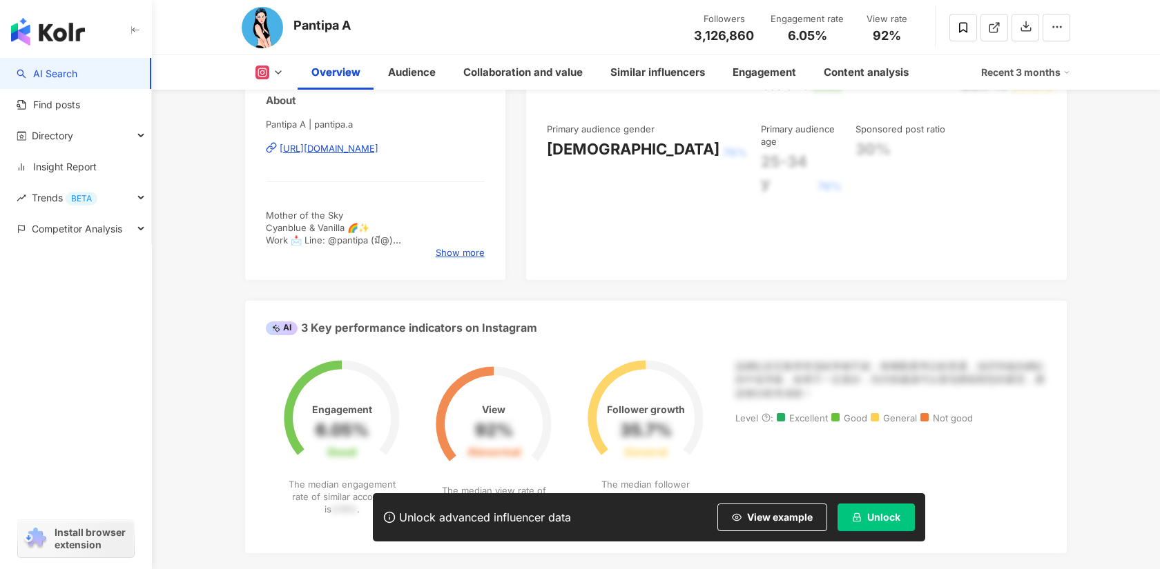
scroll to position [438, 0]
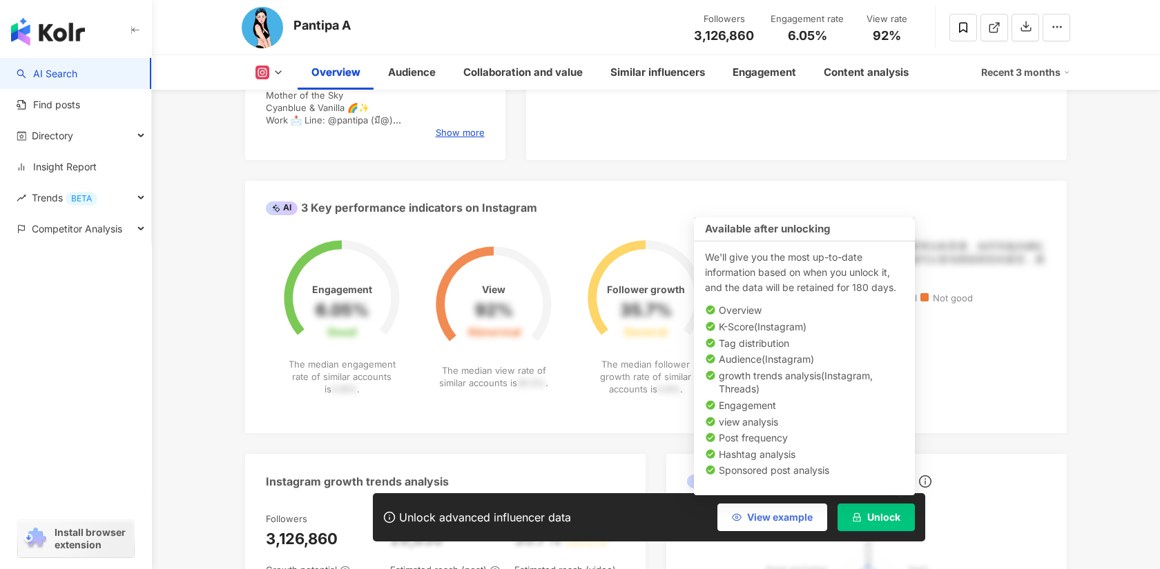
click at [776, 513] on span "View example" at bounding box center [780, 517] width 66 height 11
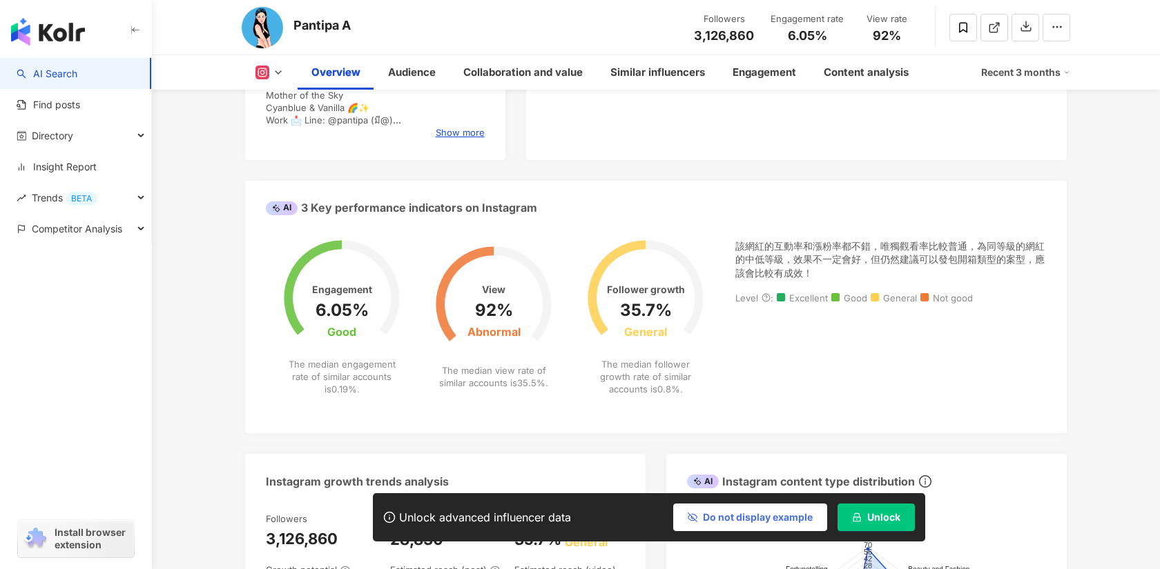
click at [771, 516] on span "Do not display example" at bounding box center [758, 517] width 110 height 11
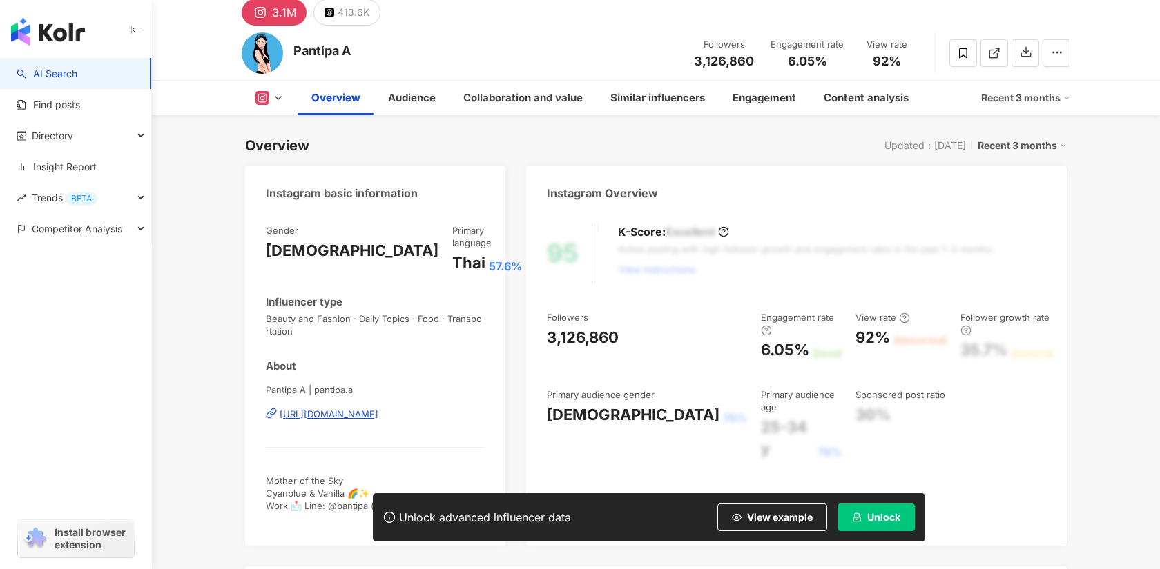
scroll to position [0, 0]
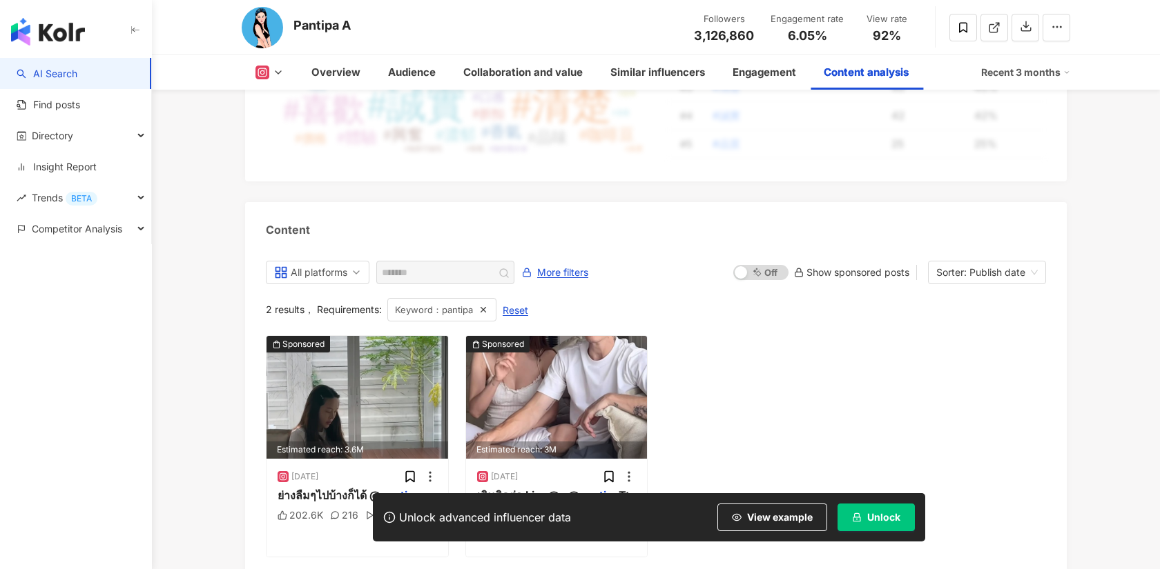
scroll to position [4227, 0]
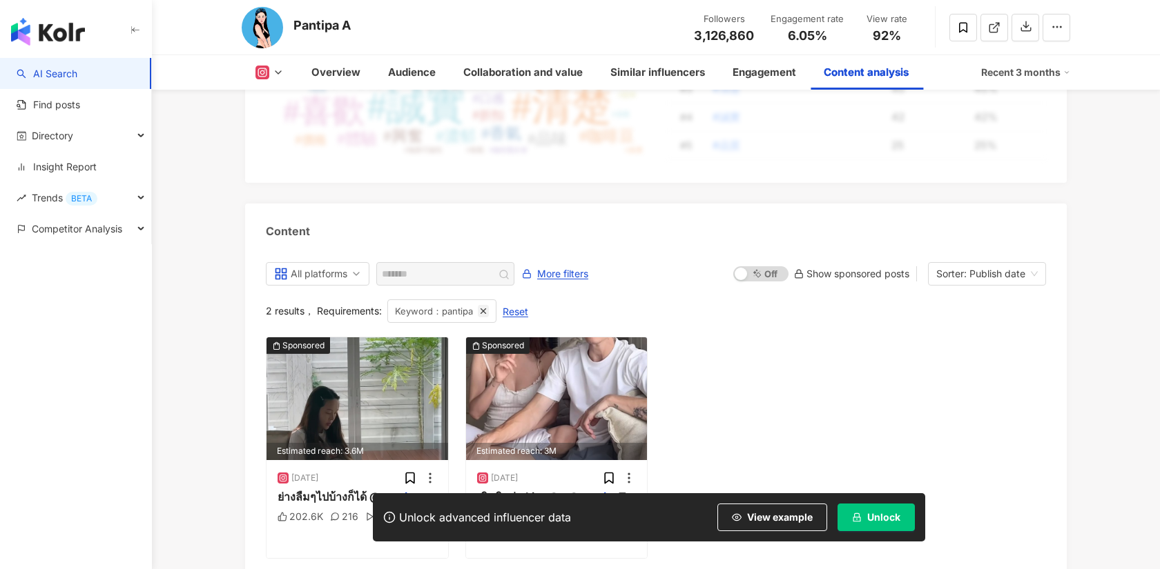
click at [483, 309] on line "button" at bounding box center [483, 311] width 5 height 5
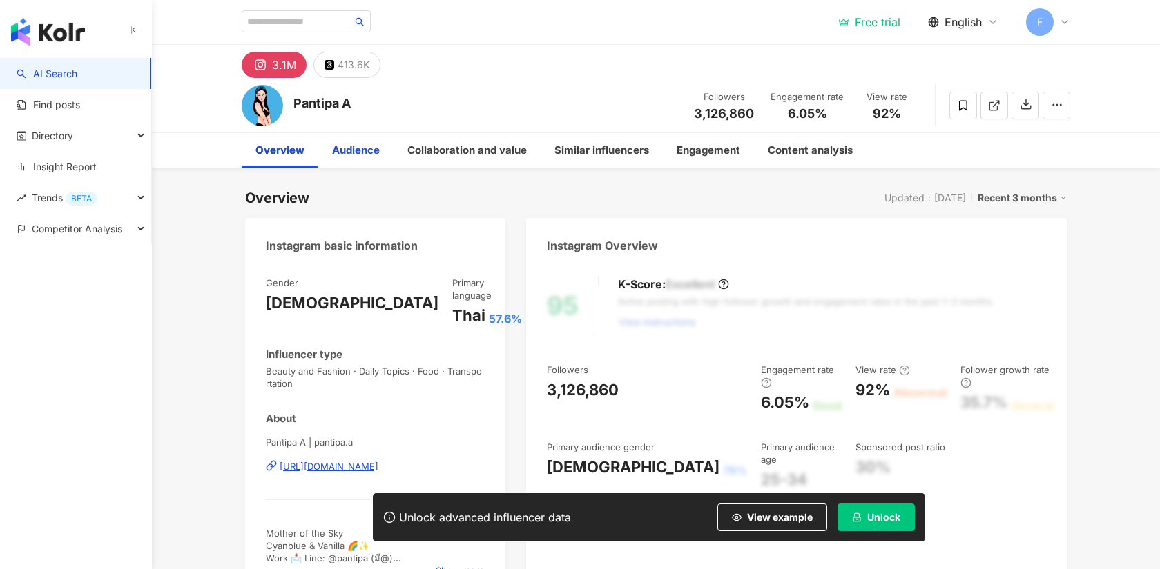
click at [343, 153] on div "Audience" at bounding box center [356, 150] width 48 height 17
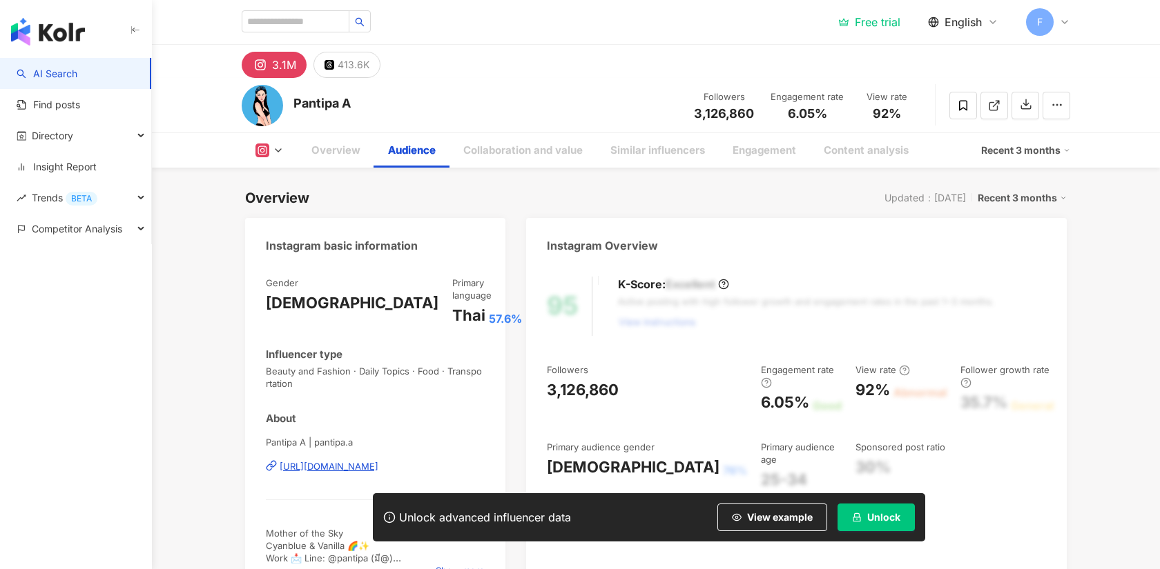
scroll to position [1216, 0]
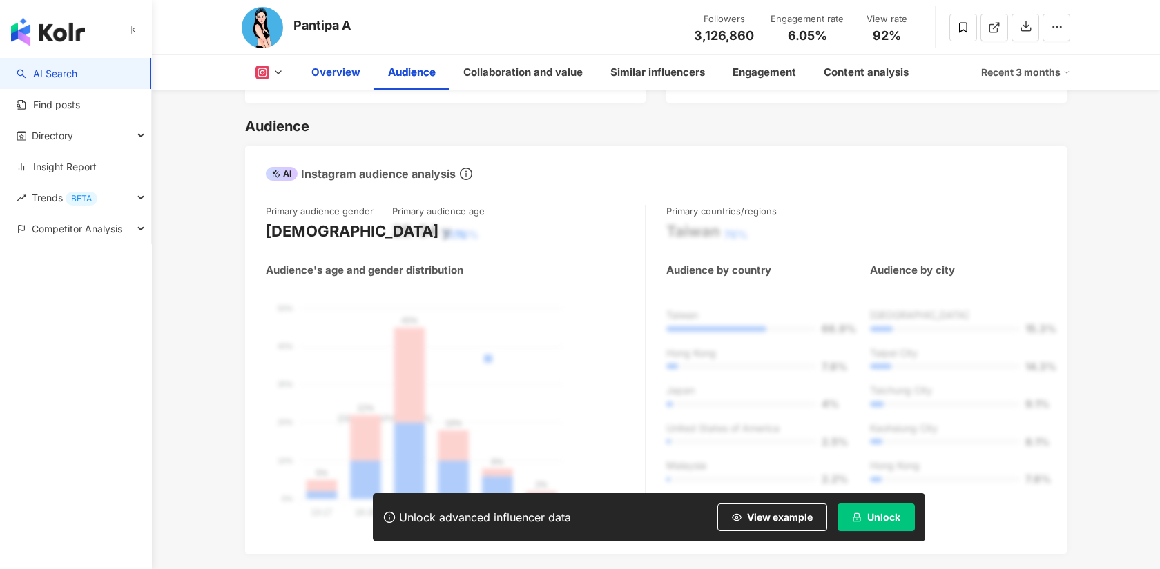
drag, startPoint x: 321, startPoint y: 73, endPoint x: 331, endPoint y: 92, distance: 21.6
click at [321, 73] on div "Overview" at bounding box center [335, 72] width 49 height 17
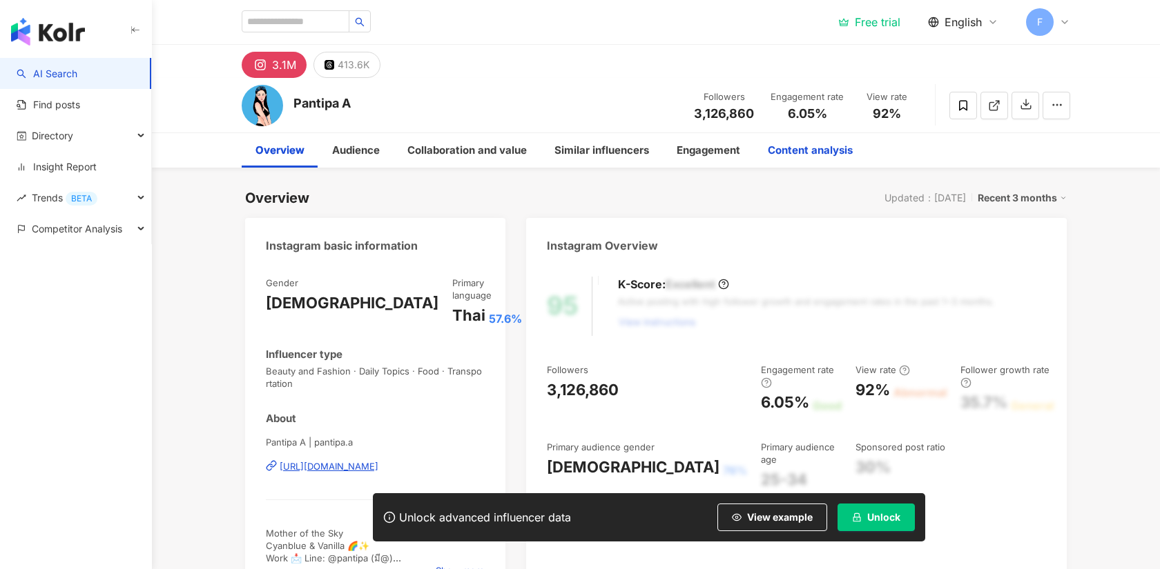
click at [798, 157] on div "Content analysis" at bounding box center [809, 150] width 85 height 17
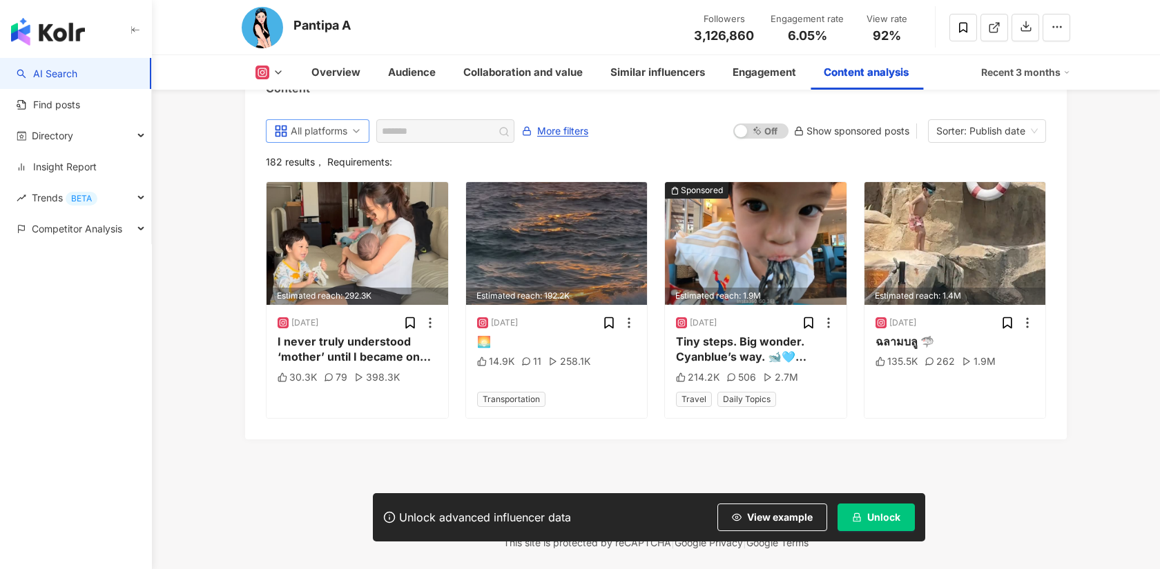
scroll to position [4371, 0]
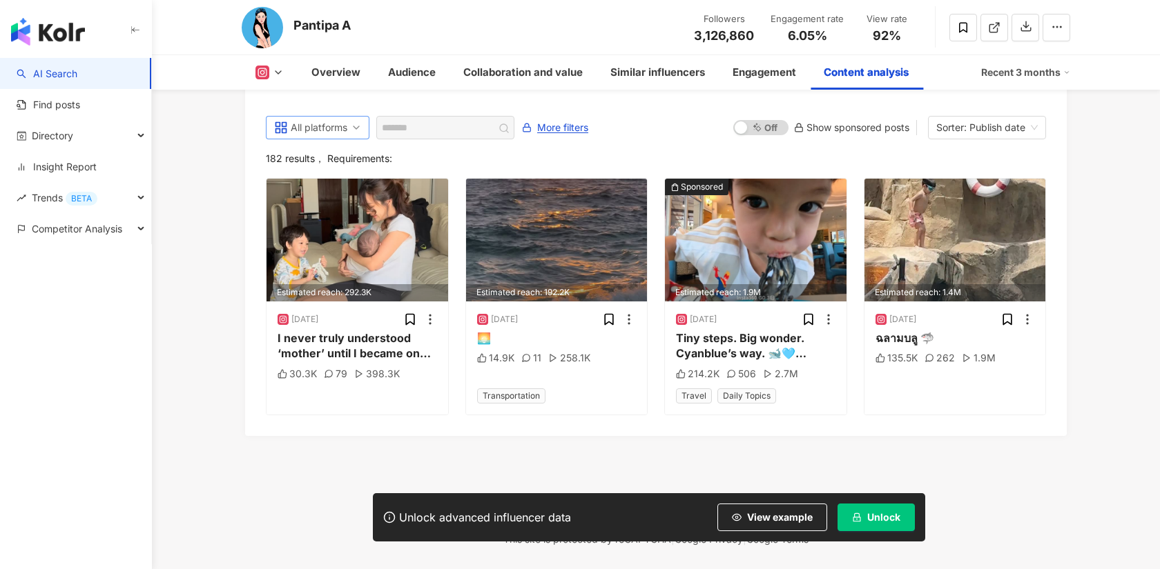
click at [313, 125] on div "All platforms" at bounding box center [313, 128] width 45 height 22
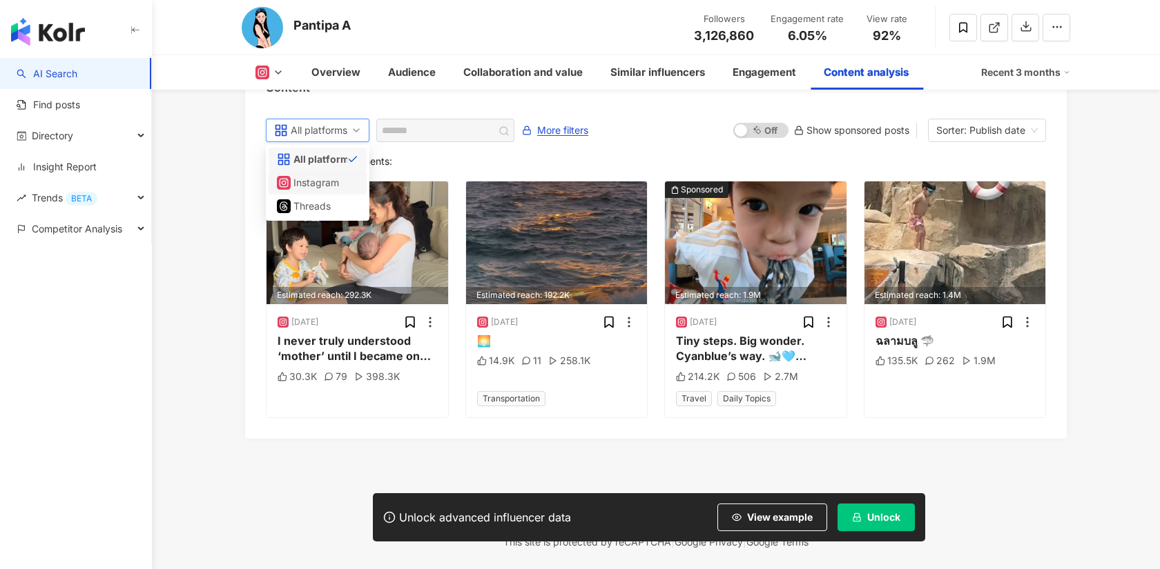
scroll to position [4370, 0]
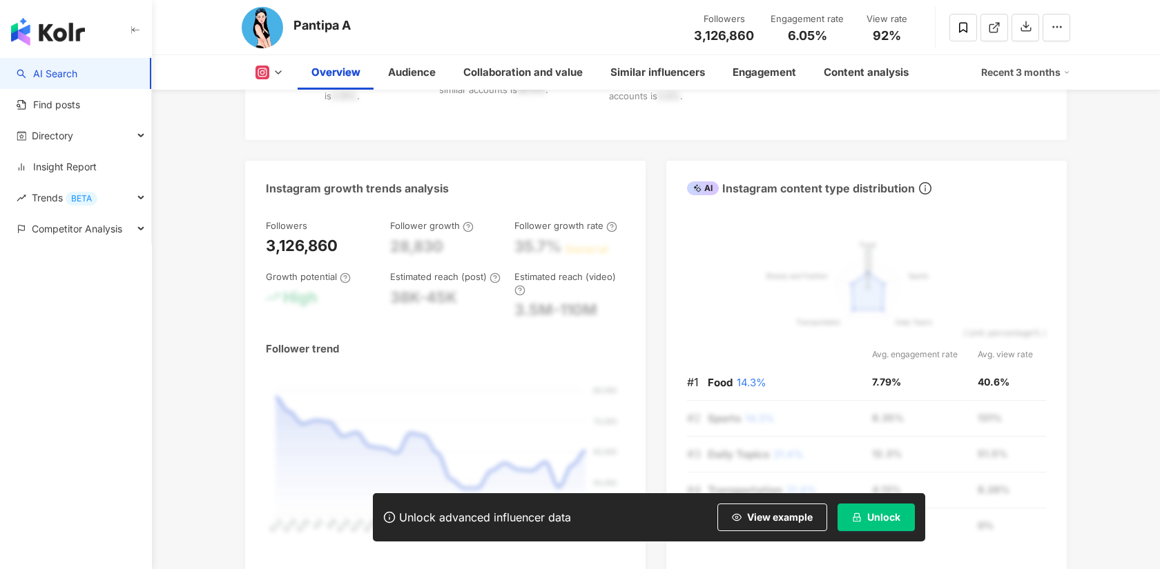
scroll to position [0, 0]
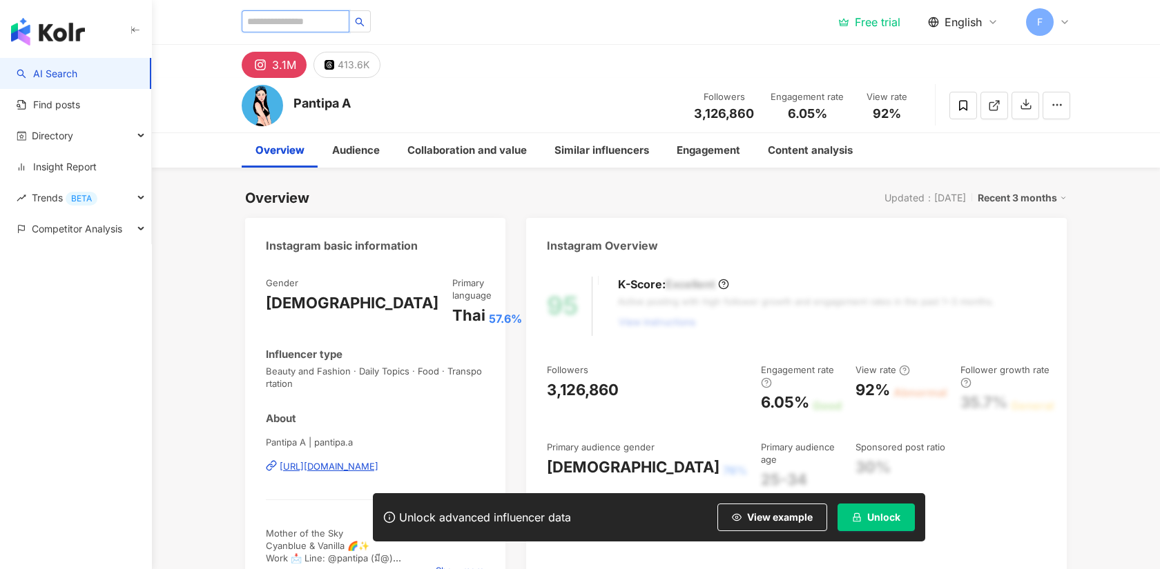
click at [331, 17] on input "search" at bounding box center [296, 21] width 108 height 22
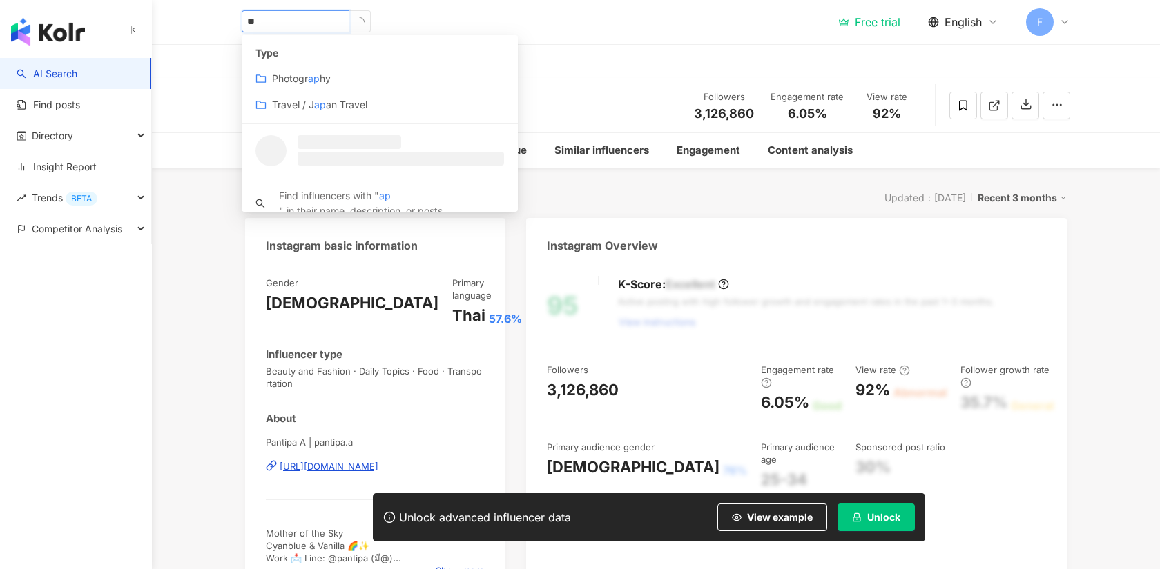
type input "*"
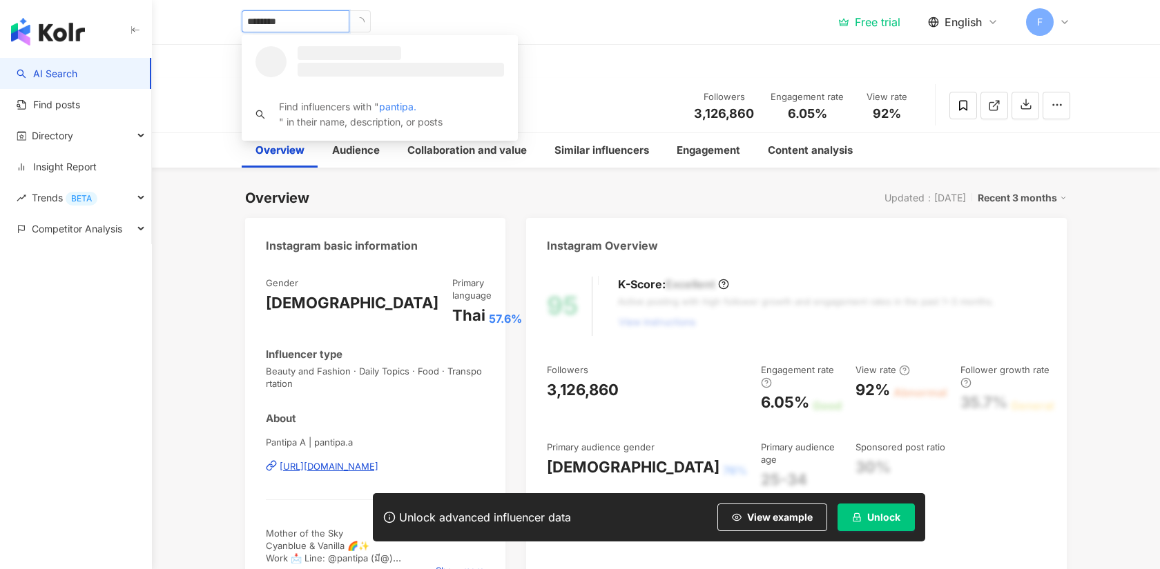
type input "*********"
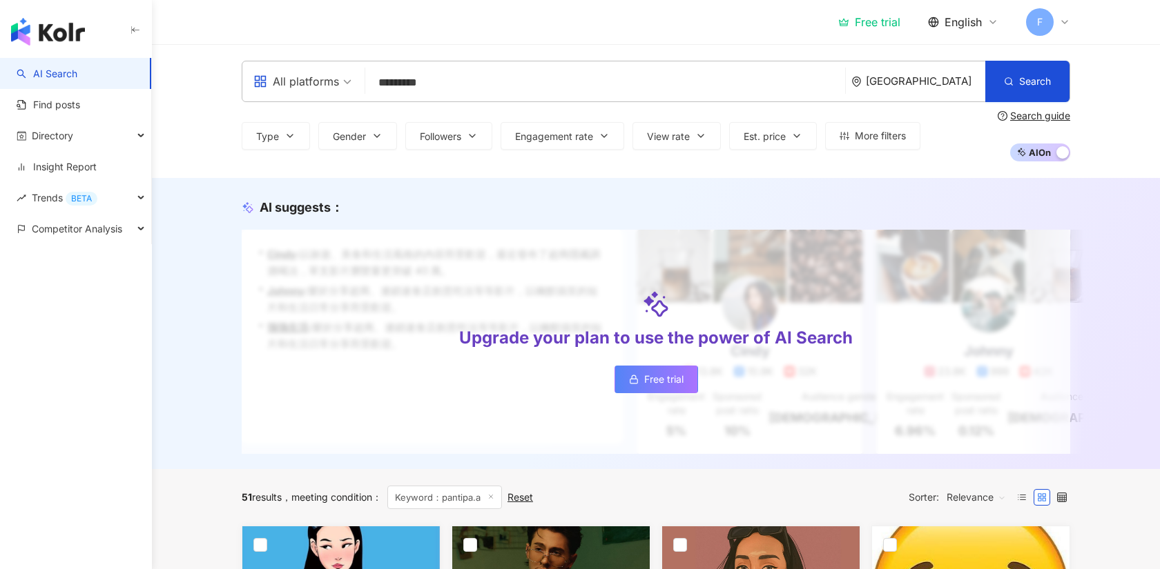
click at [423, 84] on input "*********" at bounding box center [605, 83] width 469 height 26
click at [656, 86] on input "*********" at bounding box center [605, 83] width 469 height 26
click at [1048, 92] on button "Search" at bounding box center [1027, 81] width 84 height 41
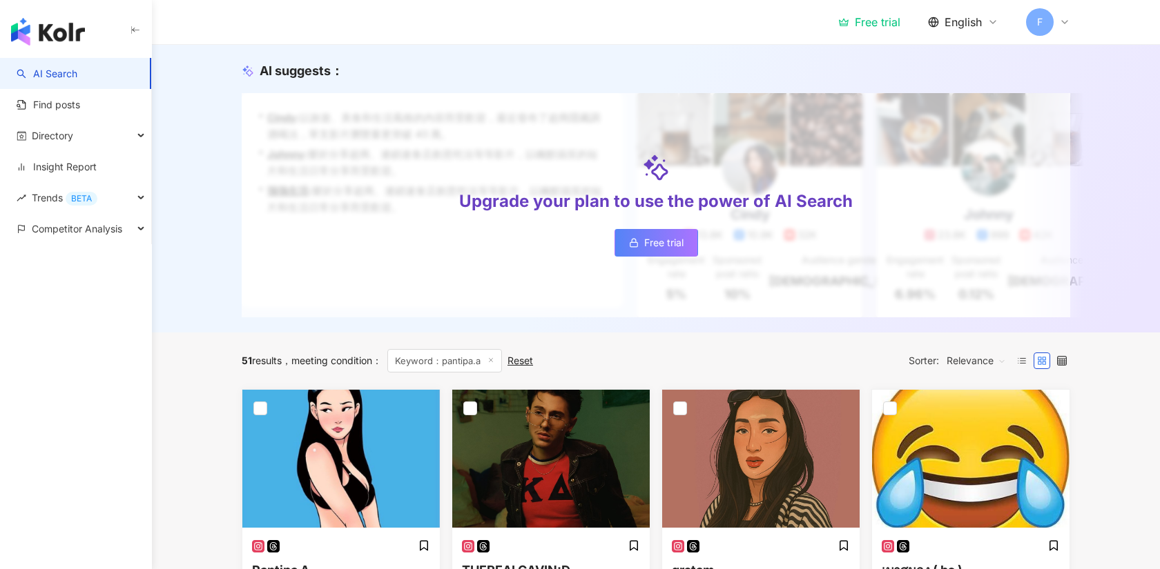
scroll to position [159, 0]
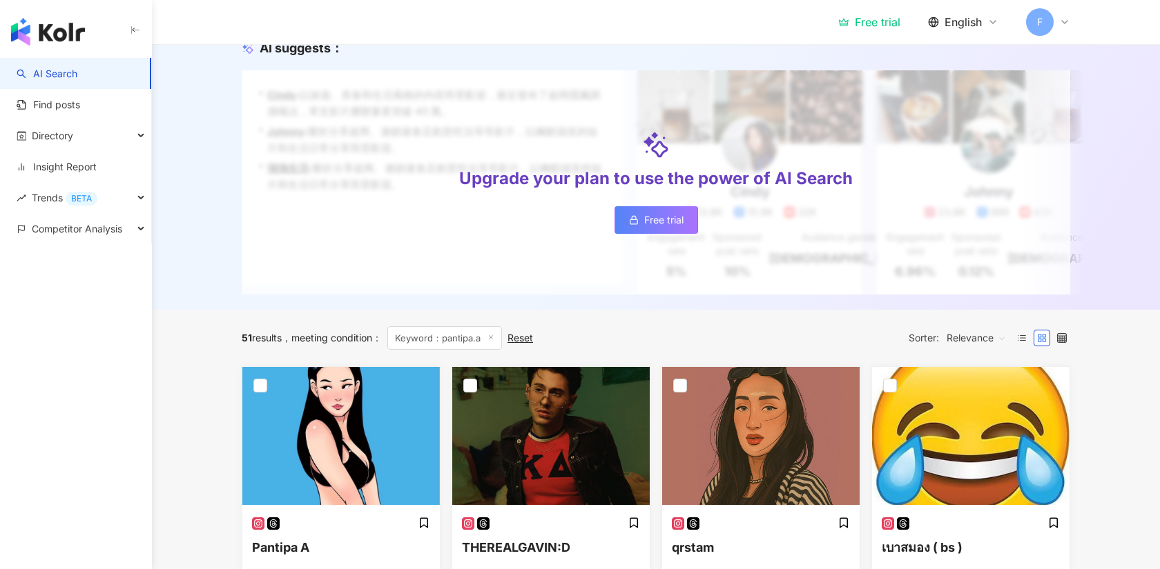
click at [72, 76] on link "AI Search" at bounding box center [47, 74] width 61 height 14
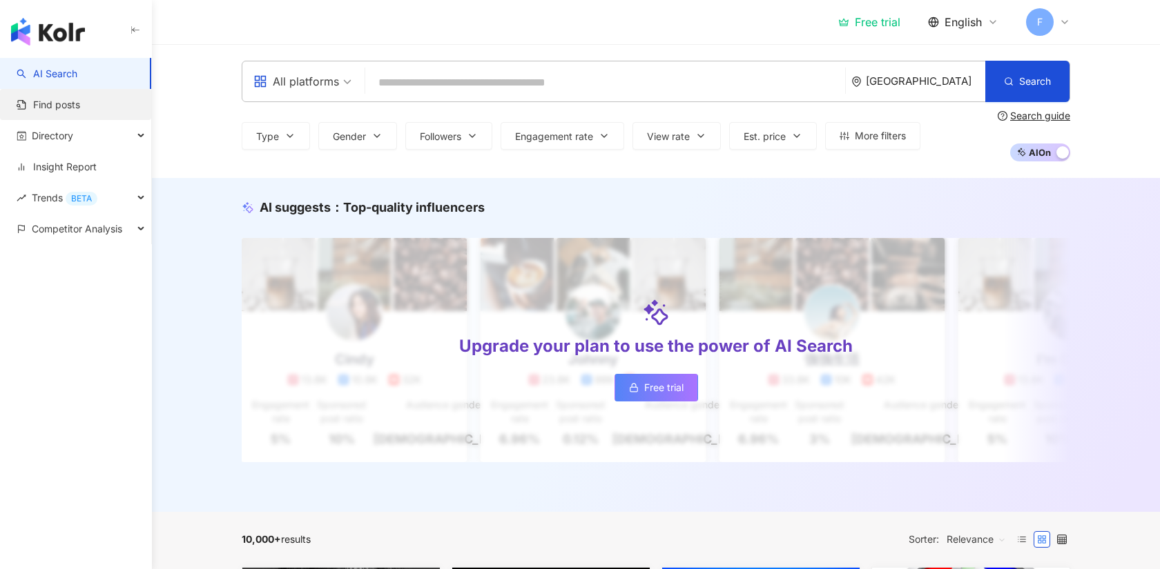
click at [18, 112] on link "Find posts" at bounding box center [48, 105] width 63 height 14
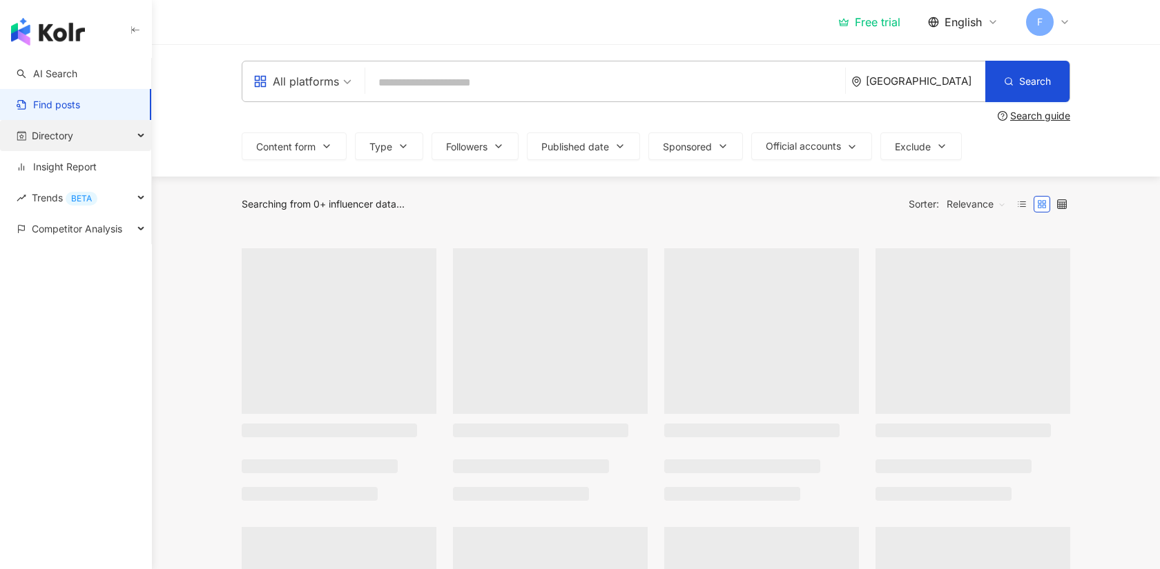
click at [91, 141] on div "Directory" at bounding box center [75, 135] width 151 height 31
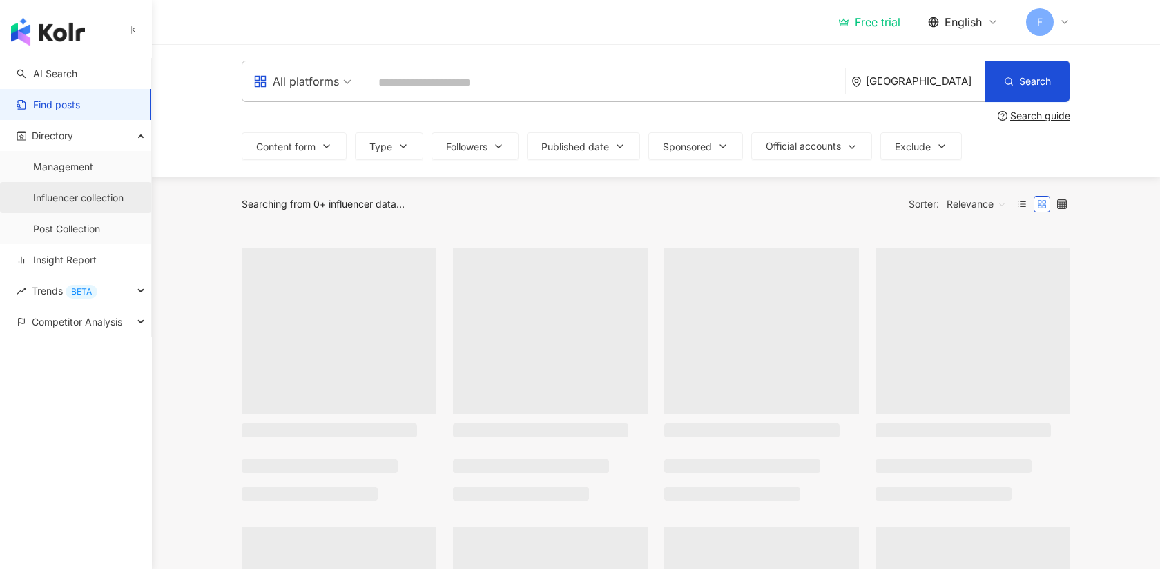
click at [90, 195] on link "Influencer collection" at bounding box center [78, 198] width 90 height 14
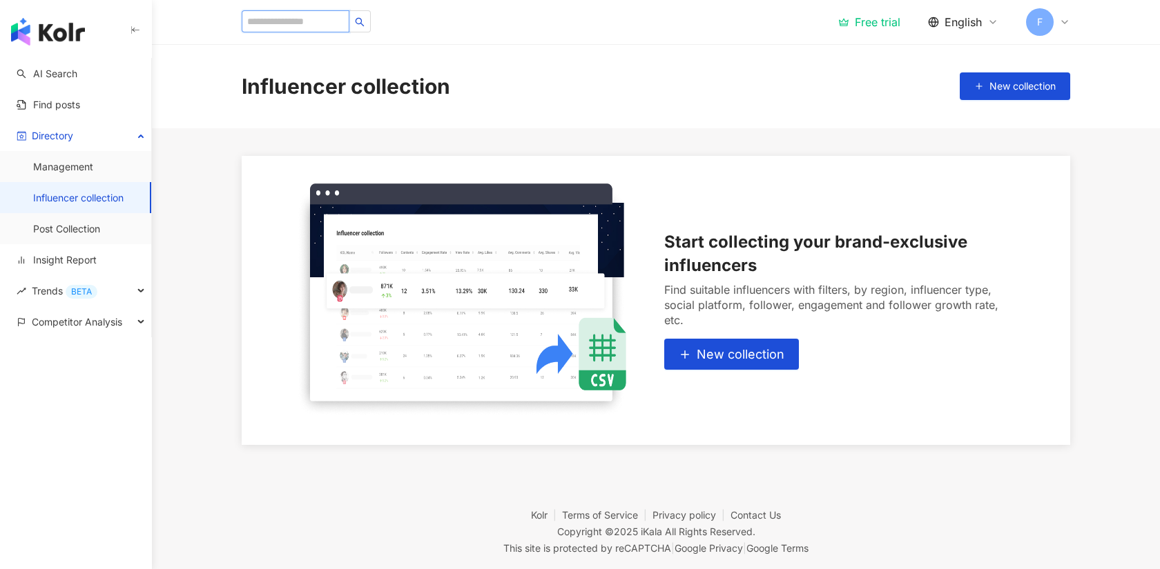
click at [295, 22] on input "search" at bounding box center [296, 21] width 108 height 22
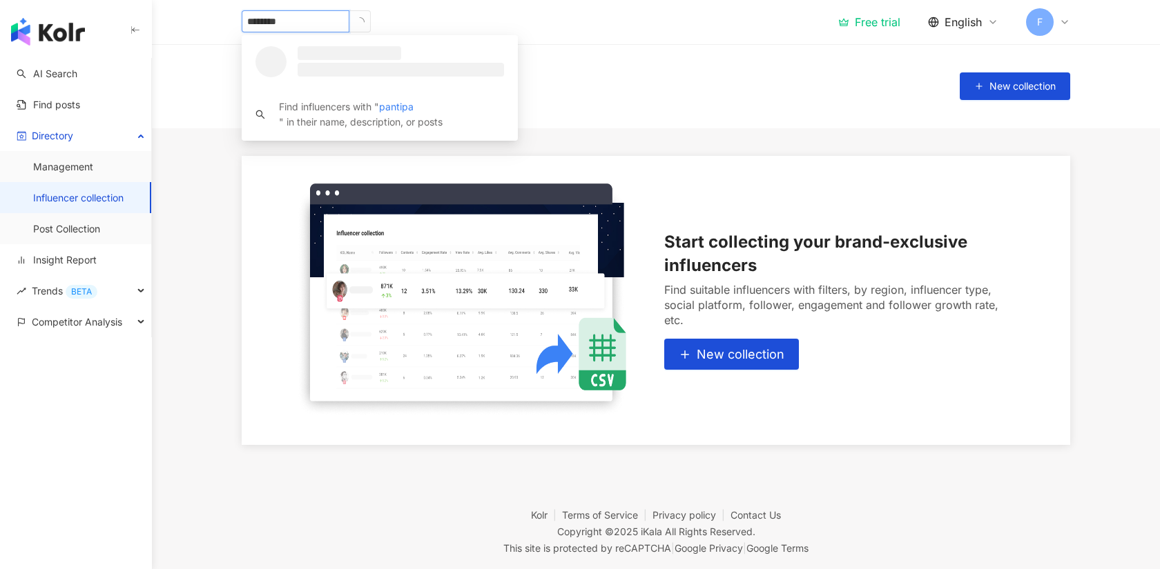
type input "*********"
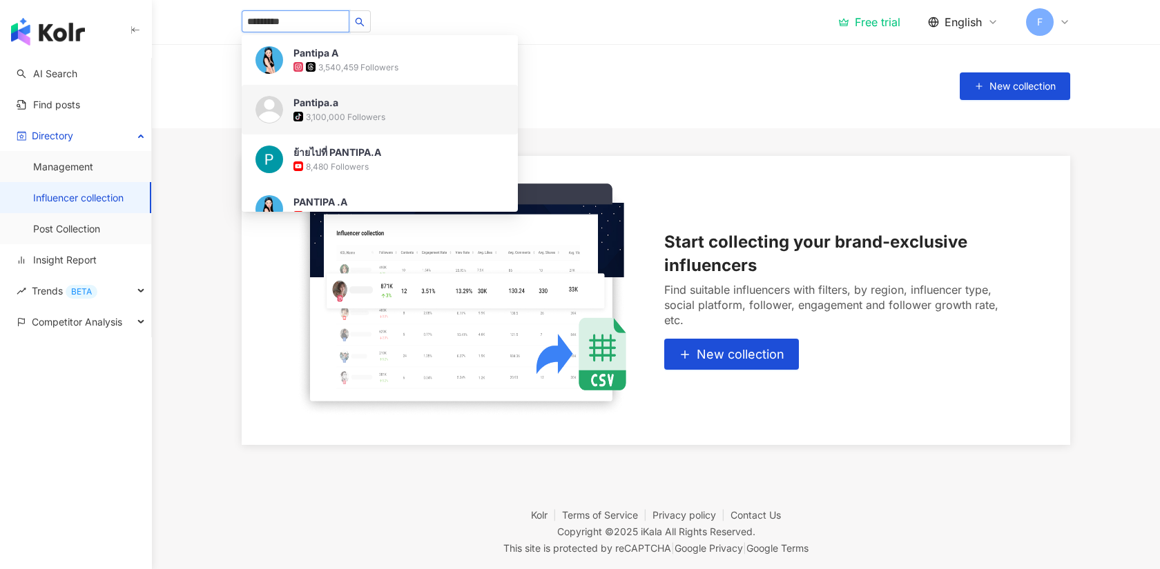
click at [382, 115] on div "3,100,000 Followers" at bounding box center [345, 117] width 79 height 12
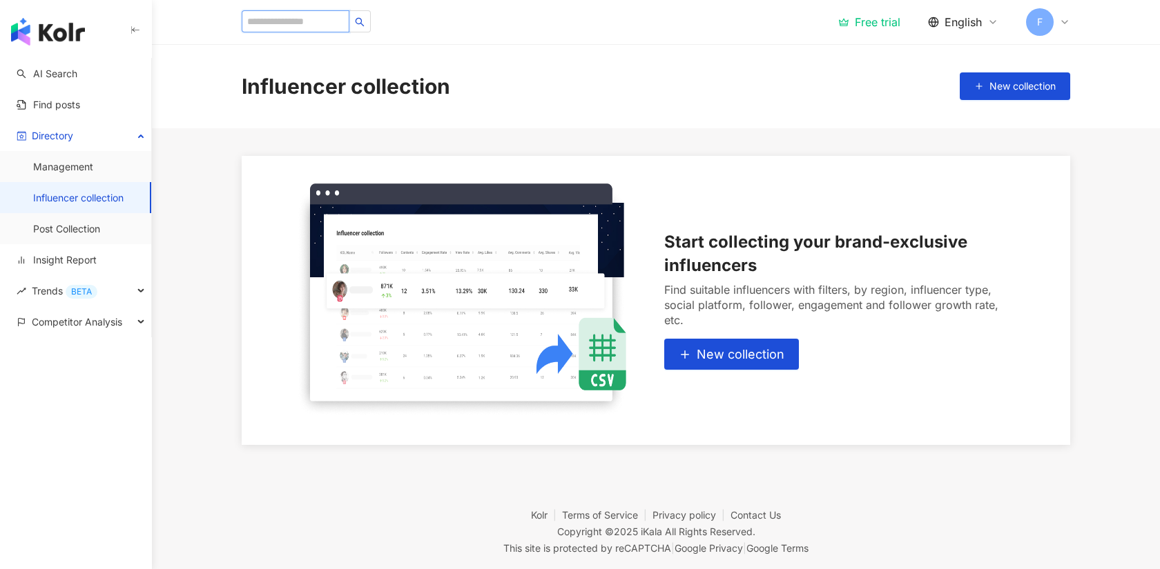
click at [247, 14] on input "search" at bounding box center [296, 21] width 108 height 22
click at [262, 15] on input "search" at bounding box center [296, 21] width 108 height 22
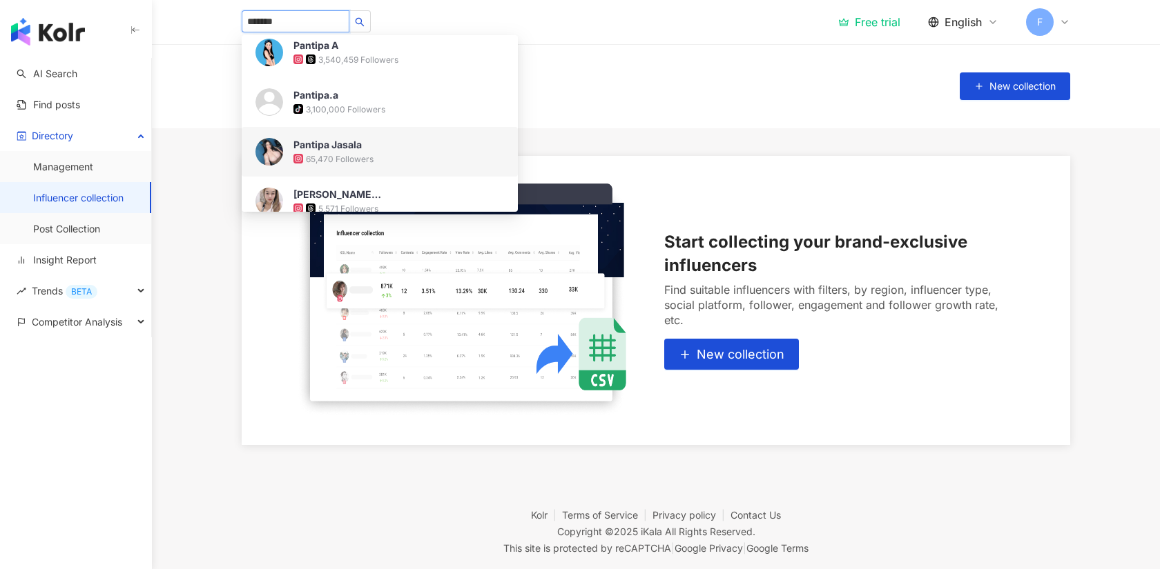
scroll to position [0, 0]
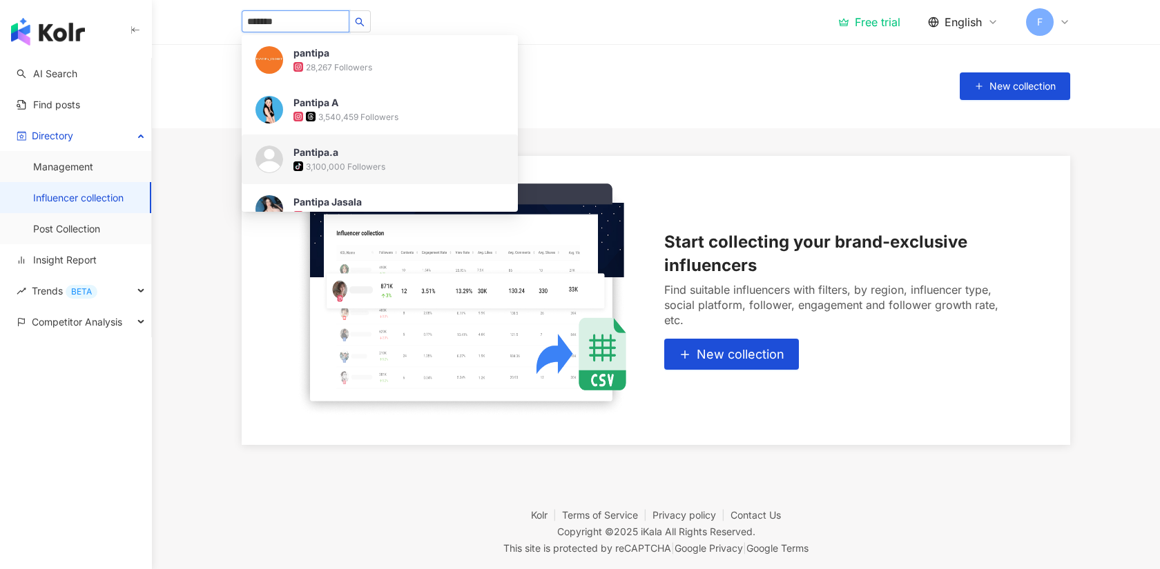
type input "*******"
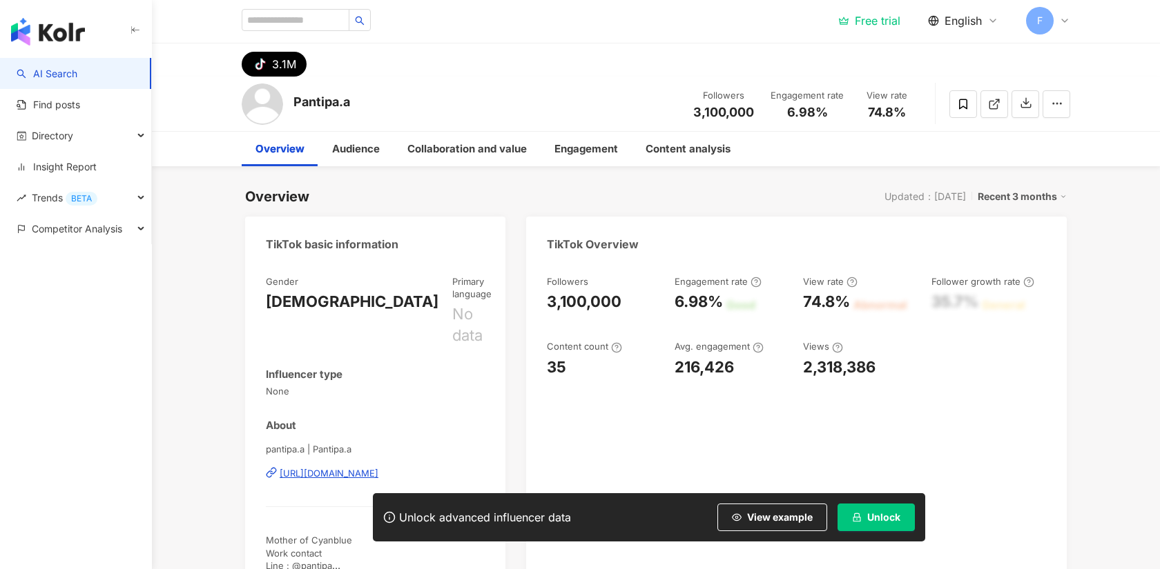
scroll to position [3, 0]
click at [354, 447] on div "pantipa.a | Pantipa.a [URL][DOMAIN_NAME]" at bounding box center [375, 482] width 219 height 81
click at [357, 466] on div "[URL][DOMAIN_NAME]" at bounding box center [329, 472] width 99 height 12
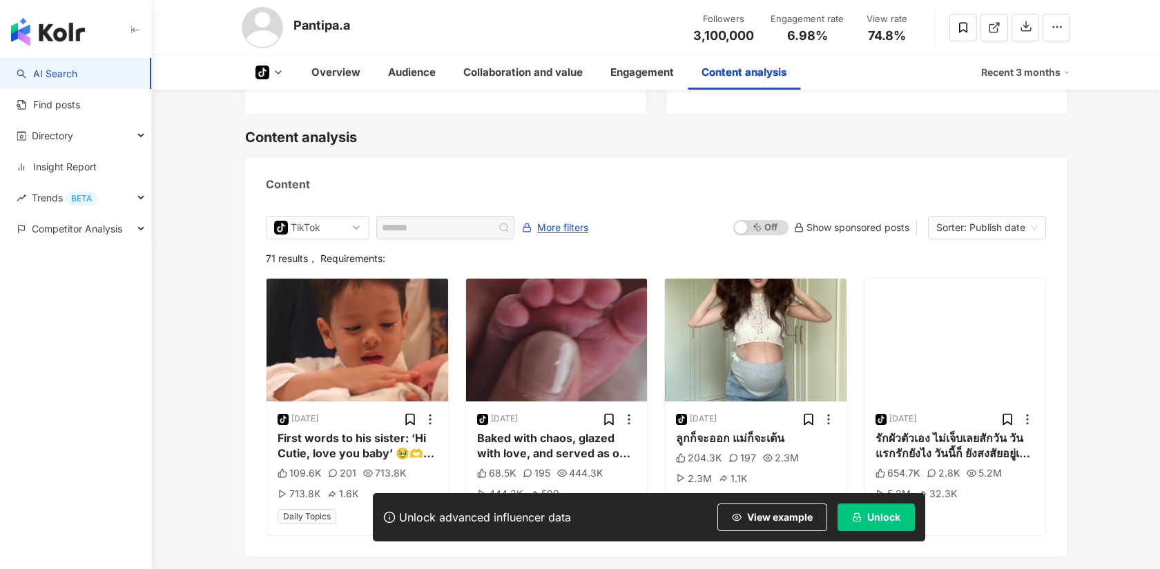
scroll to position [2638, 0]
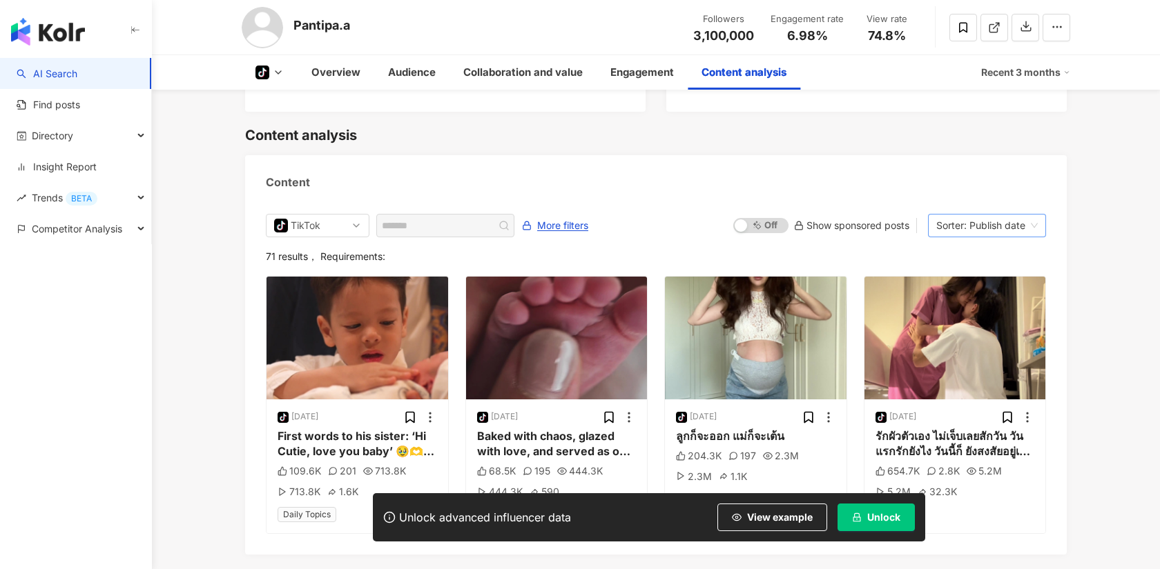
click at [998, 215] on div "Sorter: Publish date" at bounding box center [980, 226] width 89 height 22
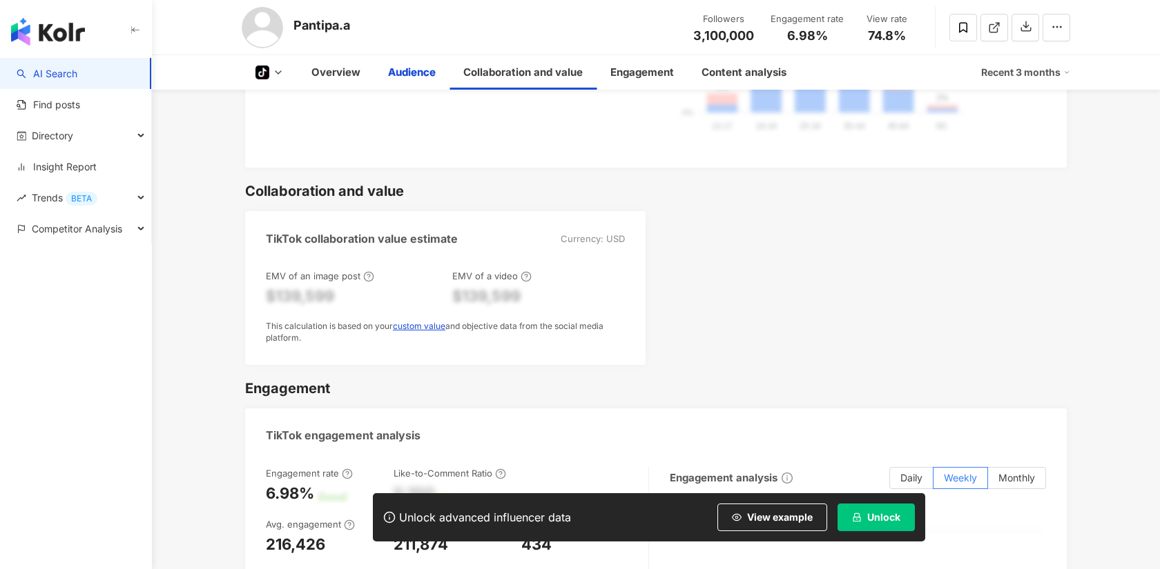
scroll to position [0, 0]
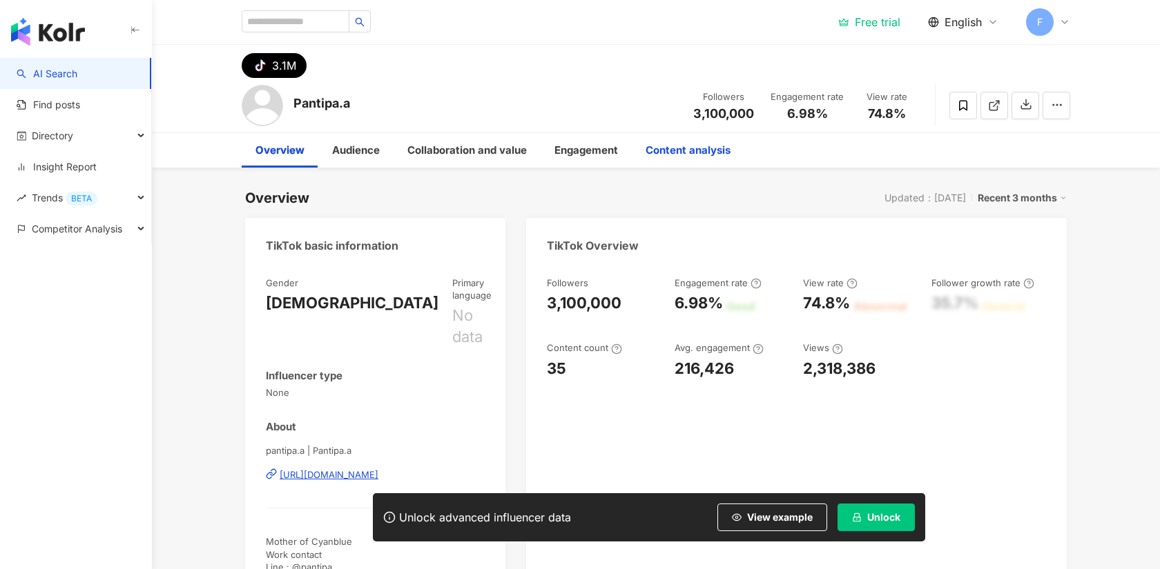
click at [656, 157] on div "Content analysis" at bounding box center [687, 150] width 85 height 17
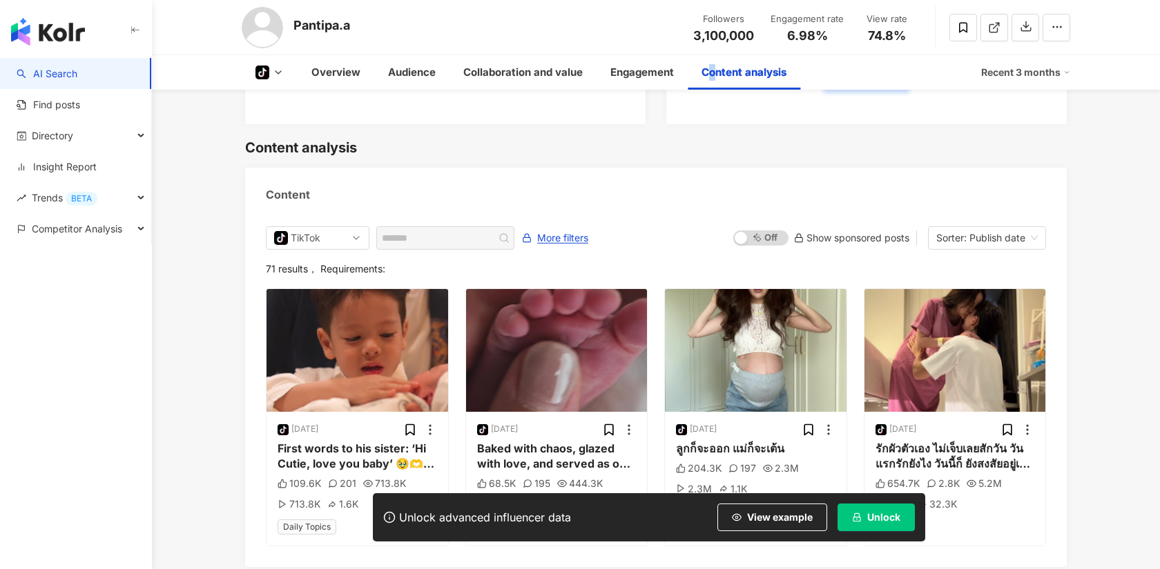
scroll to position [2363, 0]
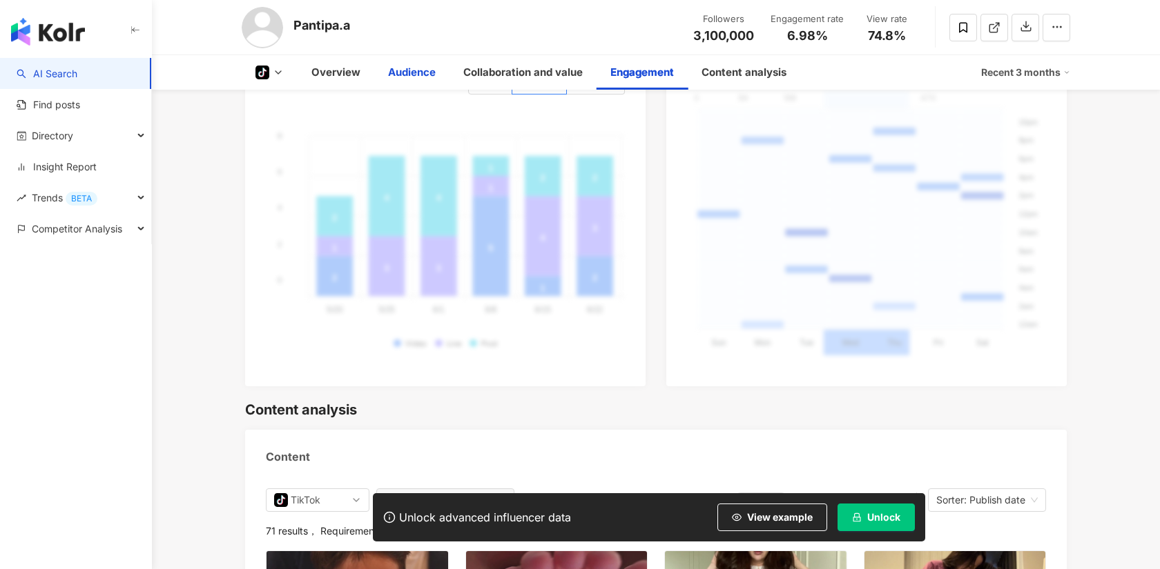
click at [440, 68] on div "Audience" at bounding box center [411, 72] width 75 height 35
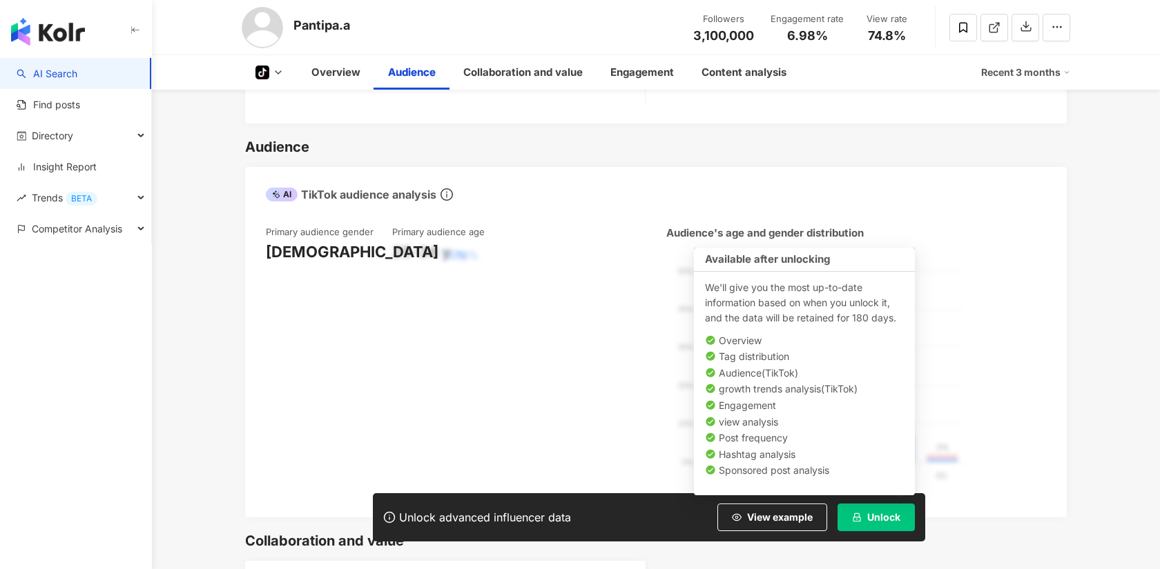
click at [892, 516] on span "Unlock" at bounding box center [883, 517] width 33 height 11
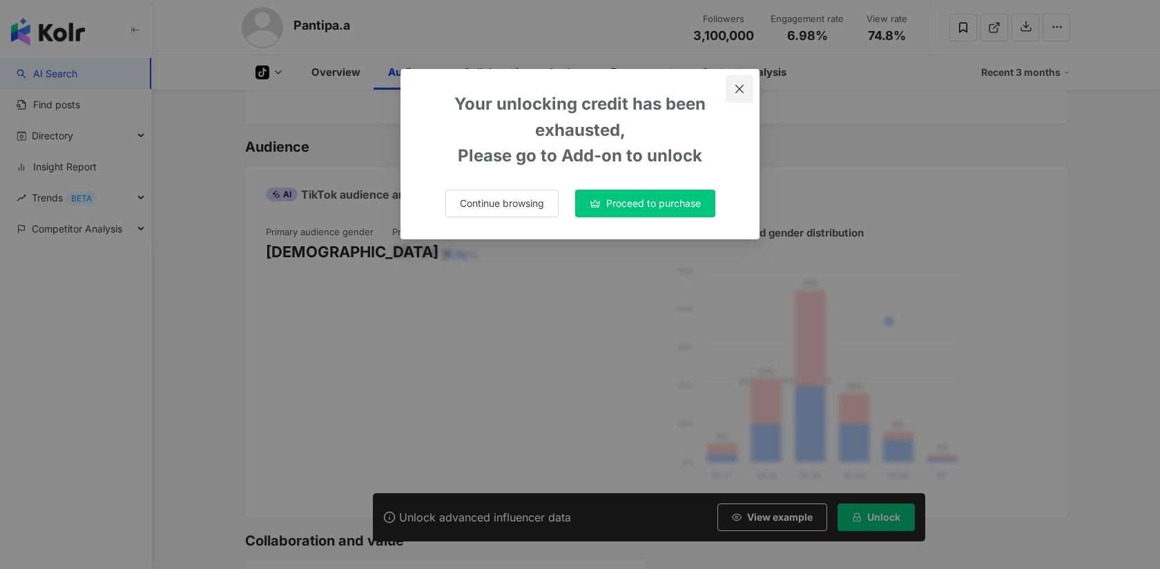
click at [741, 91] on icon "close" at bounding box center [739, 89] width 11 height 11
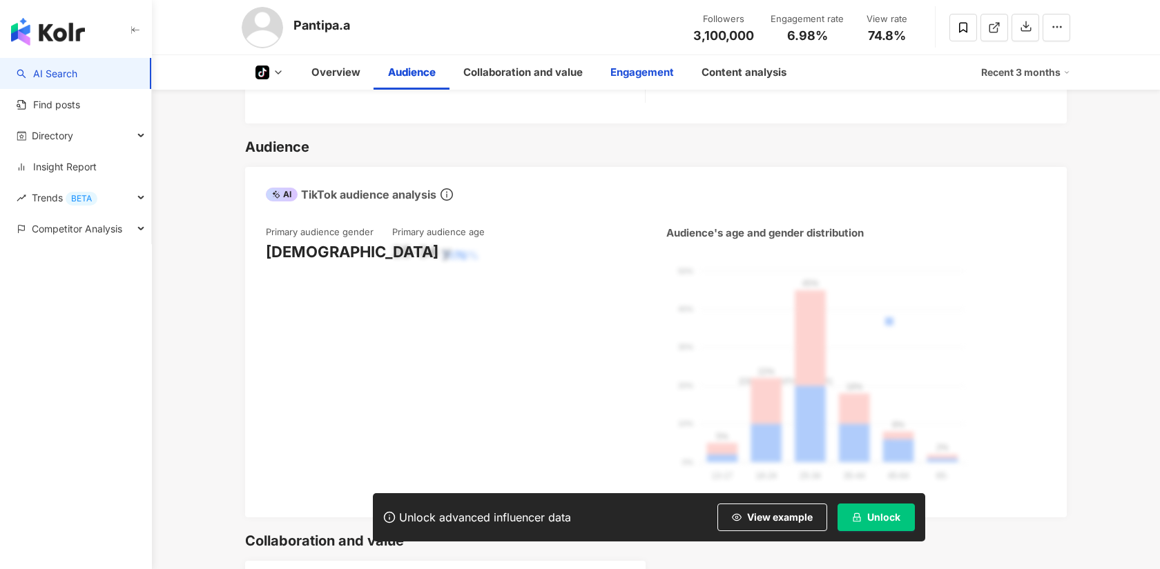
click at [659, 71] on div "Engagement" at bounding box center [641, 72] width 63 height 17
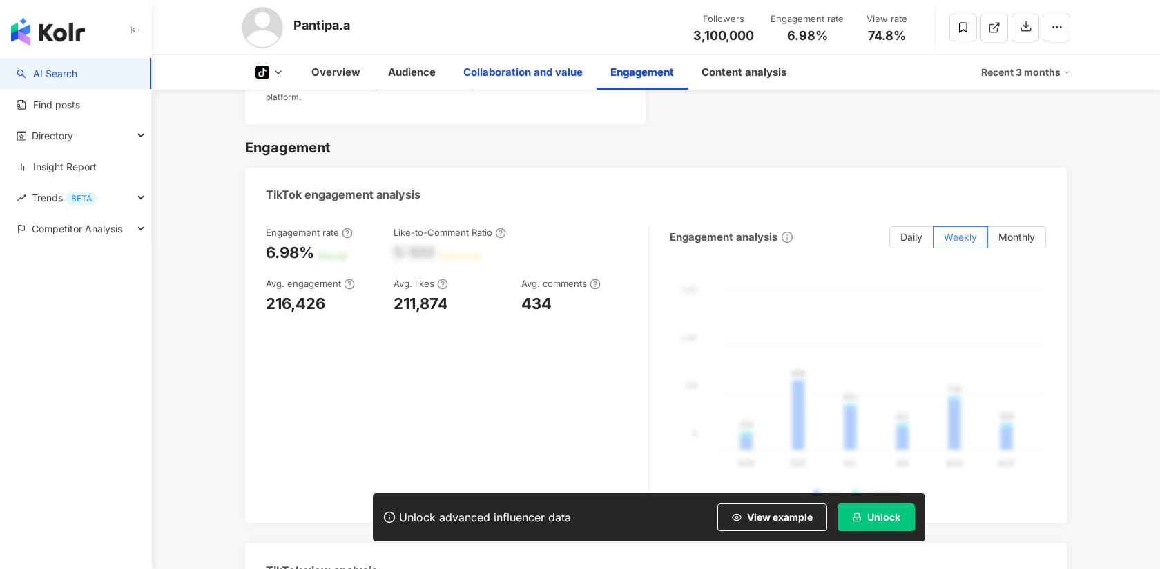
click at [545, 71] on div "Collaboration and value" at bounding box center [522, 72] width 119 height 17
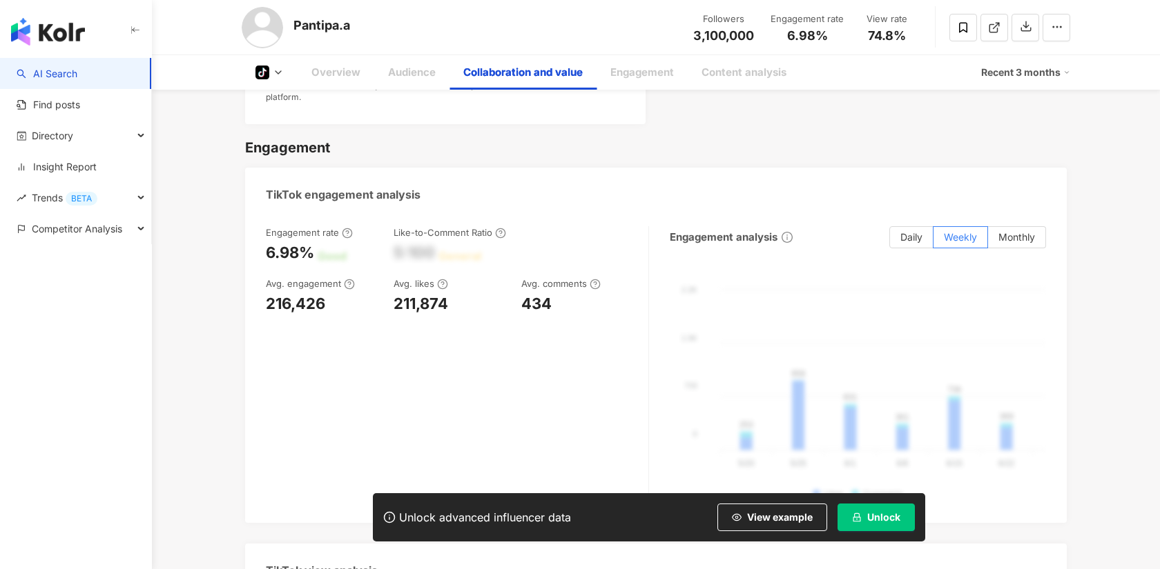
scroll to position [1202, 0]
